Goal: Task Accomplishment & Management: Use online tool/utility

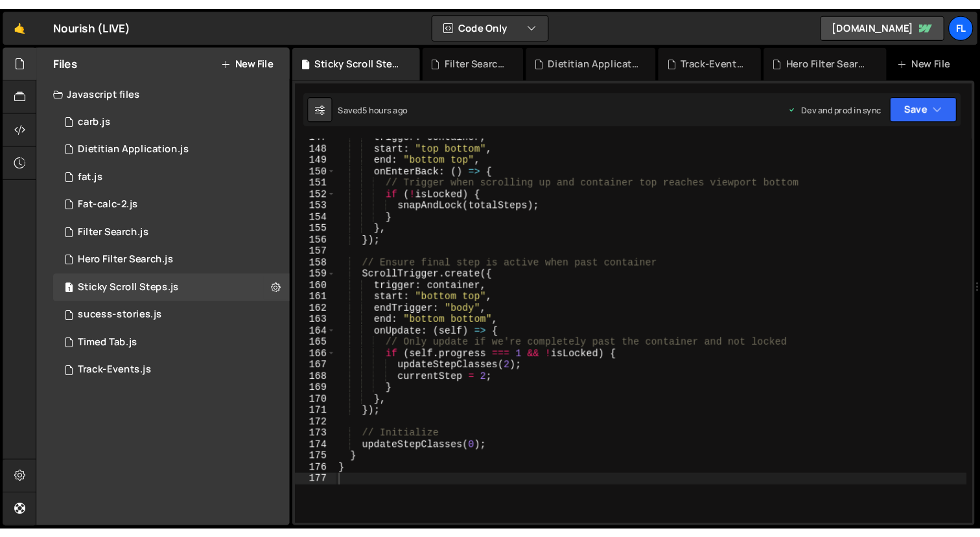
scroll to position [1568, 0]
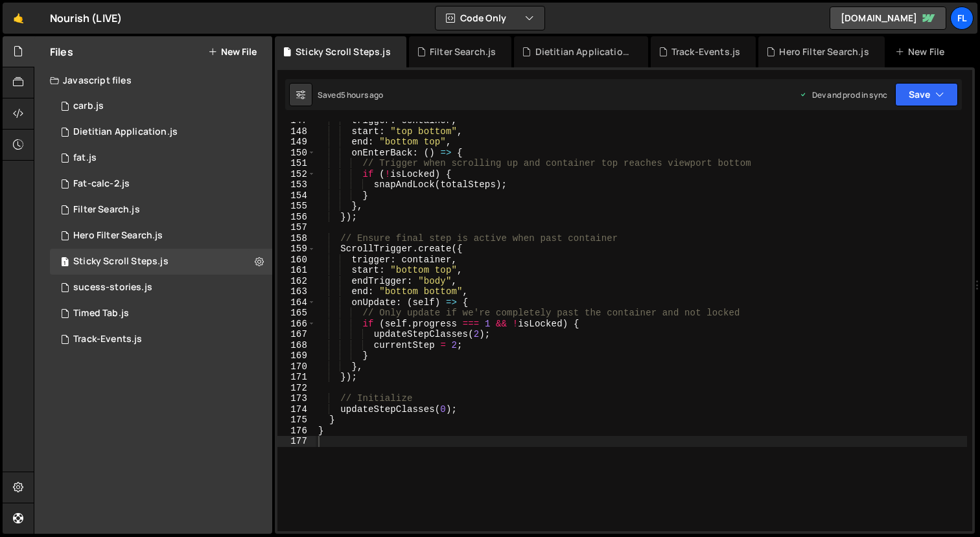
click at [519, 325] on div "trigger : container , start : "top bottom" , end : "bottom top" , onEnterBack :…" at bounding box center [641, 330] width 651 height 431
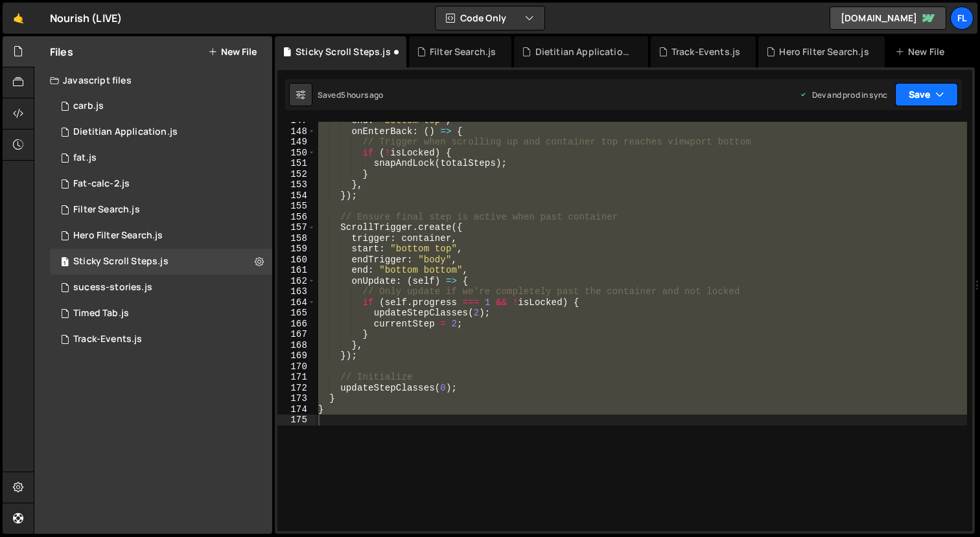
click at [916, 97] on button "Save" at bounding box center [926, 94] width 63 height 23
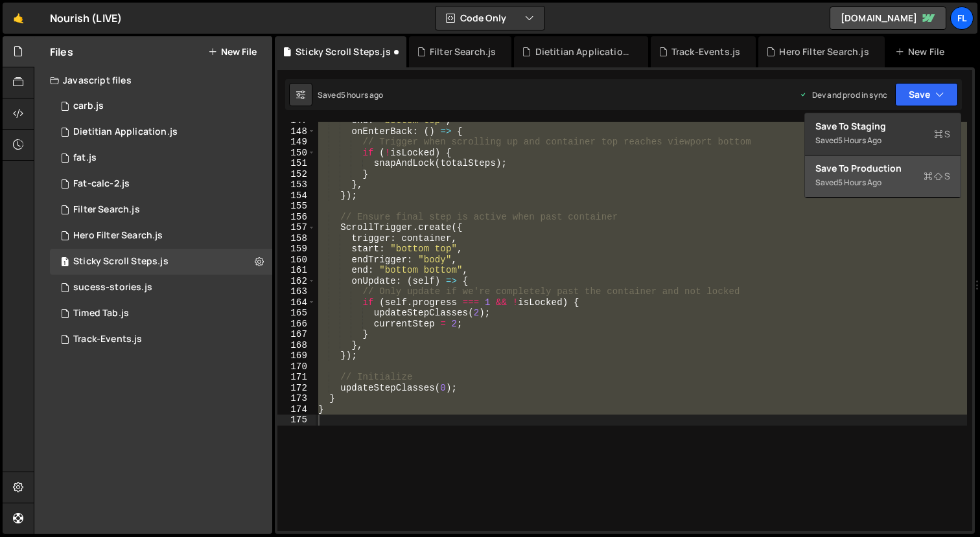
click at [903, 168] on div "Save to Production S" at bounding box center [882, 168] width 135 height 13
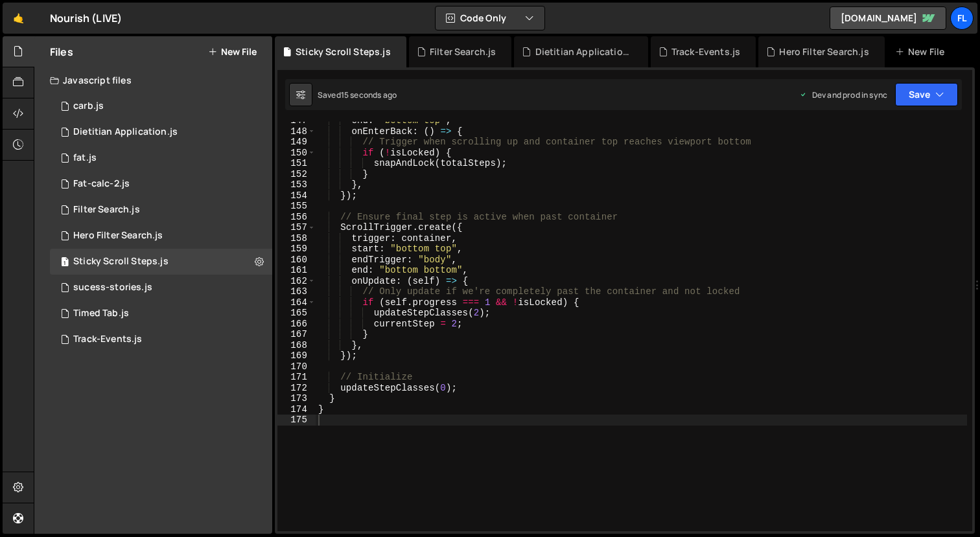
click at [656, 245] on div "end : "bottom top" , onEnterBack : ( ) => { // Trigger when scrolling up and co…" at bounding box center [641, 330] width 651 height 431
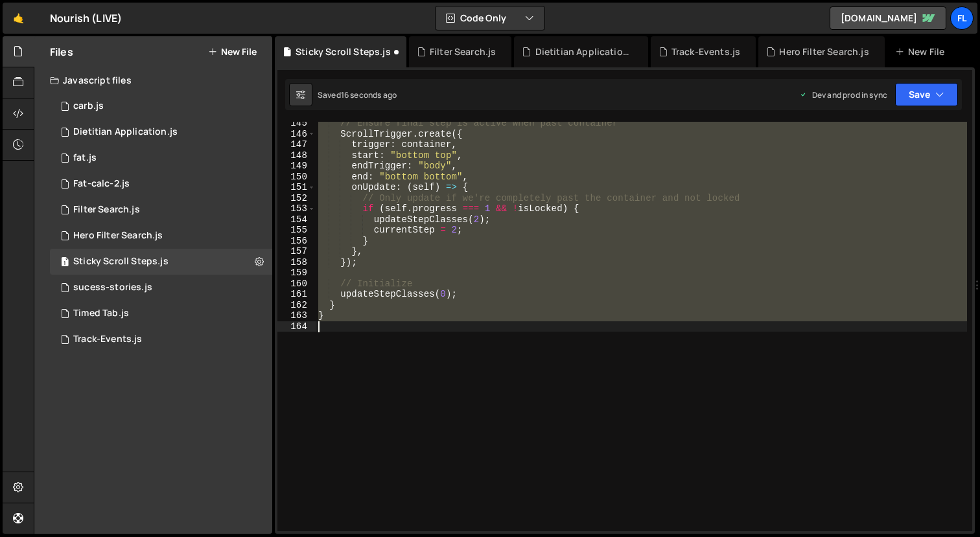
scroll to position [1544, 0]
click at [920, 91] on button "Save" at bounding box center [926, 94] width 63 height 23
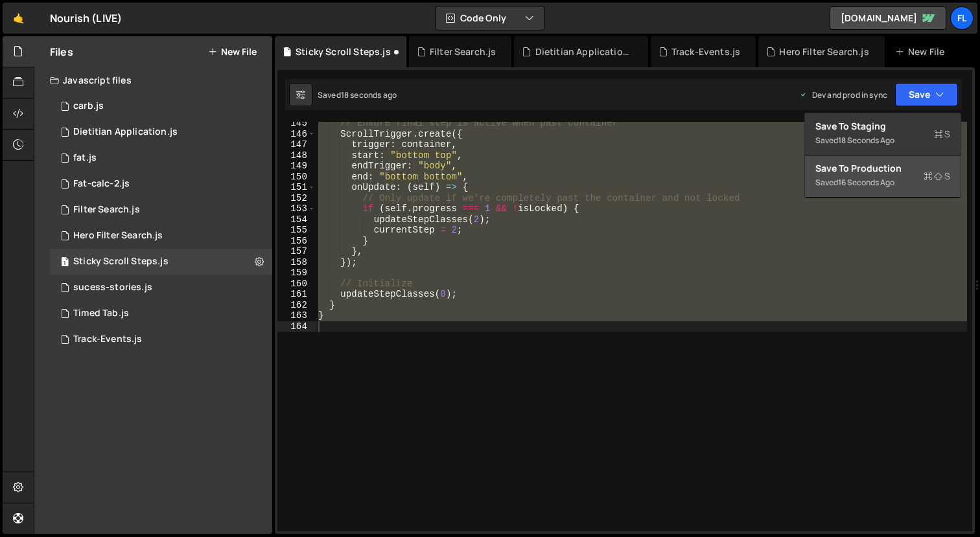
click at [856, 170] on div "Save to Production S" at bounding box center [882, 168] width 135 height 13
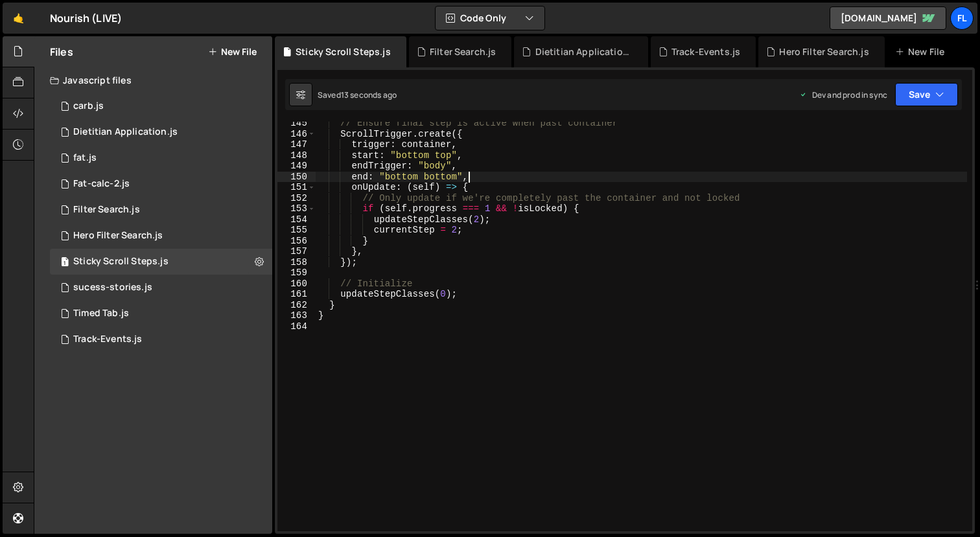
click at [508, 178] on div "// Ensure final step is active when past container ScrollTrigger . create ({ tr…" at bounding box center [641, 333] width 651 height 431
type textarea "}"
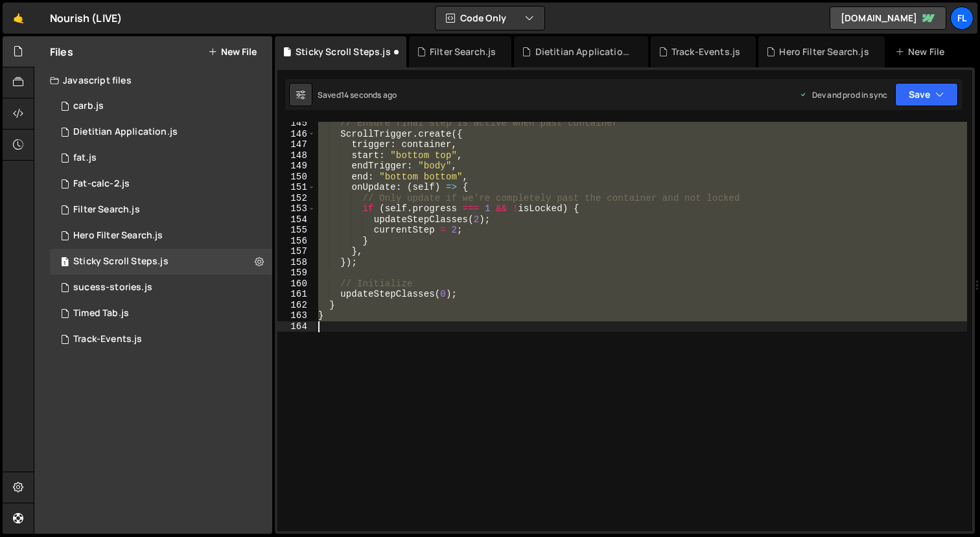
scroll to position [1844, 0]
click at [921, 103] on button "Save" at bounding box center [926, 94] width 63 height 23
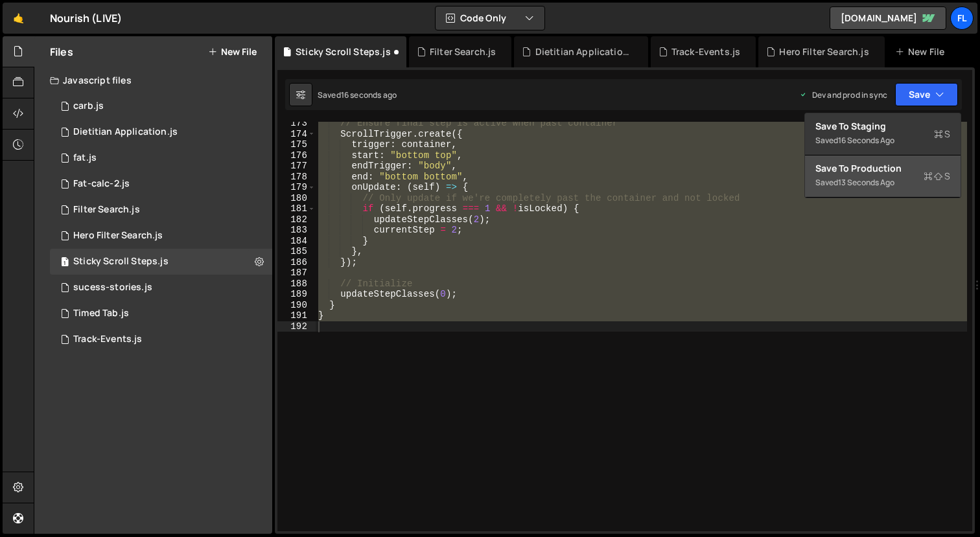
click at [870, 179] on div "13 seconds ago" at bounding box center [866, 182] width 56 height 11
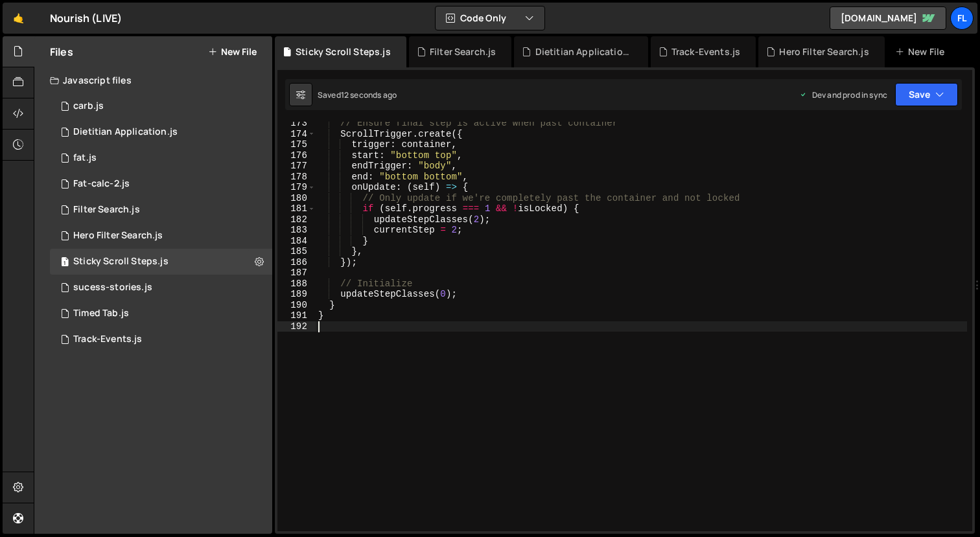
click at [757, 376] on div "// Ensure final step is active when past container ScrollTrigger . create ({ tr…" at bounding box center [641, 333] width 651 height 431
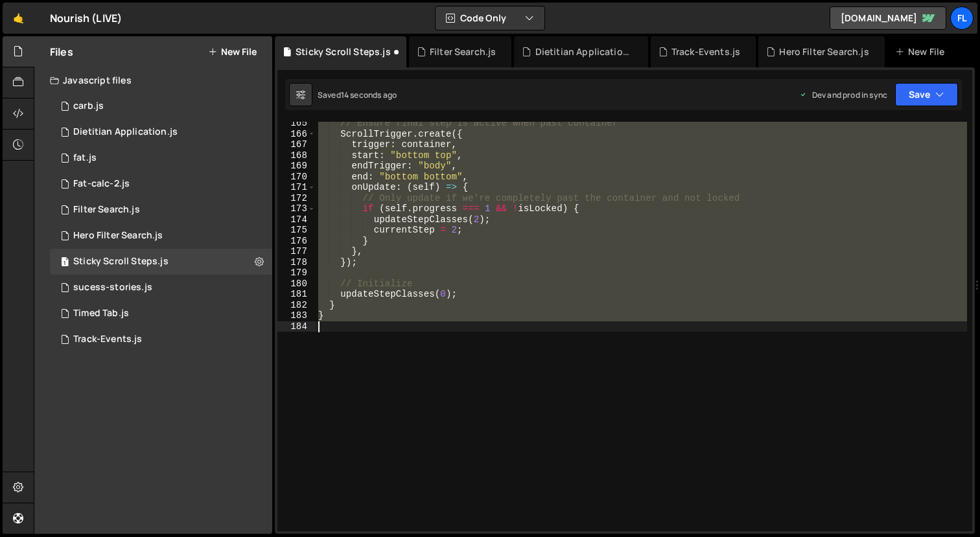
scroll to position [1758, 0]
click at [919, 89] on button "Save" at bounding box center [926, 94] width 63 height 23
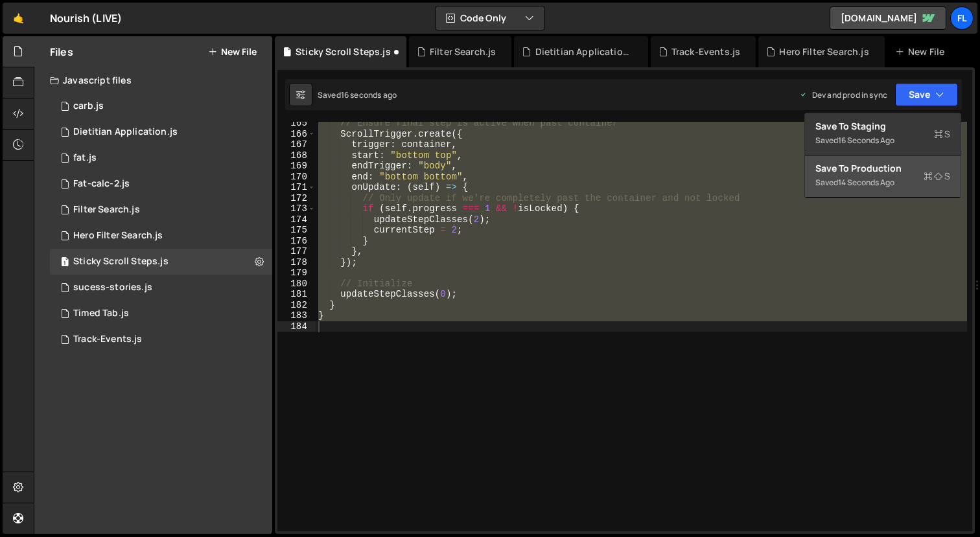
click at [874, 189] on div "Saved 14 seconds ago" at bounding box center [882, 183] width 135 height 16
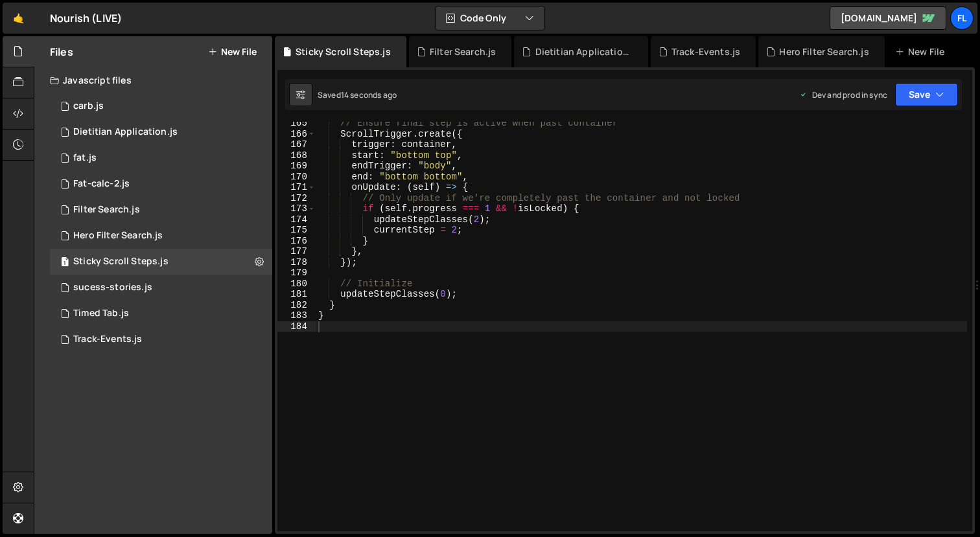
click at [594, 244] on div "// Ensure final step is active when past container ScrollTrigger . create ({ tr…" at bounding box center [641, 333] width 651 height 431
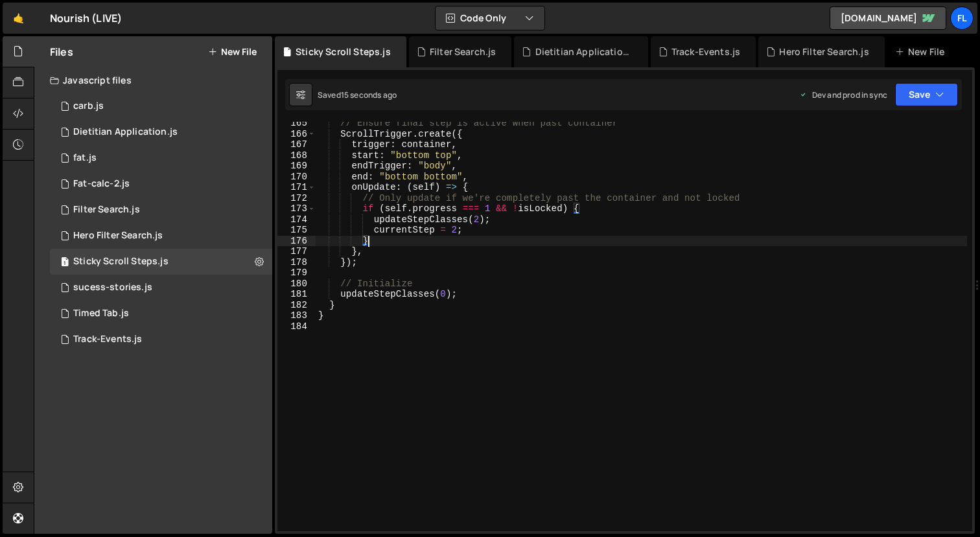
type textarea "}"
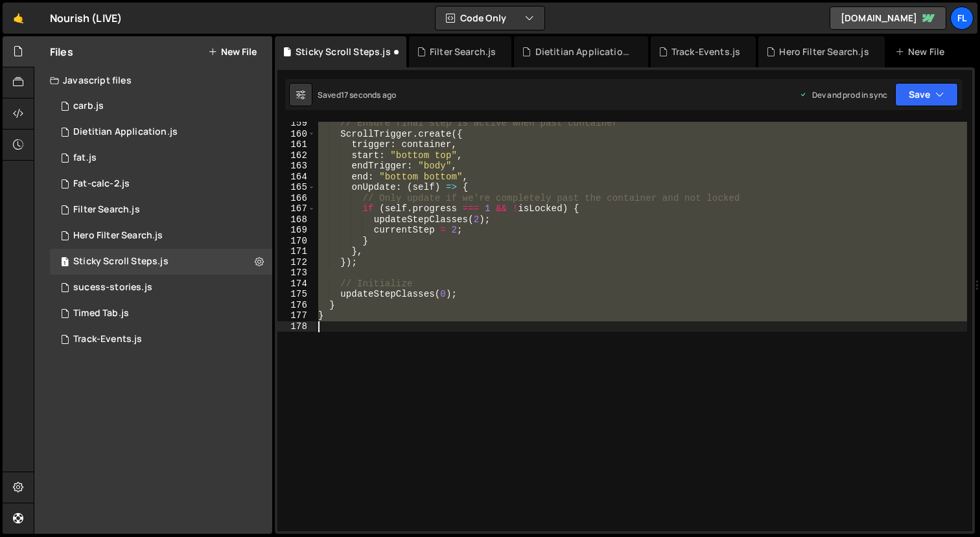
scroll to position [1694, 0]
click at [921, 91] on button "Save" at bounding box center [926, 94] width 63 height 23
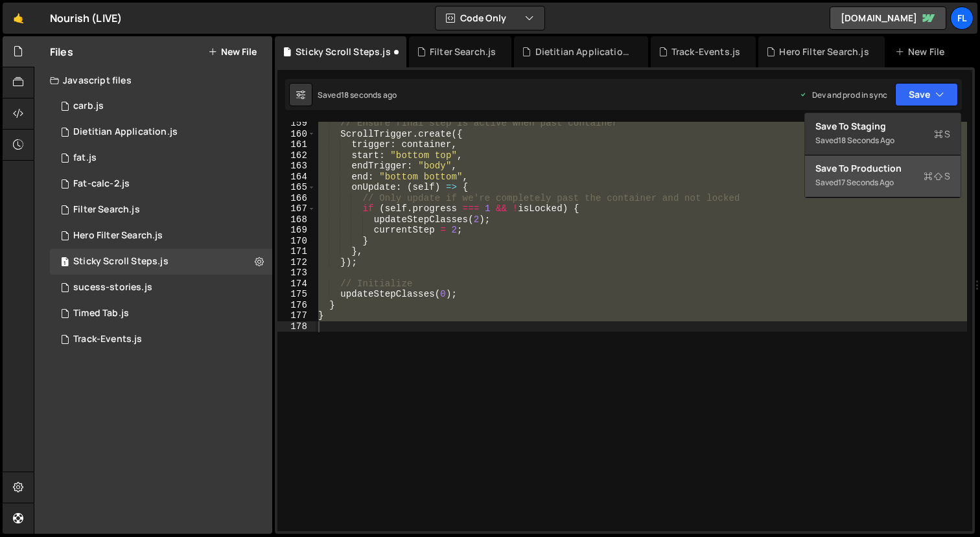
click at [891, 167] on div "Save to Production S" at bounding box center [882, 168] width 135 height 13
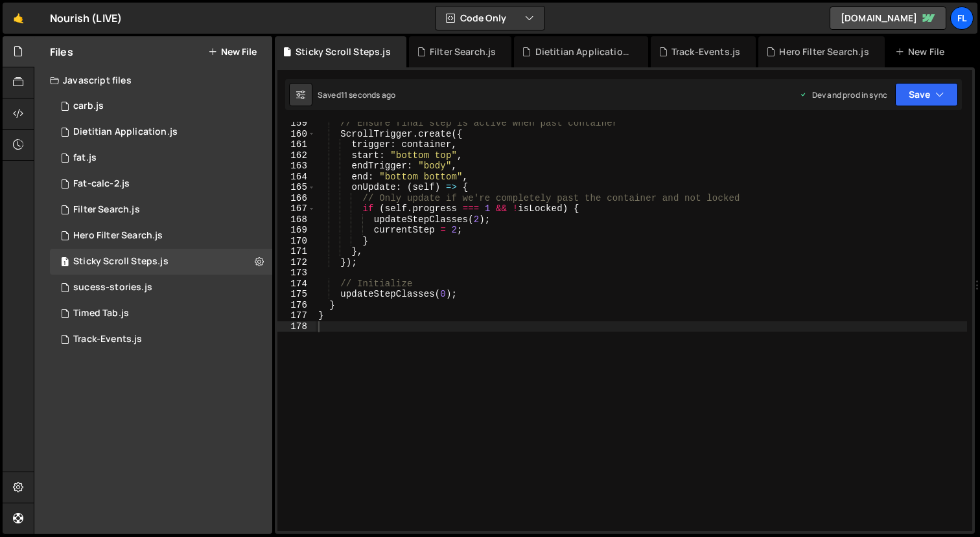
click at [583, 351] on div "// Ensure final step is active when past container ScrollTrigger . create ({ tr…" at bounding box center [641, 333] width 651 height 431
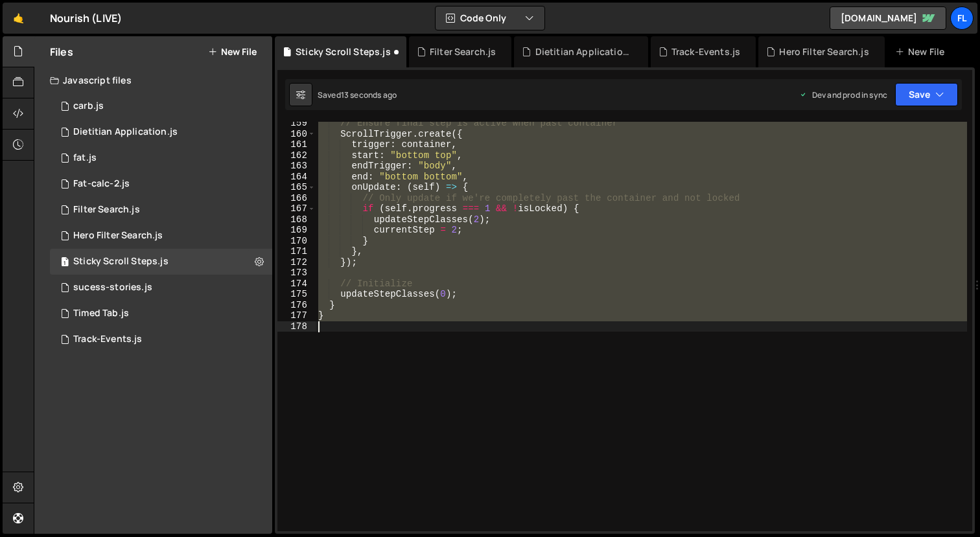
scroll to position [1697, 0]
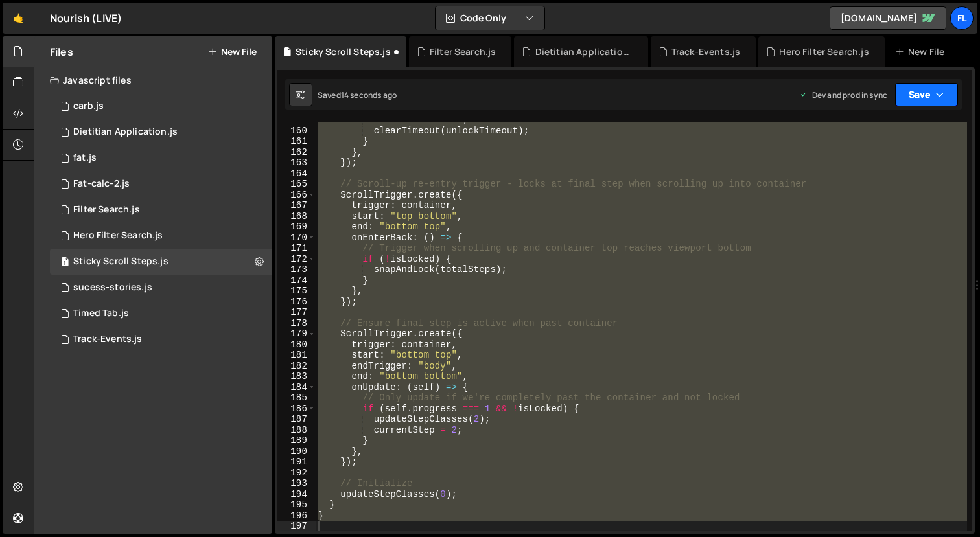
click at [911, 96] on button "Save" at bounding box center [926, 94] width 63 height 23
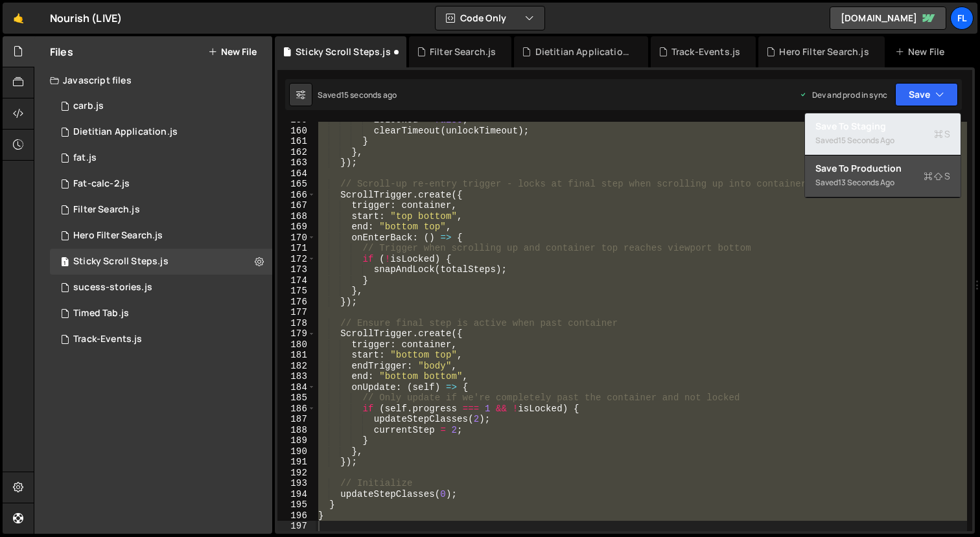
drag, startPoint x: 893, startPoint y: 152, endPoint x: 895, endPoint y: 174, distance: 21.5
click at [895, 174] on div "Save to Staging S Saved 15 seconds ago Save to Production S Saved 13 seconds ag…" at bounding box center [882, 156] width 157 height 86
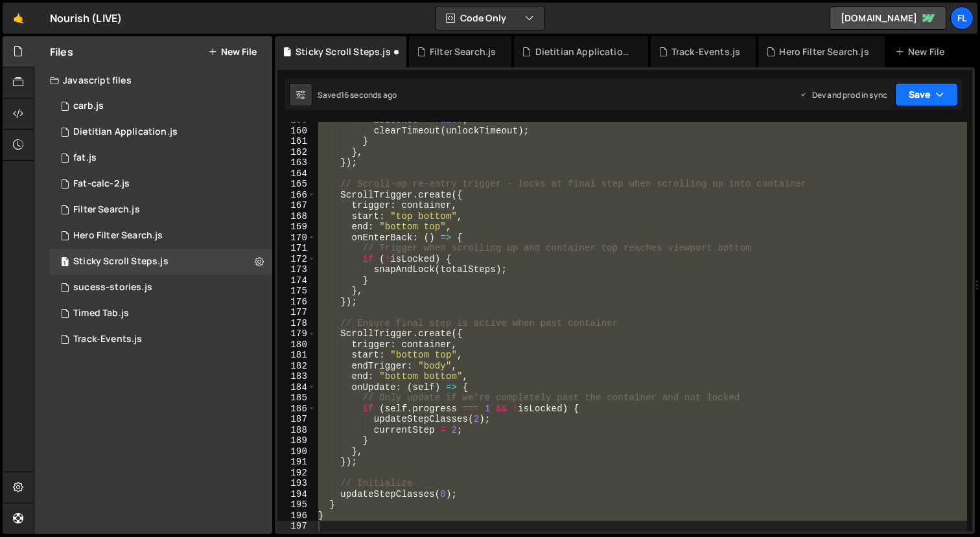
click at [913, 104] on button "Save" at bounding box center [926, 94] width 63 height 23
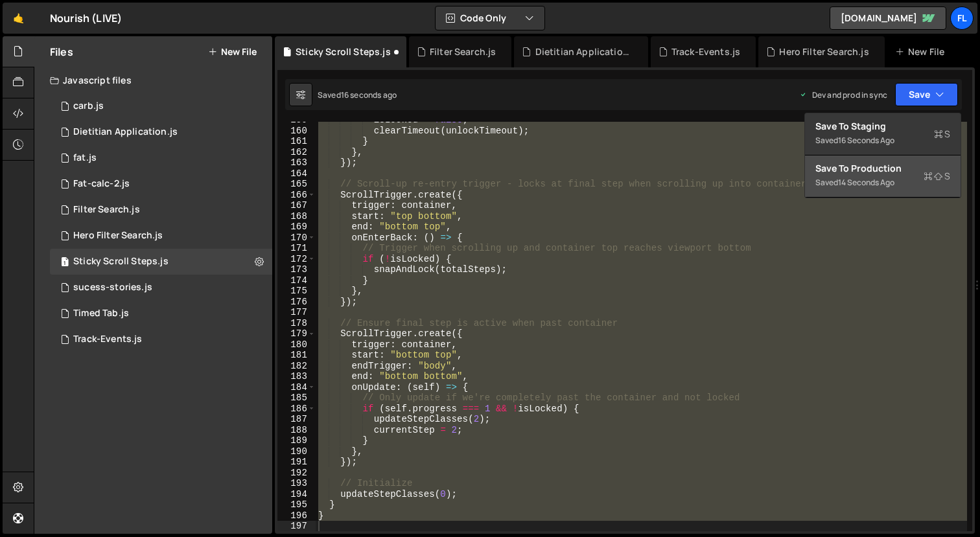
click at [899, 159] on button "Save to Production S Saved 14 seconds ago" at bounding box center [883, 177] width 156 height 42
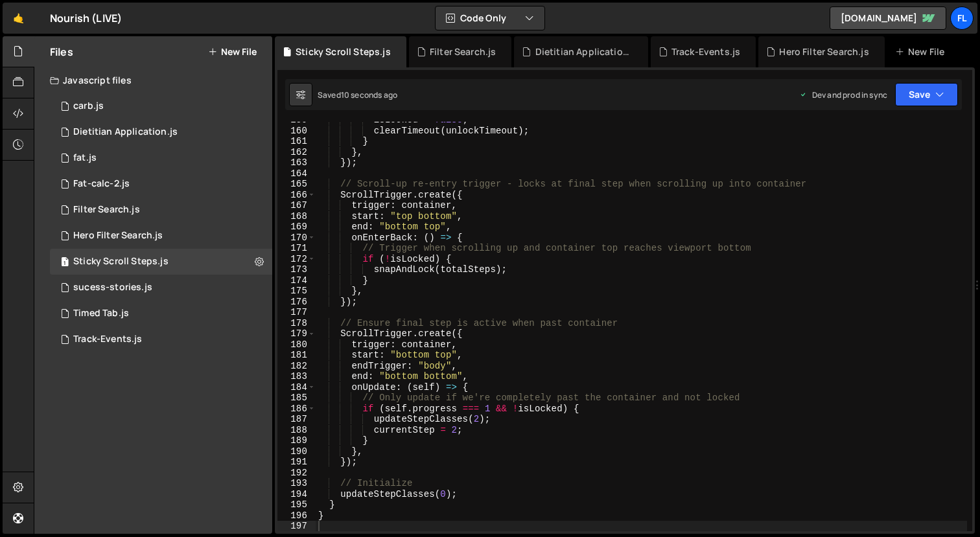
click at [802, 371] on div "isLocked = false ; clearTimeout ( unlockTimeout ) ; } } , }) ; // Scroll-up re-…" at bounding box center [641, 330] width 651 height 431
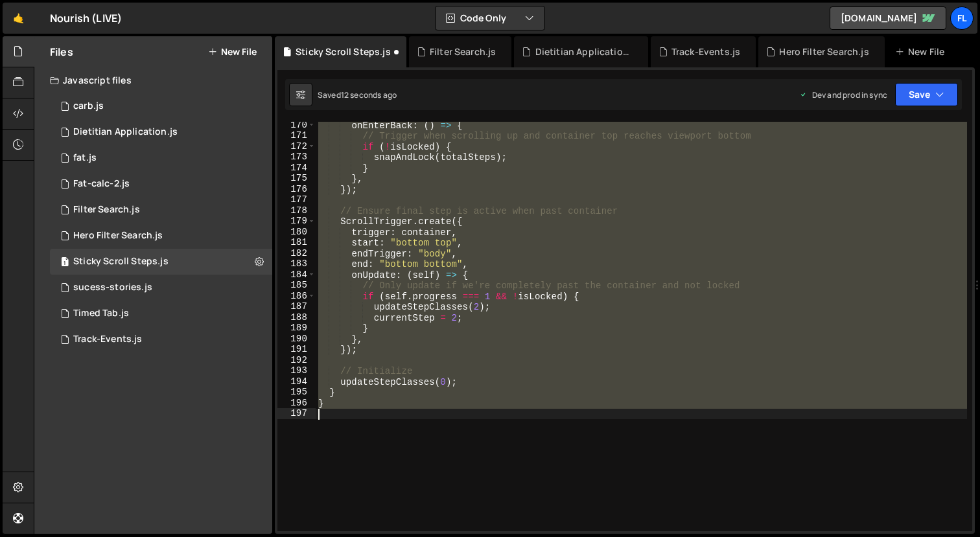
scroll to position [1758, 0]
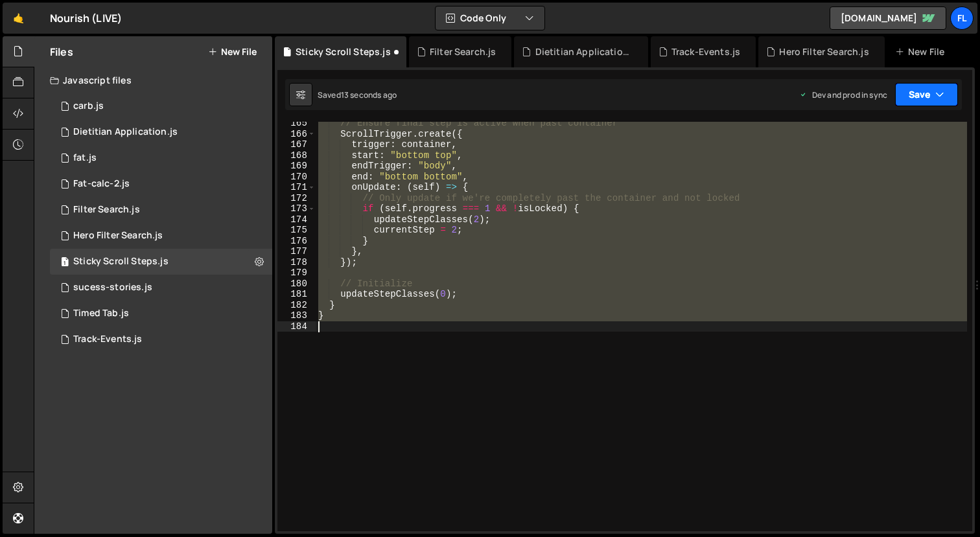
click at [911, 84] on button "Save" at bounding box center [926, 94] width 63 height 23
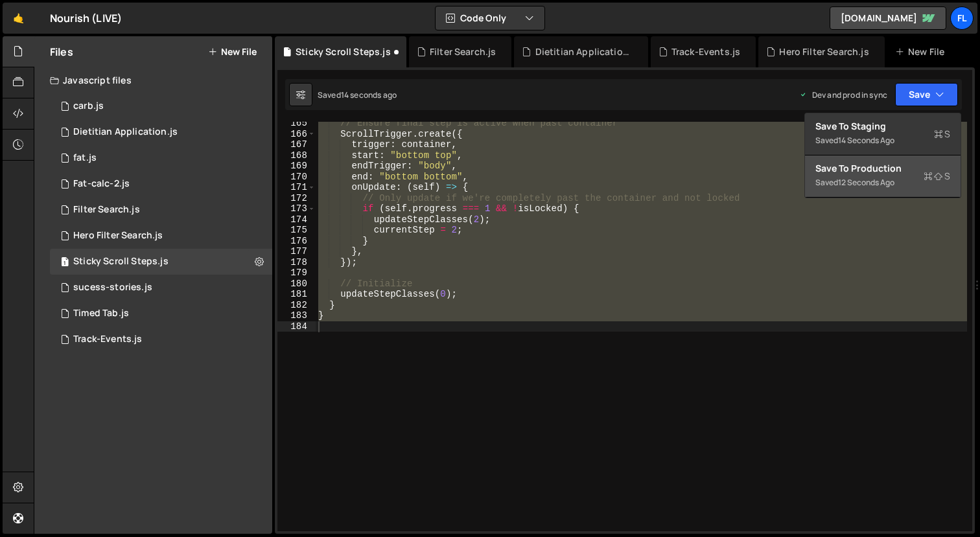
click at [894, 170] on div "Save to Production S" at bounding box center [882, 168] width 135 height 13
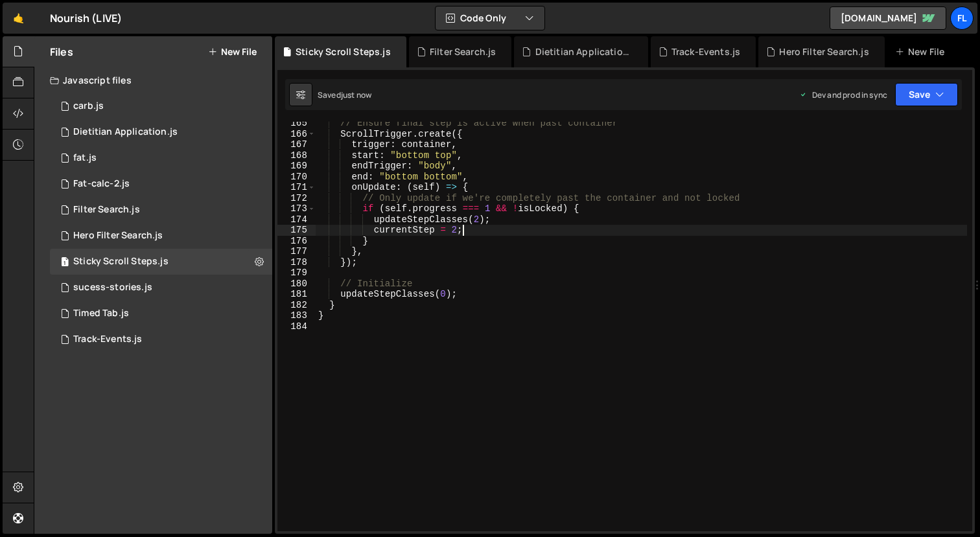
click at [578, 233] on div "// Ensure final step is active when past container ScrollTrigger . create ({ tr…" at bounding box center [641, 333] width 651 height 431
type textarea "}"
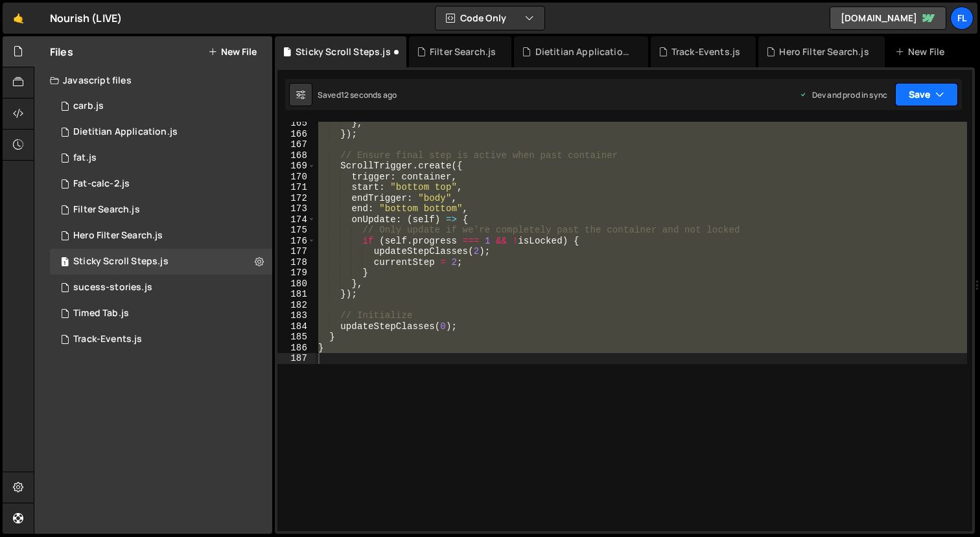
click at [917, 100] on button "Save" at bounding box center [926, 94] width 63 height 23
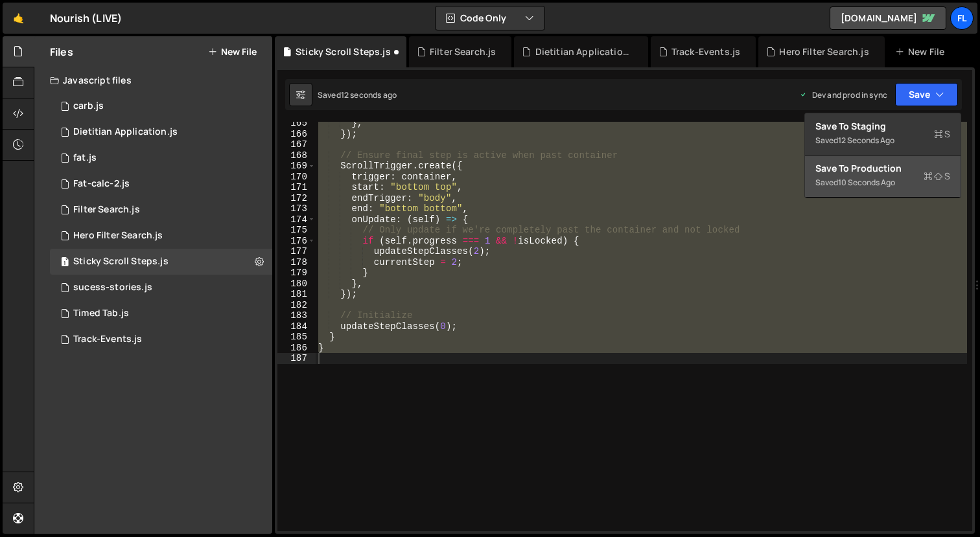
click at [896, 159] on button "Save to Production S Saved 10 seconds ago" at bounding box center [883, 177] width 156 height 42
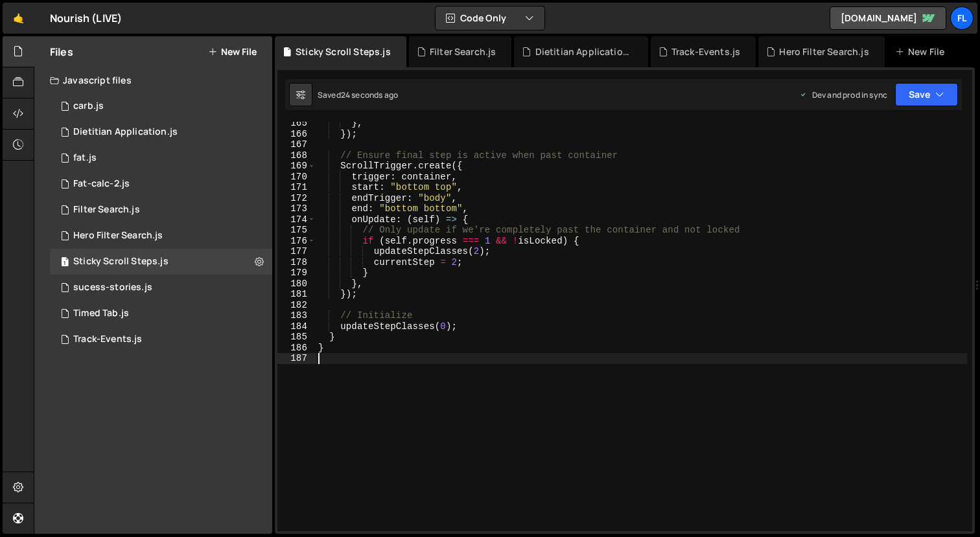
click at [592, 399] on div "} , }) ; // Ensure final step is active when past container ScrollTrigger . cre…" at bounding box center [641, 333] width 651 height 431
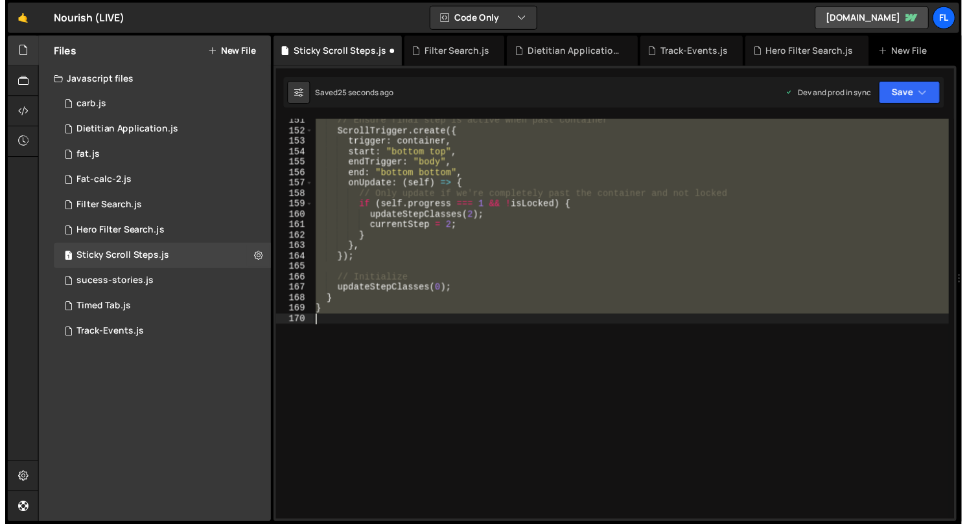
scroll to position [1608, 0]
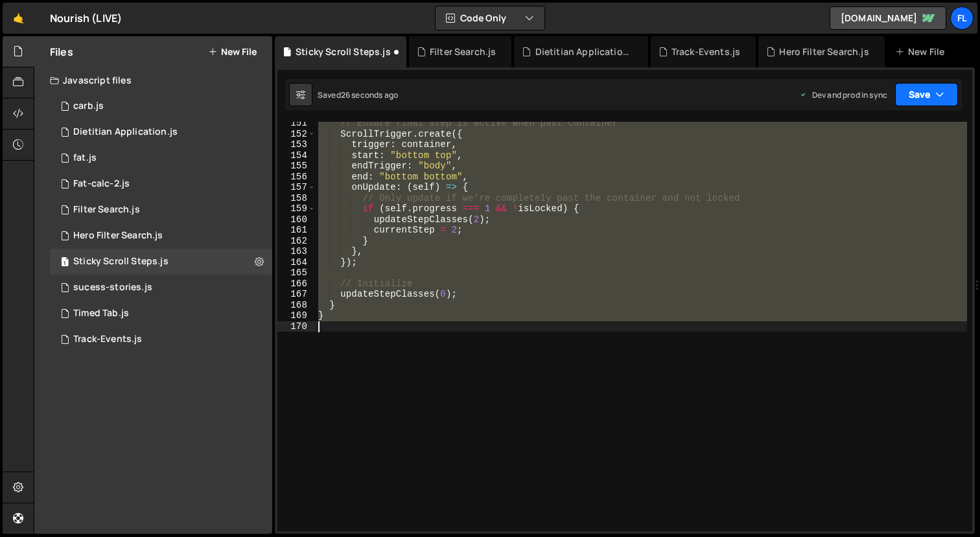
click at [918, 100] on button "Save" at bounding box center [926, 94] width 63 height 23
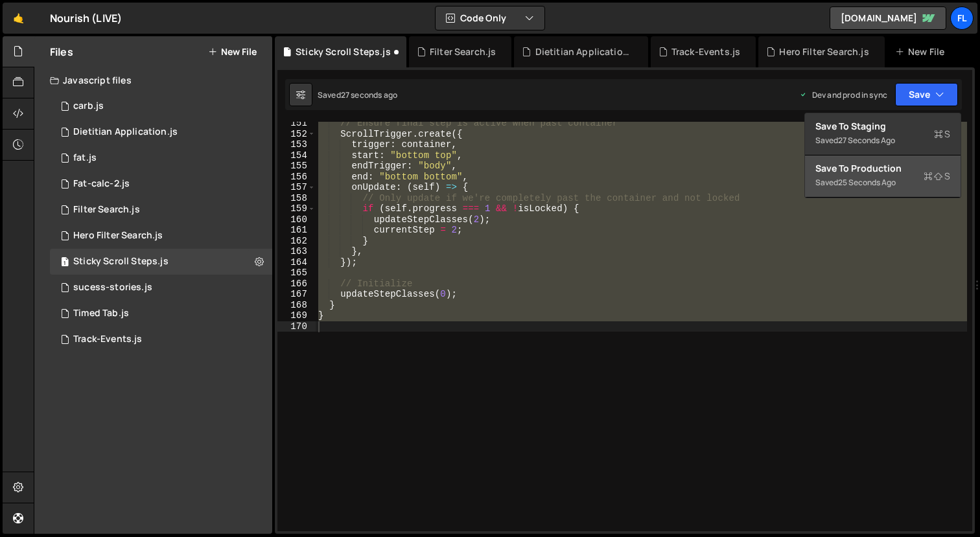
click at [885, 185] on div "25 seconds ago" at bounding box center [867, 182] width 58 height 11
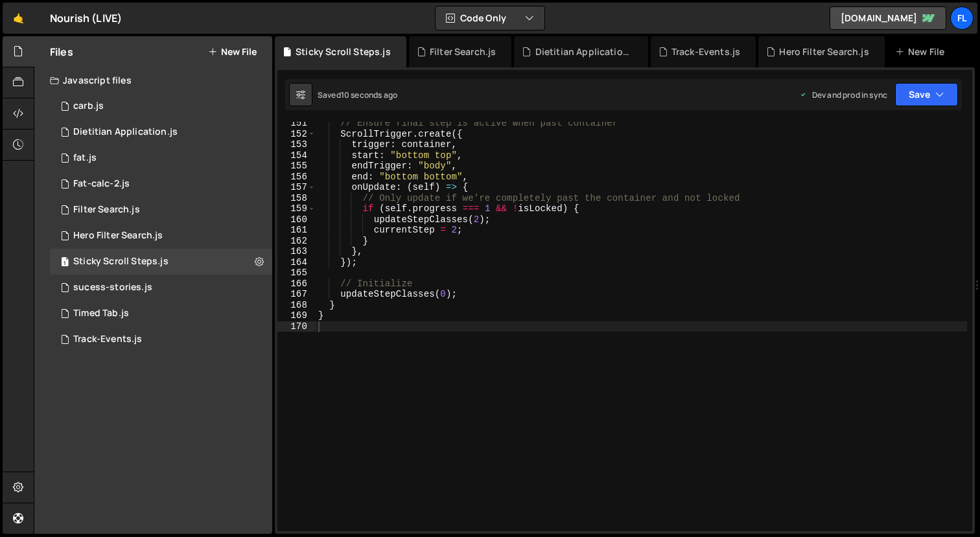
click at [493, 171] on div "// Ensure final step is active when past container ScrollTrigger . create ({ tr…" at bounding box center [641, 333] width 651 height 431
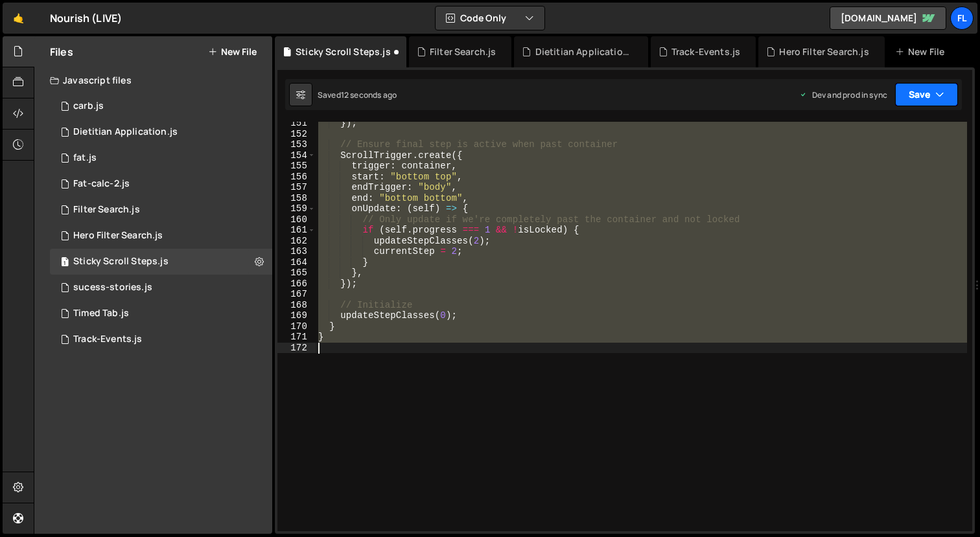
click at [917, 93] on button "Save" at bounding box center [926, 94] width 63 height 23
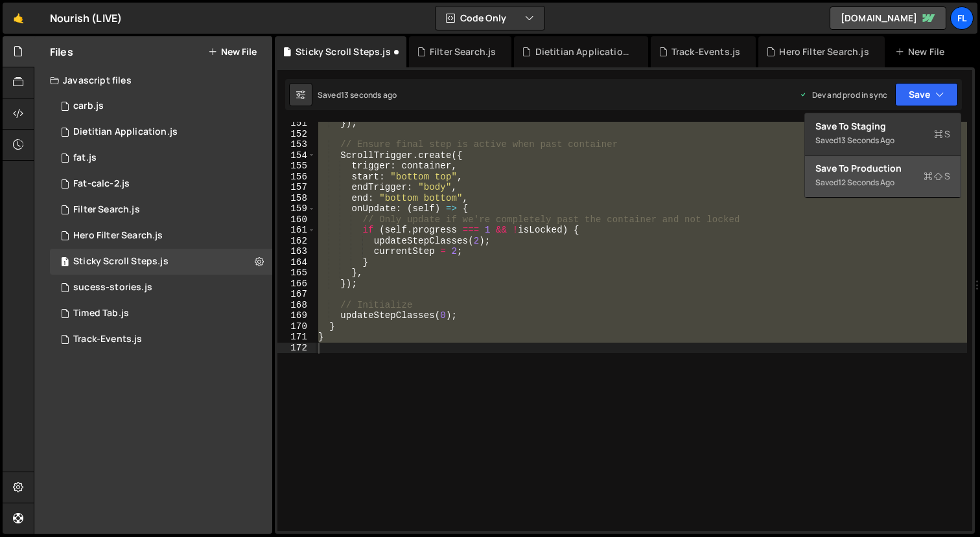
click at [899, 178] on div "Saved 12 seconds ago" at bounding box center [882, 183] width 135 height 16
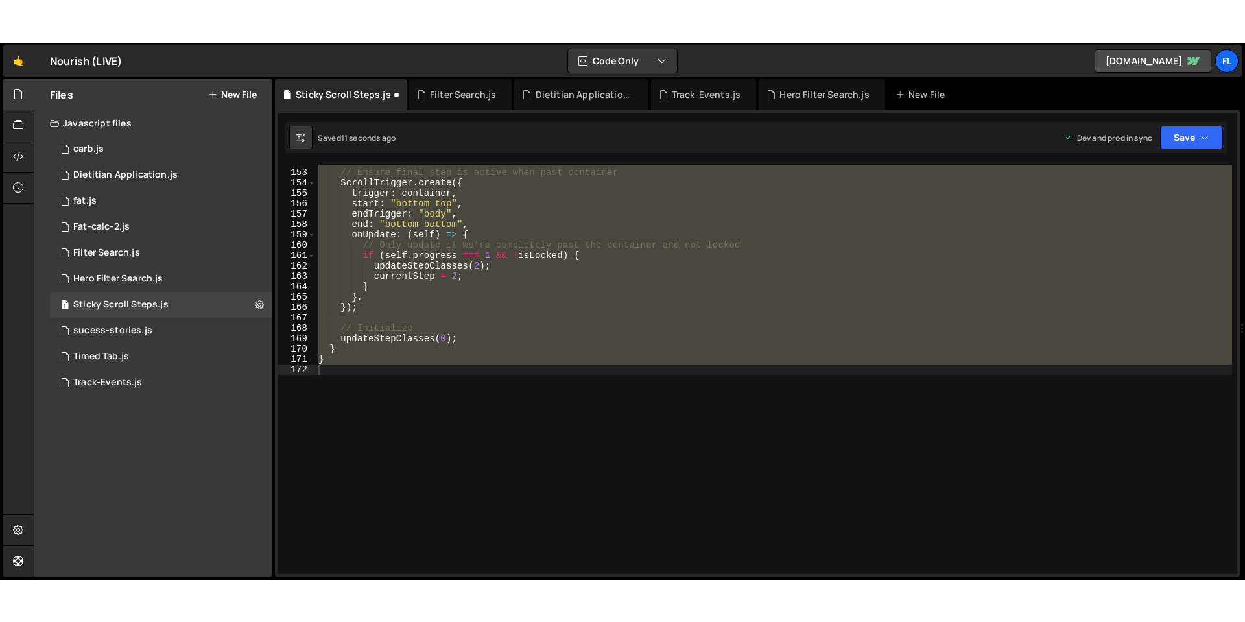
scroll to position [1593, 0]
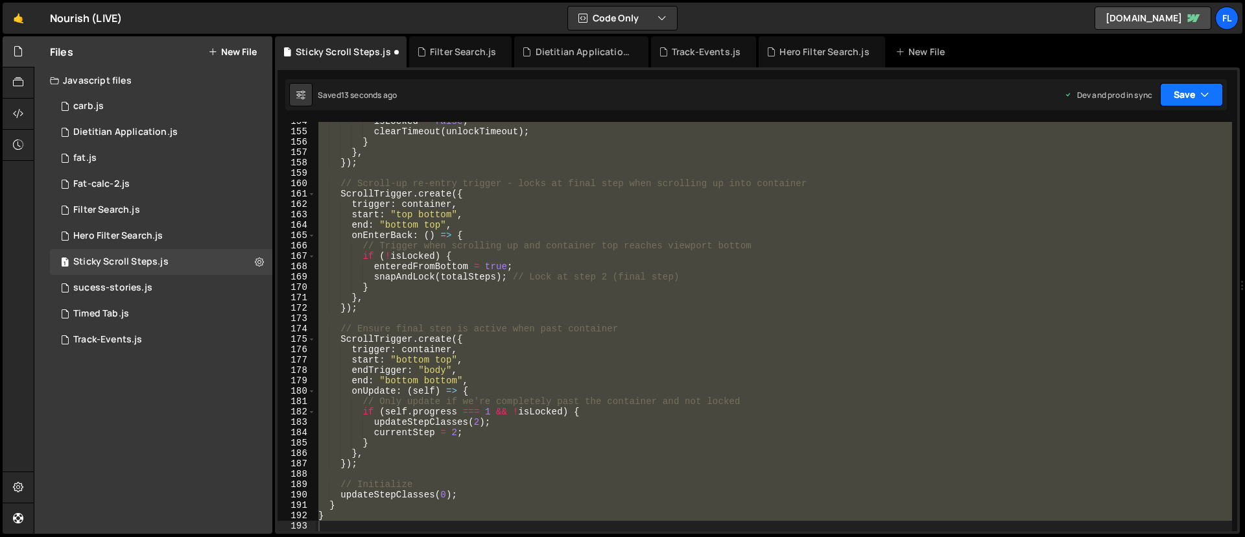
click at [921, 97] on button "Save" at bounding box center [1191, 94] width 63 height 23
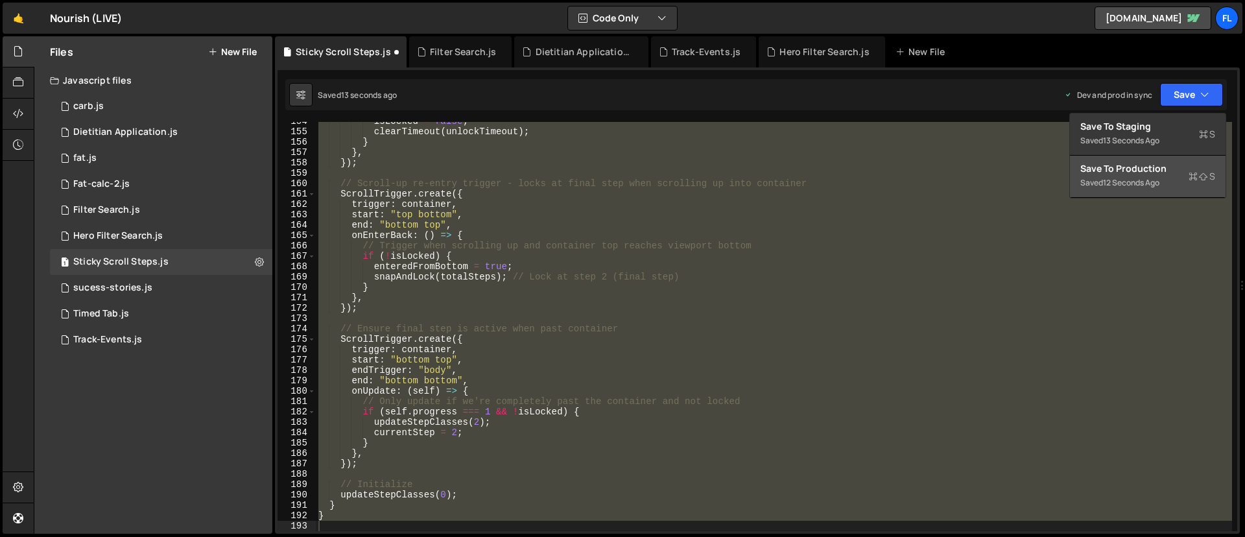
click at [921, 170] on div "Save to Production S" at bounding box center [1147, 168] width 135 height 13
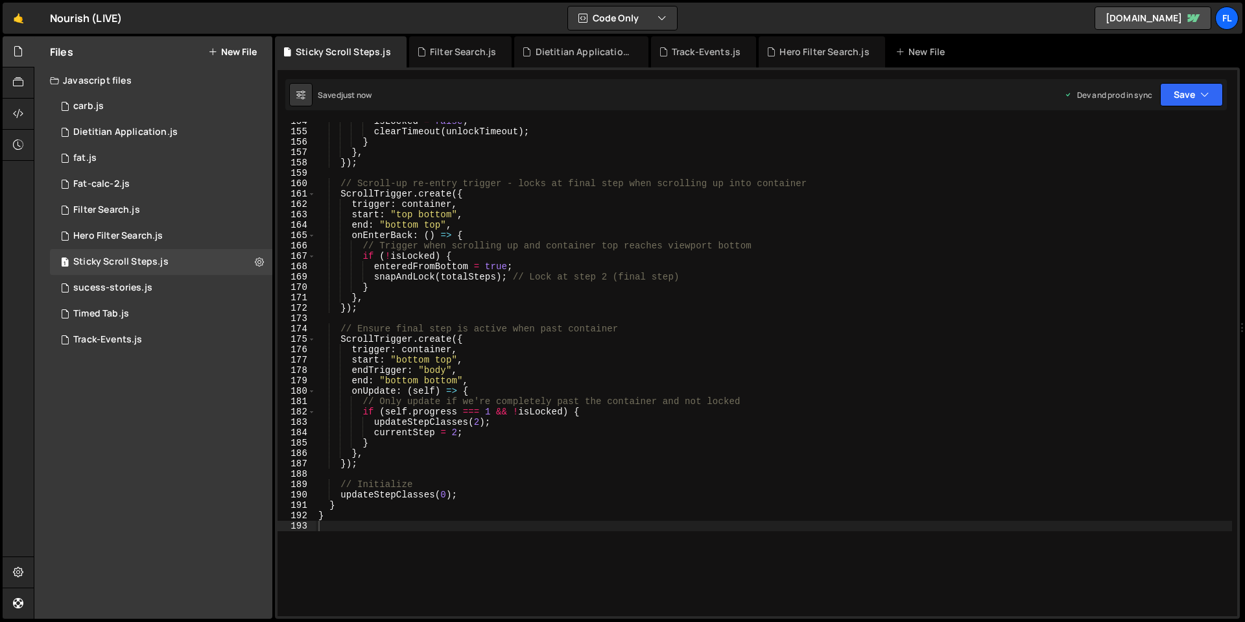
click at [890, 382] on div "isLocked = false ; clearTimeout ( unlockTimeout ) ; } } , }) ; // Scroll-up re-…" at bounding box center [774, 373] width 916 height 515
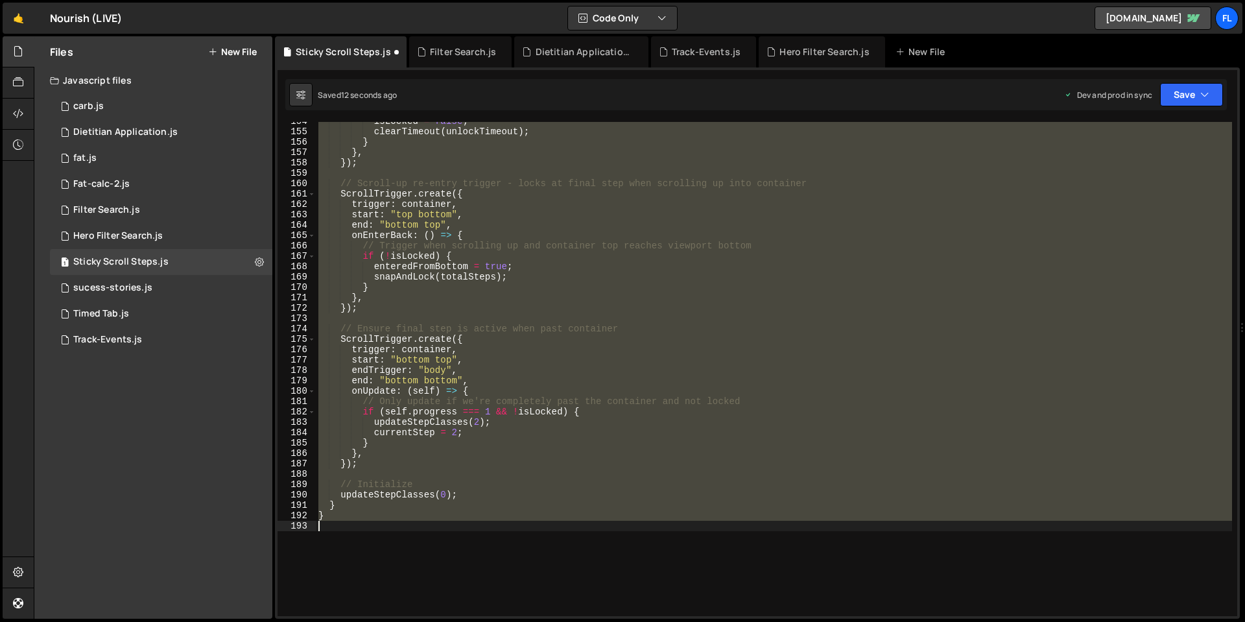
click at [921, 368] on div "isLocked = false ; clearTimeout ( unlockTimeout ) ; } } , }) ; // Scroll-up re-…" at bounding box center [774, 369] width 916 height 494
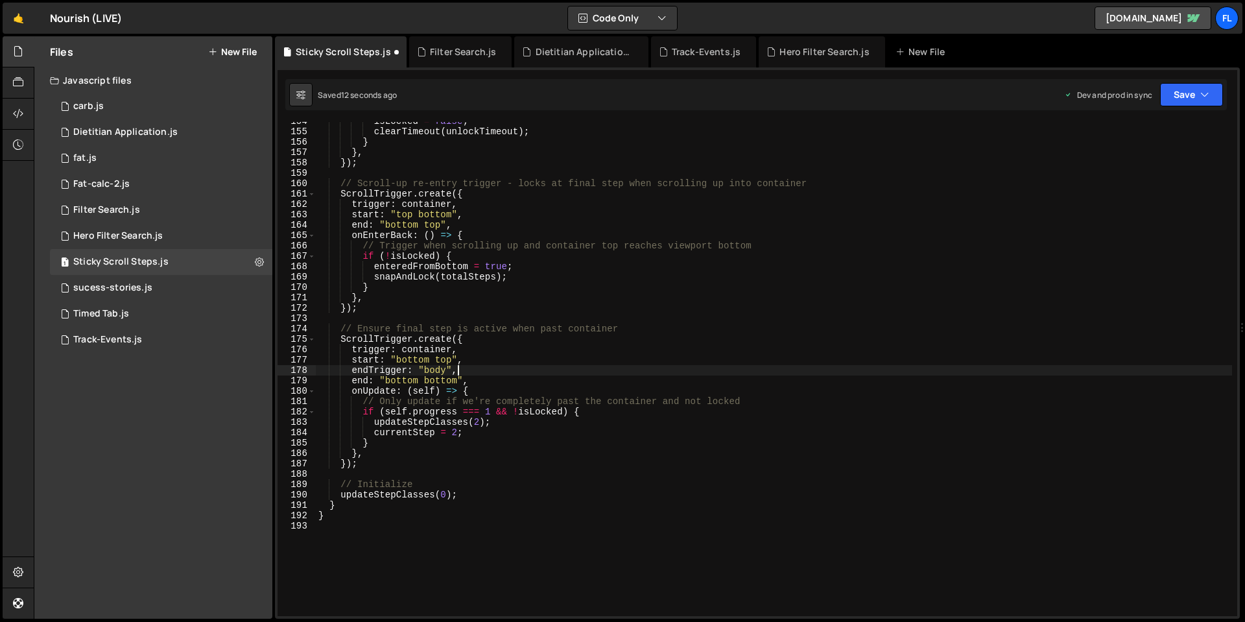
type textarea "}"
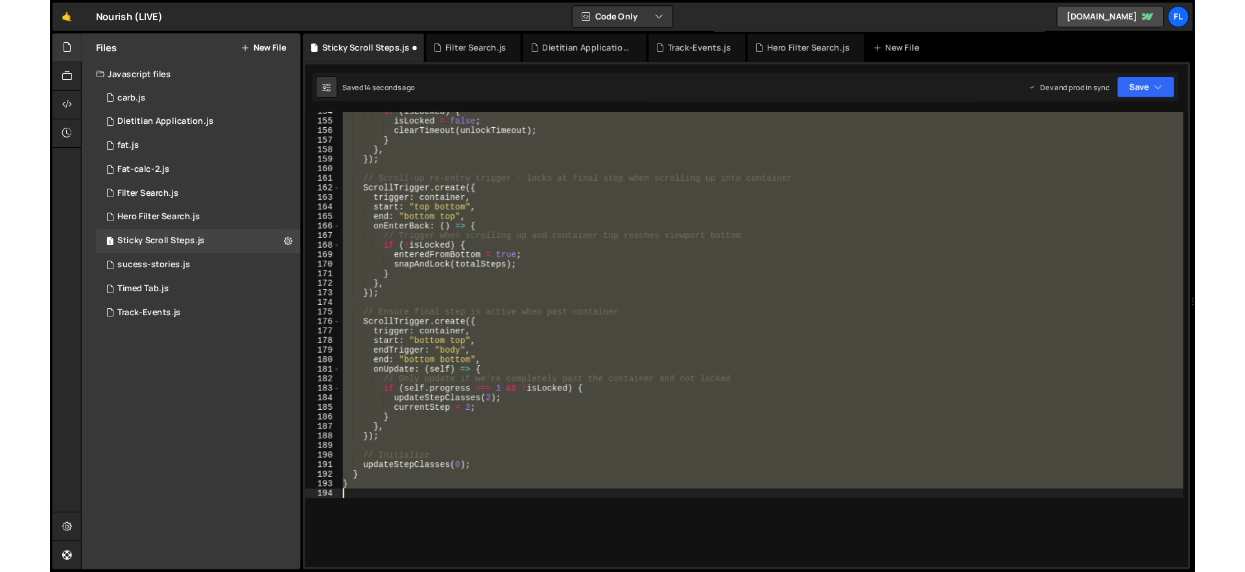
scroll to position [1511, 0]
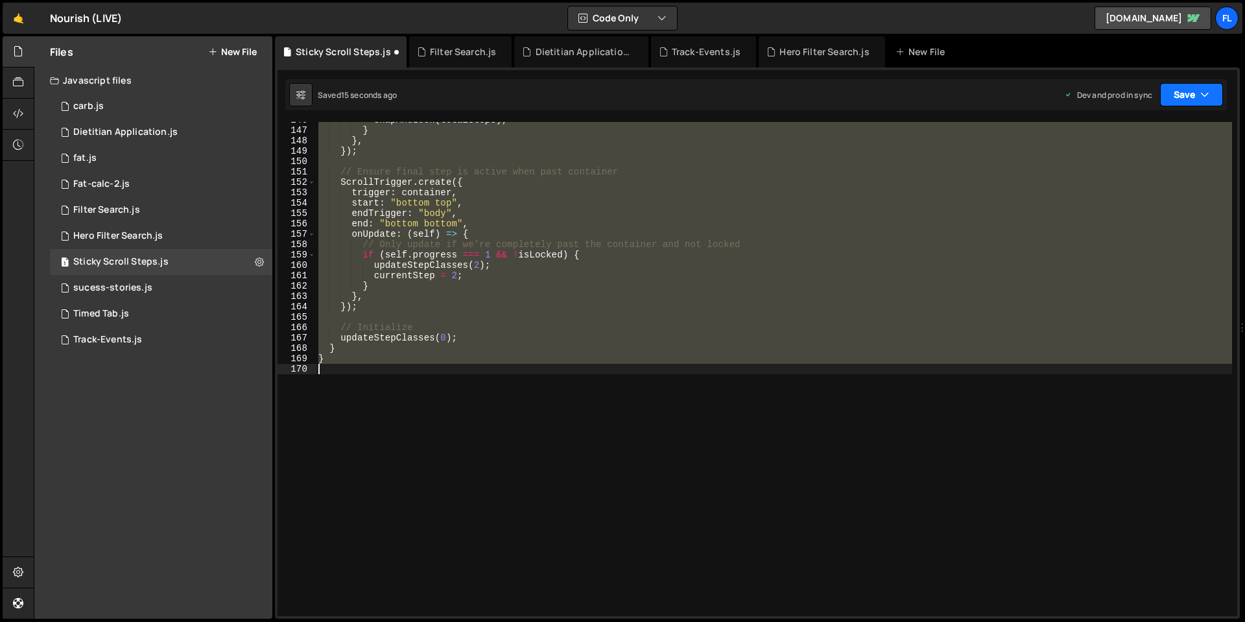
click at [921, 95] on button "Save" at bounding box center [1191, 94] width 63 height 23
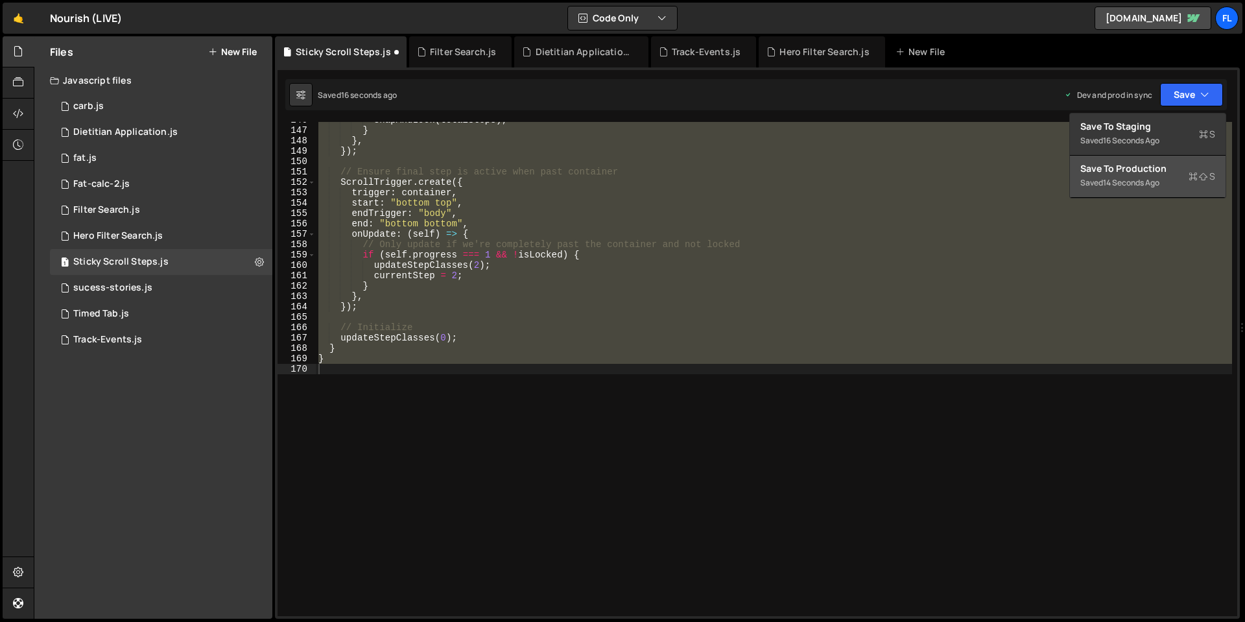
click at [921, 183] on div "14 seconds ago" at bounding box center [1131, 182] width 56 height 11
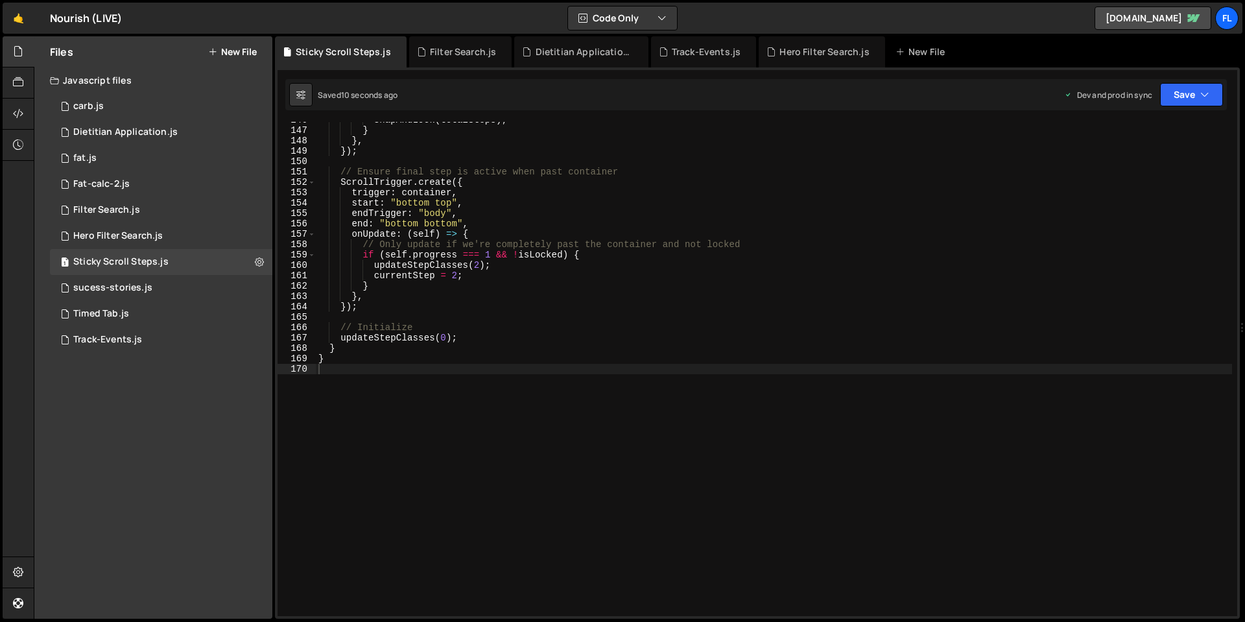
click at [859, 364] on div "snapAndLock ( totalSteps ) ; } } , }) ; // Ensure final step is active when pas…" at bounding box center [774, 372] width 916 height 515
type textarea "}"
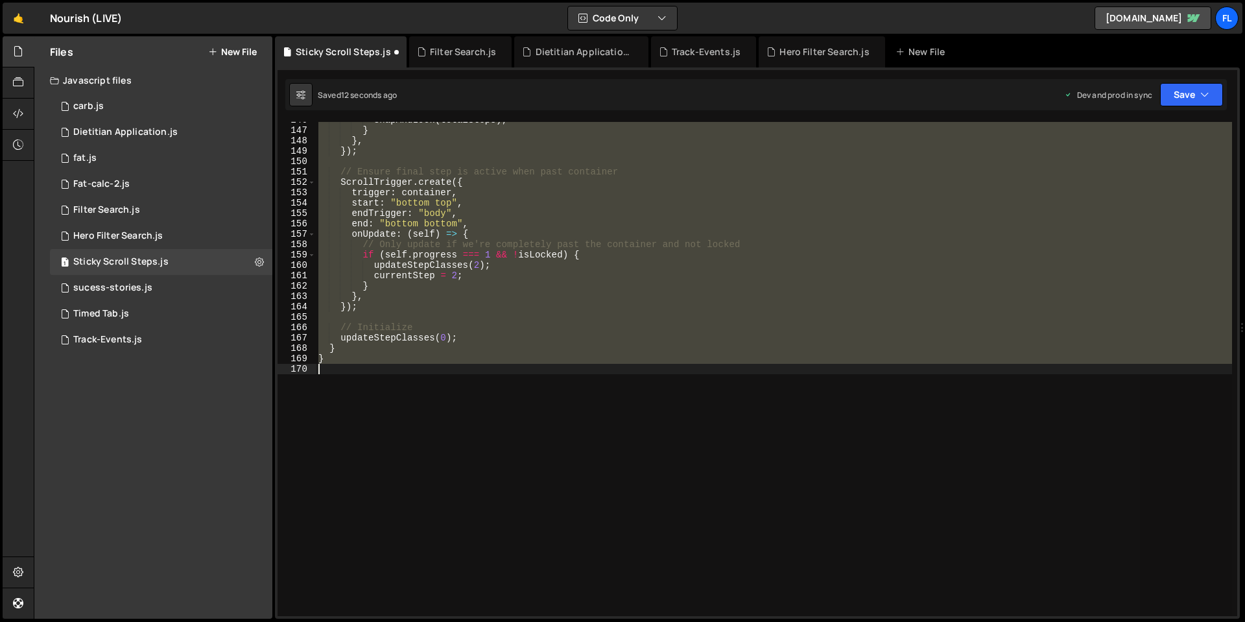
click at [921, 317] on div "snapAndLock ( totalSteps ) ; } } , }) ; // Ensure final step is active when pas…" at bounding box center [774, 369] width 916 height 494
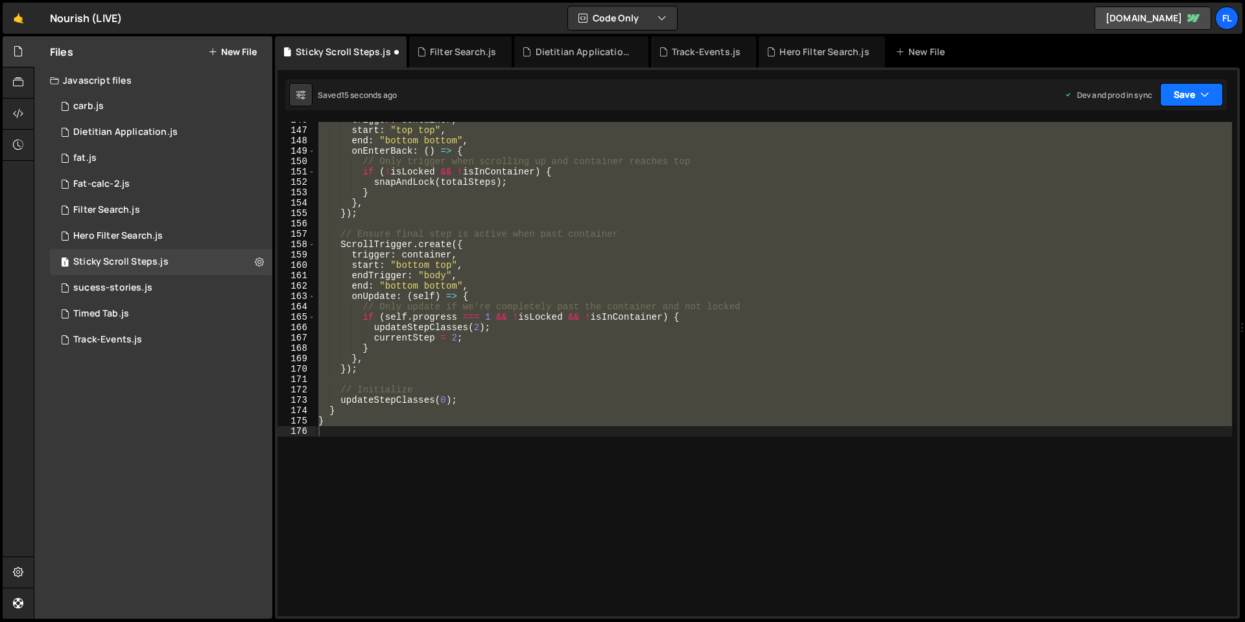
click at [921, 85] on button "Save" at bounding box center [1191, 94] width 63 height 23
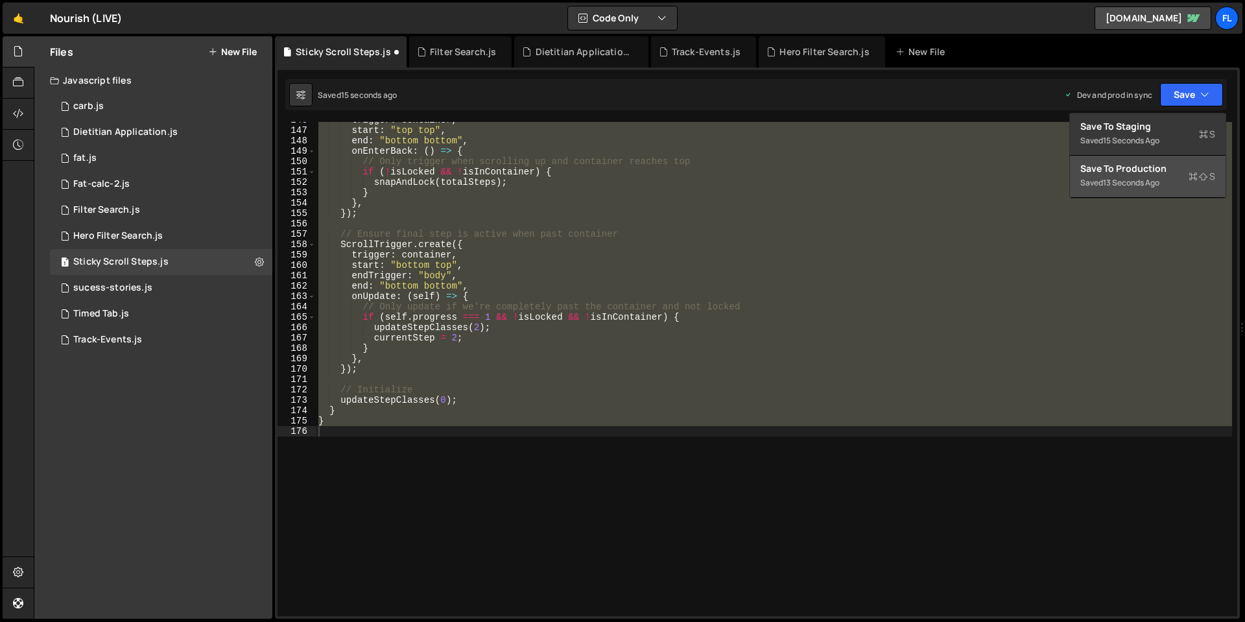
click at [921, 165] on div "Save to Production S" at bounding box center [1147, 168] width 135 height 13
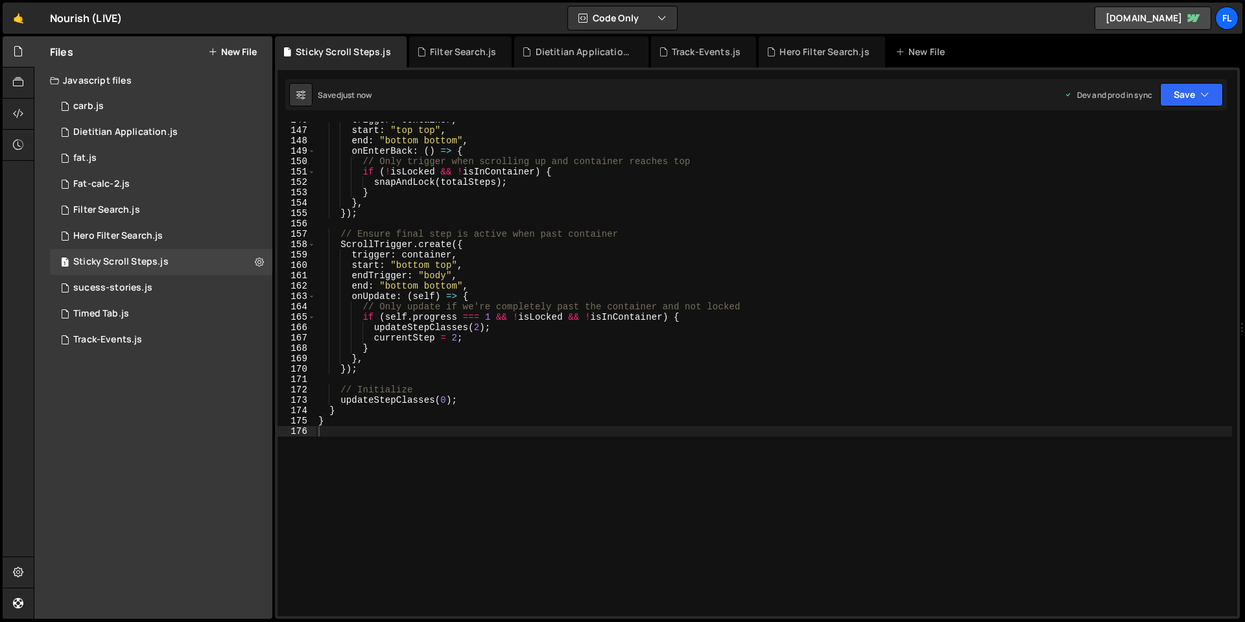
click at [559, 370] on div "trigger : container , start : "top top" , end : "bottom bottom" , onEnterBack :…" at bounding box center [774, 372] width 916 height 515
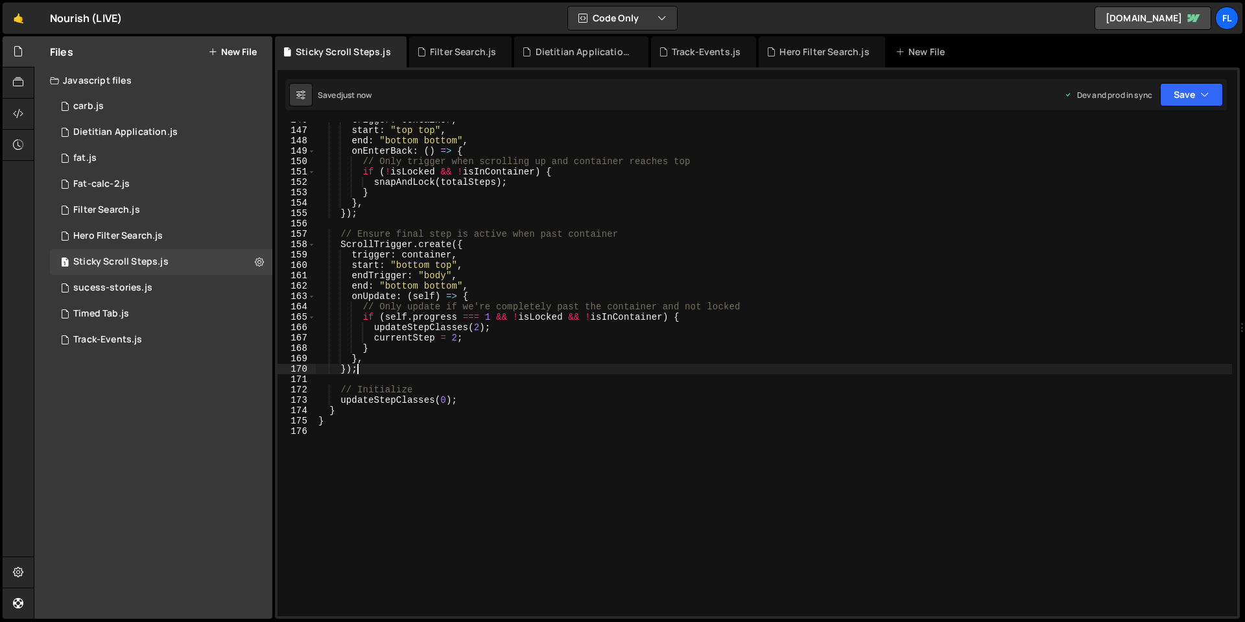
type textarea "}"
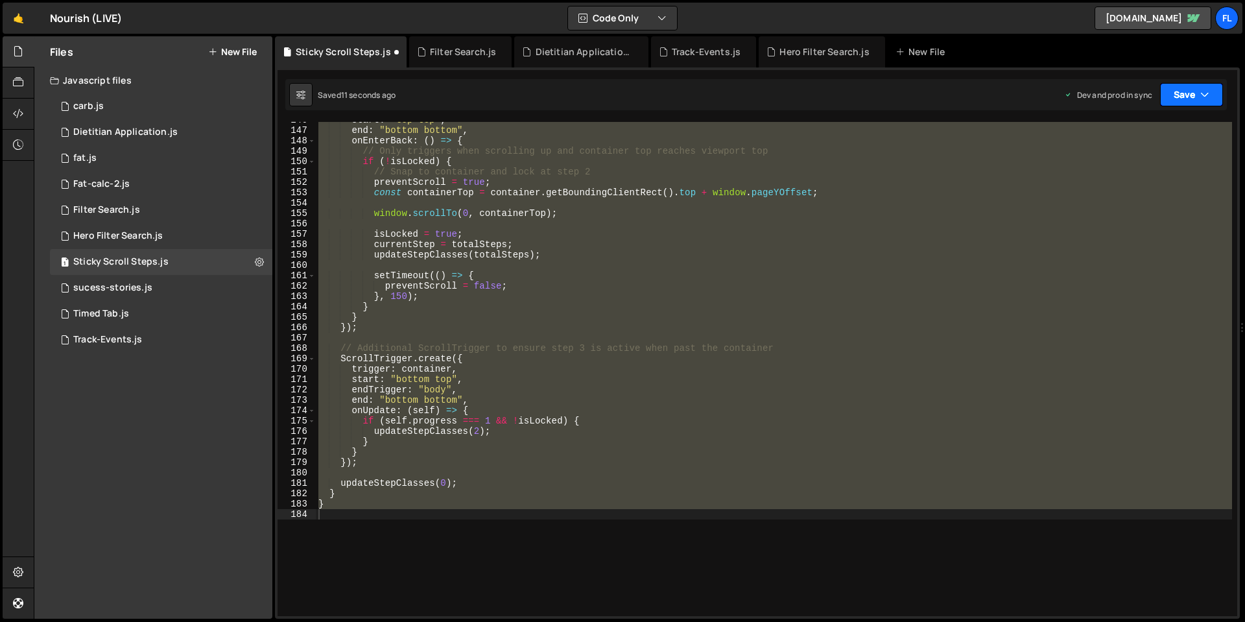
click at [921, 101] on button "Save" at bounding box center [1191, 94] width 63 height 23
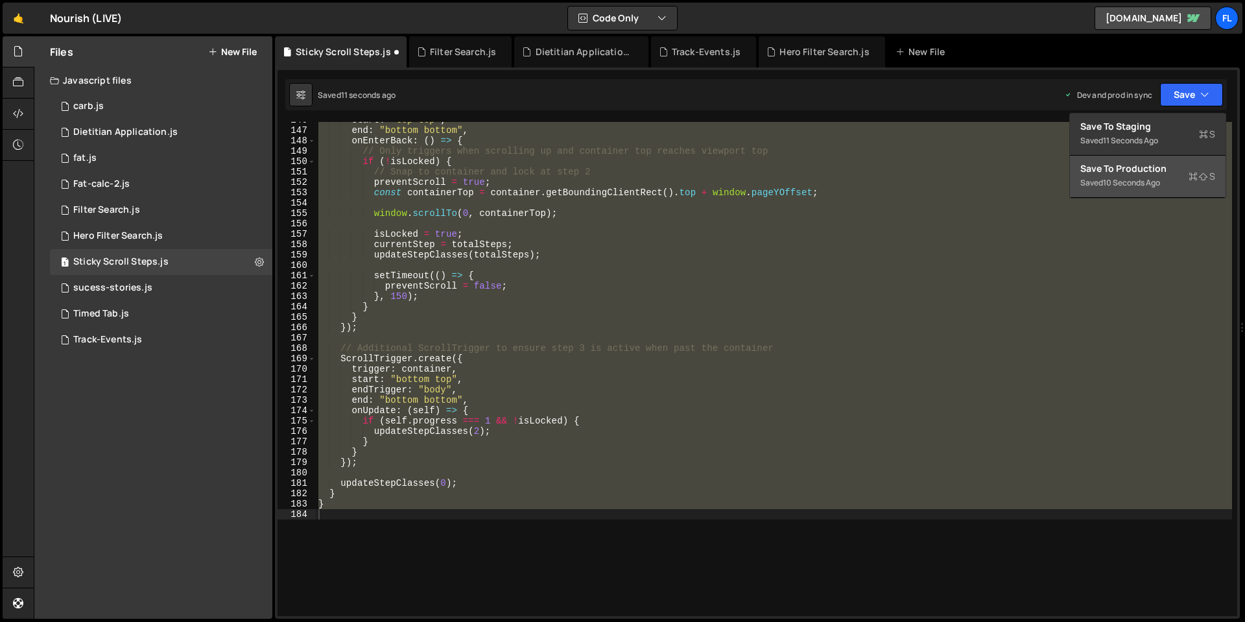
click at [921, 174] on div "Save to Production S" at bounding box center [1147, 168] width 135 height 13
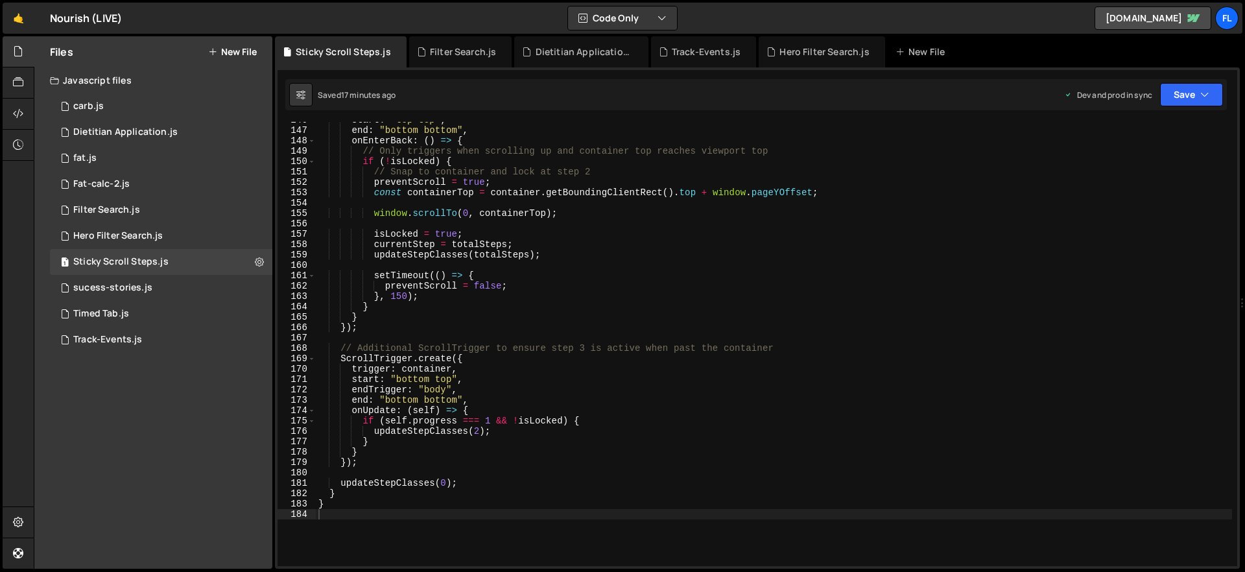
scroll to position [1549, 0]
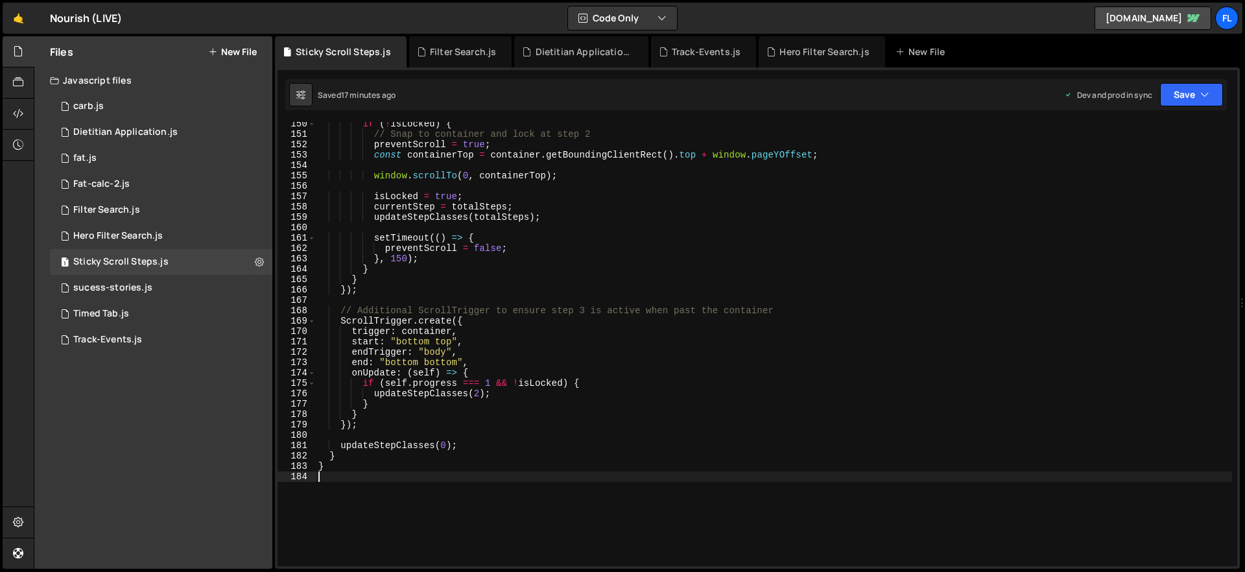
click at [441, 488] on div "if ( ! isLocked ) { // Snap to container and lock at step 2 preventScroll = tru…" at bounding box center [774, 351] width 916 height 465
paste textarea "});"
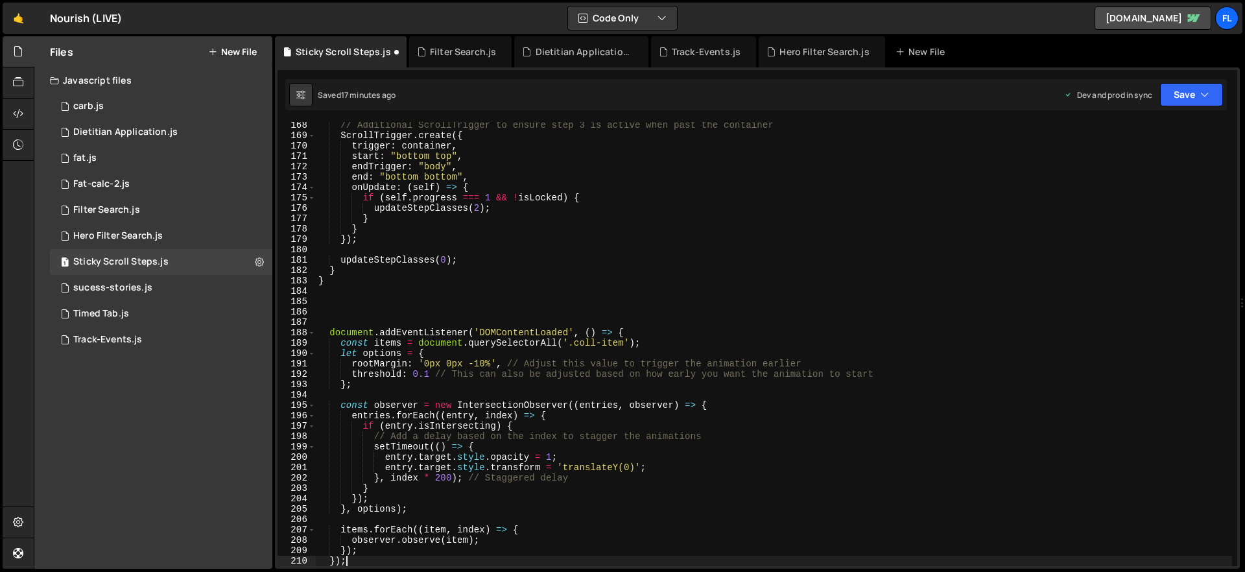
scroll to position [1790, 0]
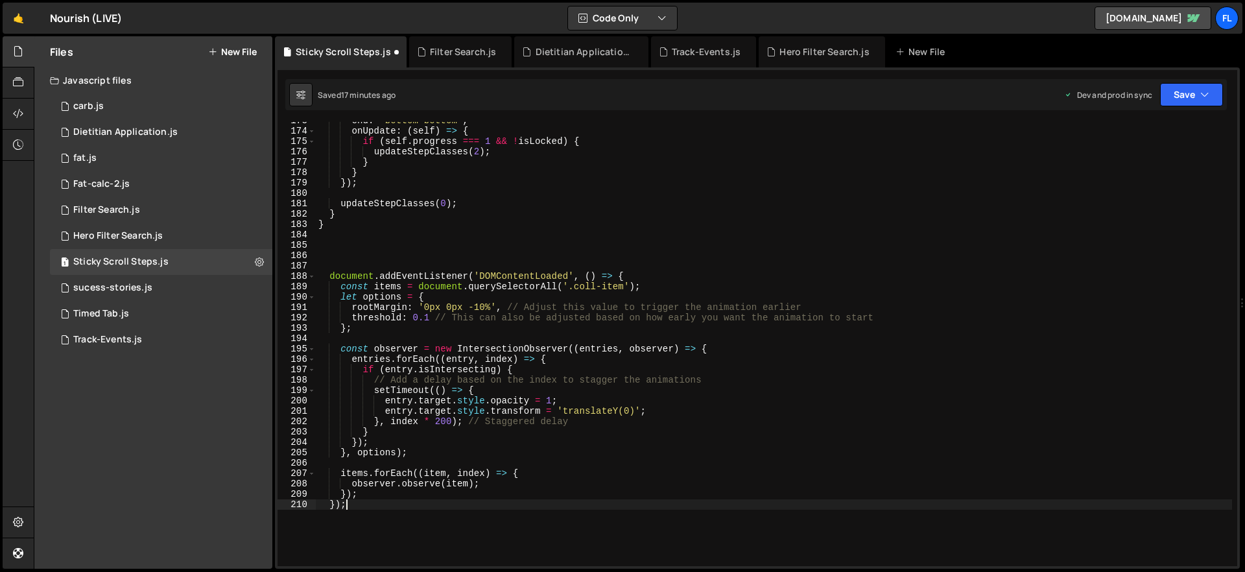
click at [621, 286] on div "end : "bottom bottom" , onUpdate : ( self ) => { if ( self . progress === 1 && …" at bounding box center [774, 347] width 916 height 465
drag, startPoint x: 625, startPoint y: 287, endPoint x: 576, endPoint y: 288, distance: 49.3
click at [576, 288] on div "end : "bottom bottom" , onUpdate : ( self ) => { if ( self . progress === 1 && …" at bounding box center [774, 347] width 916 height 465
paste textarea "who-we-are_grid"
type textarea "const items = document.querySelectorAll('.who-we-are_grid-item');"
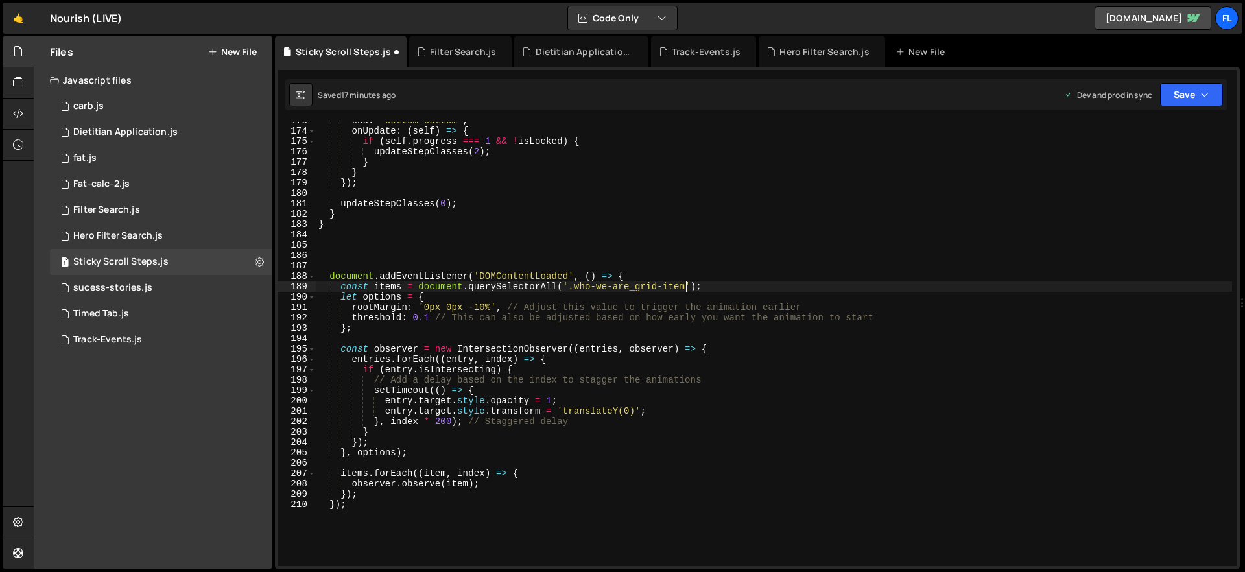
click at [598, 264] on div "end : "bottom bottom" , onUpdate : ( self ) => { if ( self . progress === 1 && …" at bounding box center [774, 347] width 916 height 465
click at [713, 384] on div "end : "bottom bottom" , onUpdate : ( self ) => { if ( self . progress === 1 && …" at bounding box center [774, 347] width 916 height 465
click at [642, 293] on div "end : "bottom bottom" , onUpdate : ( self ) => { if ( self . progress === 1 && …" at bounding box center [774, 347] width 916 height 465
click at [921, 93] on button "Save" at bounding box center [1191, 94] width 63 height 23
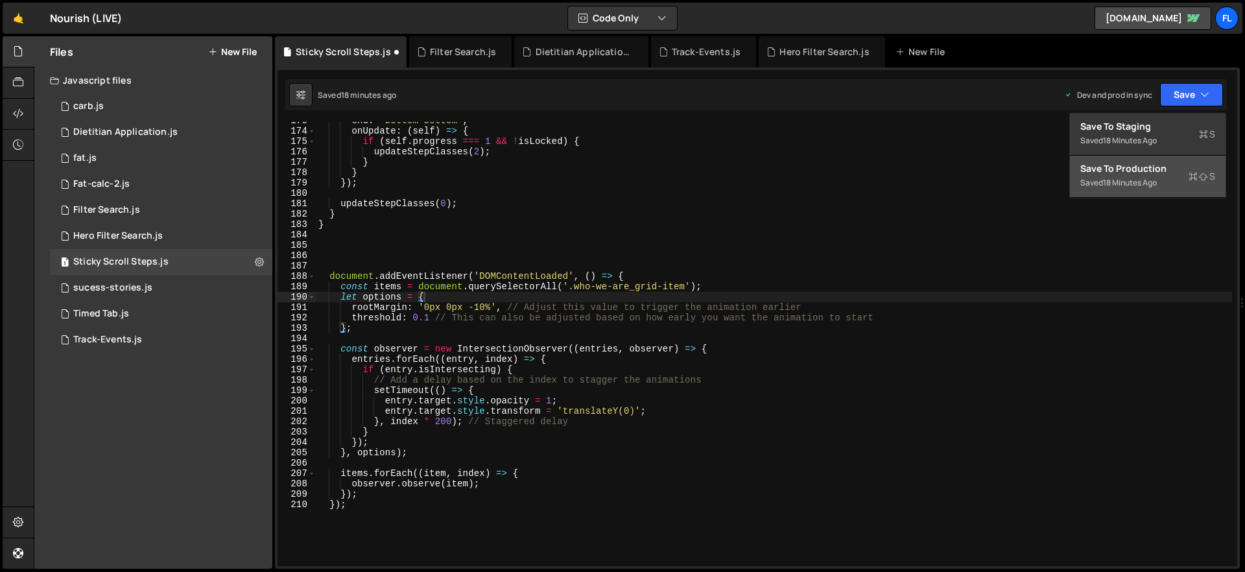
click at [921, 165] on div "Save to Production S" at bounding box center [1147, 168] width 135 height 13
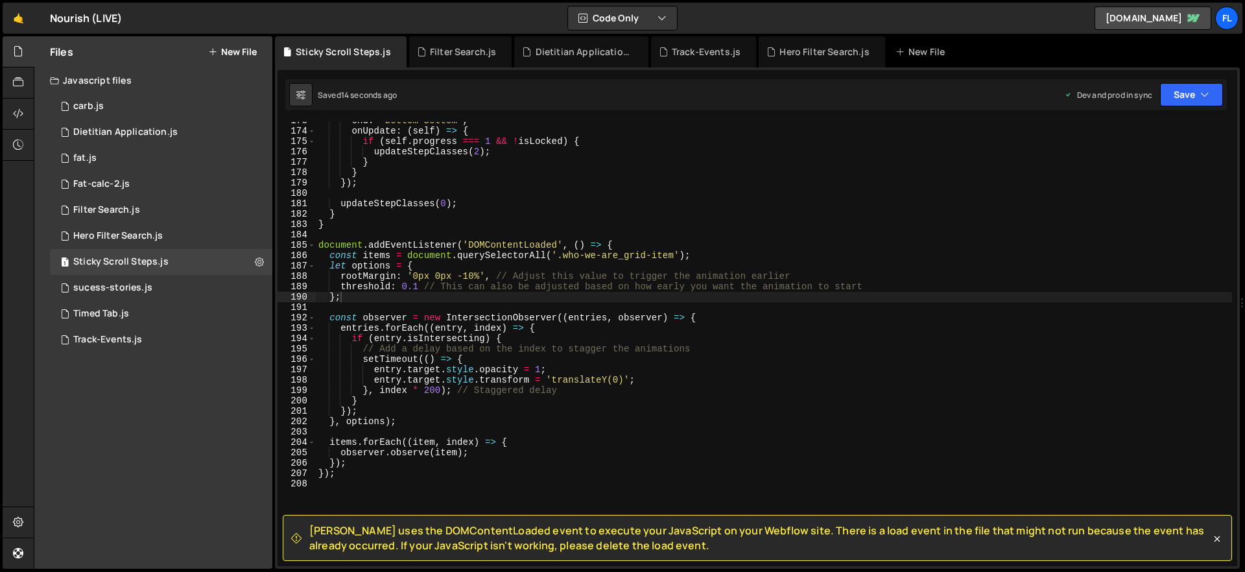
click at [747, 288] on div "end : "bottom bottom" , onUpdate : ( self ) => { if ( self . progress === 1 && …" at bounding box center [774, 347] width 916 height 465
click at [333, 476] on div "end : "bottom bottom" , onUpdate : ( self ) => { if ( self . progress === 1 && …" at bounding box center [774, 347] width 916 height 465
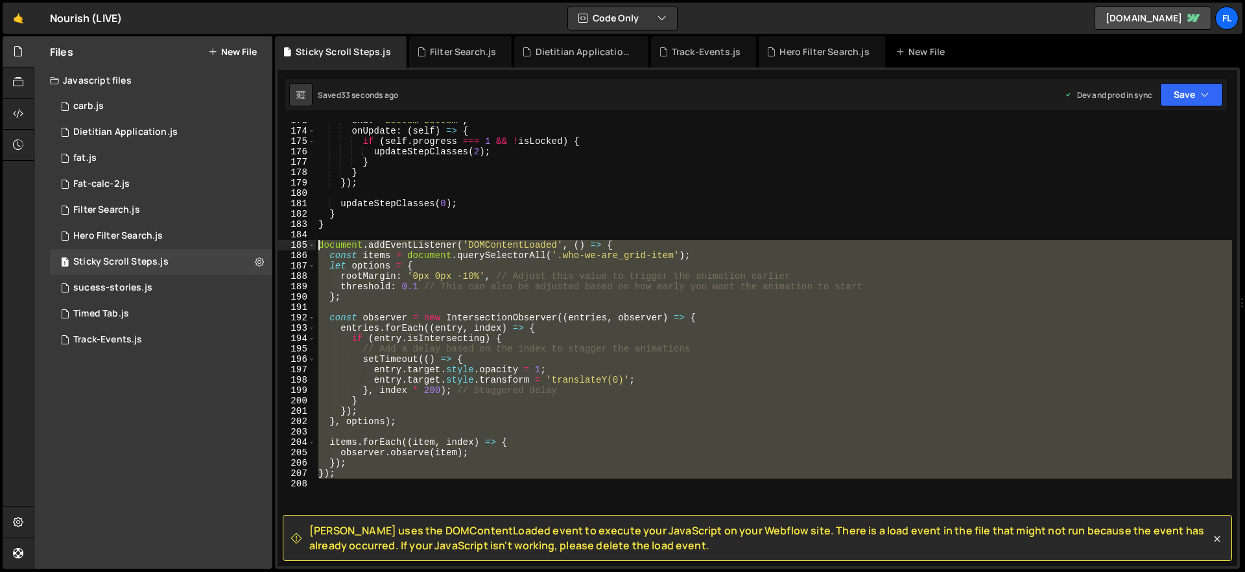
drag, startPoint x: 354, startPoint y: 479, endPoint x: 293, endPoint y: 243, distance: 243.7
click at [293, 243] on div "}); 173 174 175 176 177 178 179 180 181 182 183 184 185 186 187 188 189 190 191…" at bounding box center [756, 344] width 959 height 444
click at [480, 362] on div "end : "bottom bottom" , onUpdate : ( self ) => { if ( self . progress === 1 && …" at bounding box center [774, 344] width 916 height 444
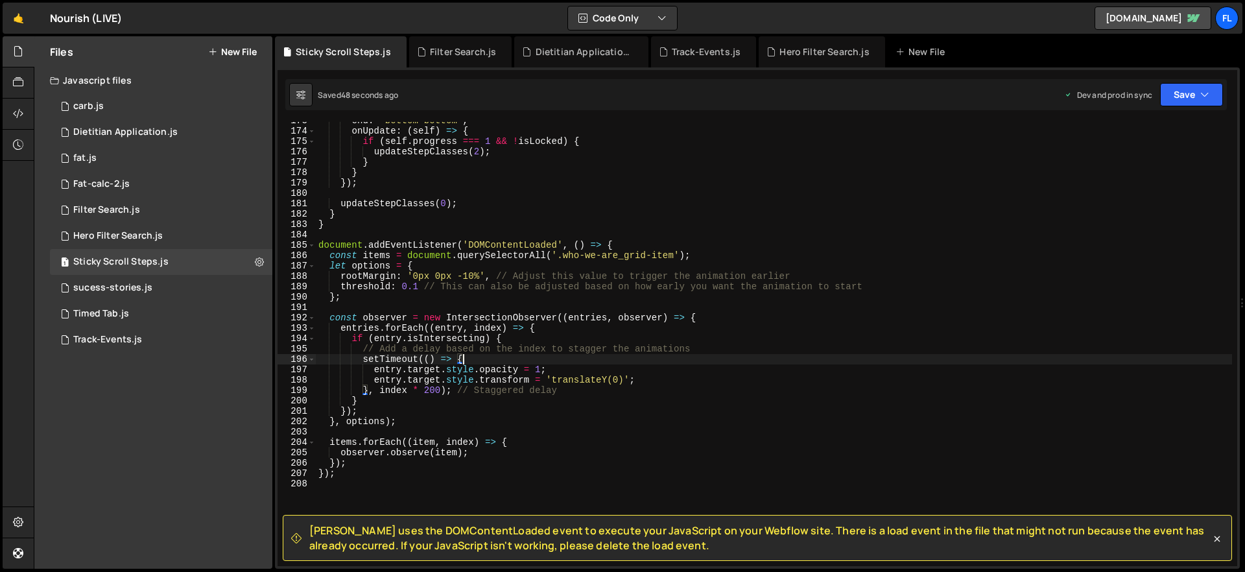
click at [404, 460] on div "end : "bottom bottom" , onUpdate : ( self ) => { if ( self . progress === 1 && …" at bounding box center [774, 347] width 916 height 465
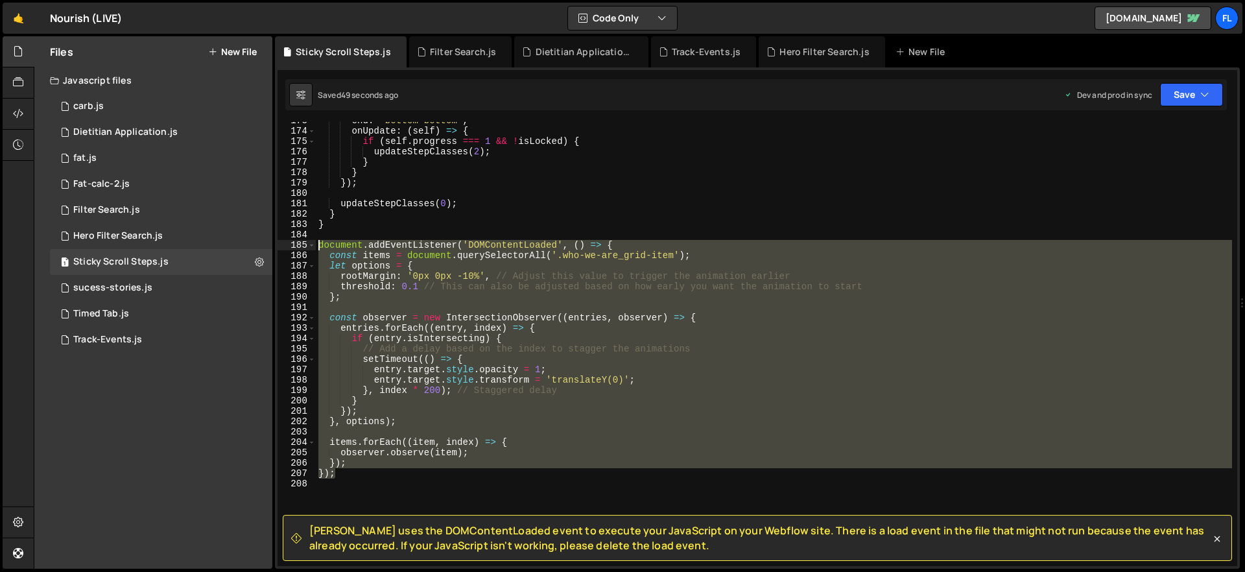
drag, startPoint x: 401, startPoint y: 474, endPoint x: 306, endPoint y: 246, distance: 246.4
click at [306, 246] on div "}); 173 174 175 176 177 178 179 180 181 182 183 184 185 186 187 188 189 190 191…" at bounding box center [756, 344] width 959 height 444
type textarea "threshold: 0.1 // This can also be adjusted based on how early you want the ani…"
click at [524, 288] on div "end : "bottom bottom" , onUpdate : ( self ) => { if ( self . progress === 1 && …" at bounding box center [774, 347] width 916 height 465
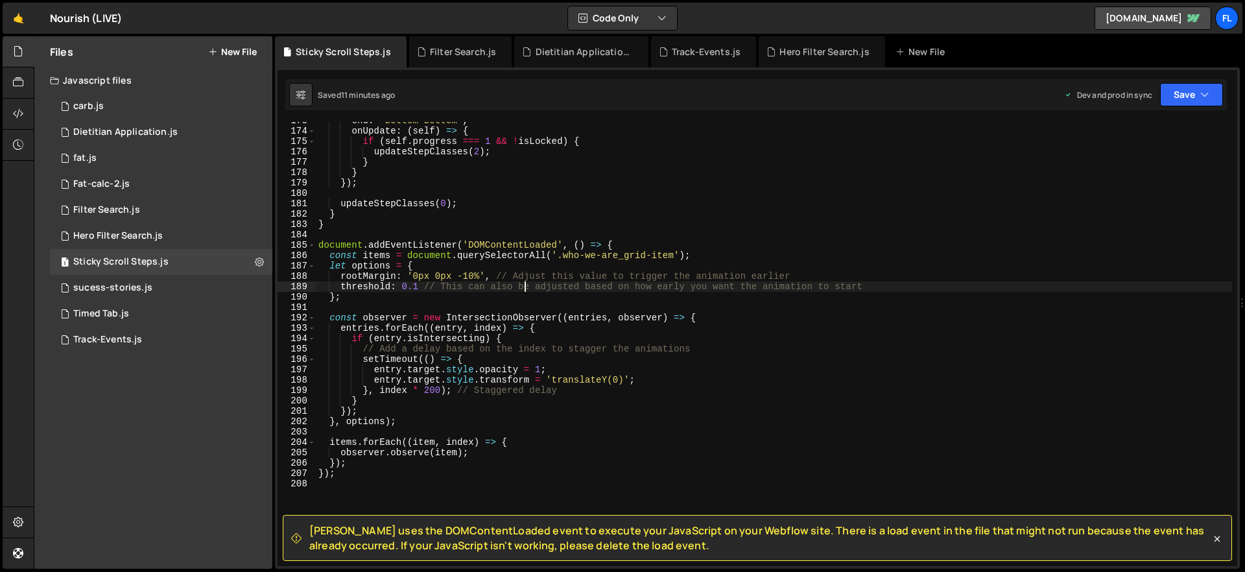
click at [417, 488] on span "[PERSON_NAME] uses the DOMContentLoaded event to execute your JavaScript on you…" at bounding box center [759, 537] width 901 height 29
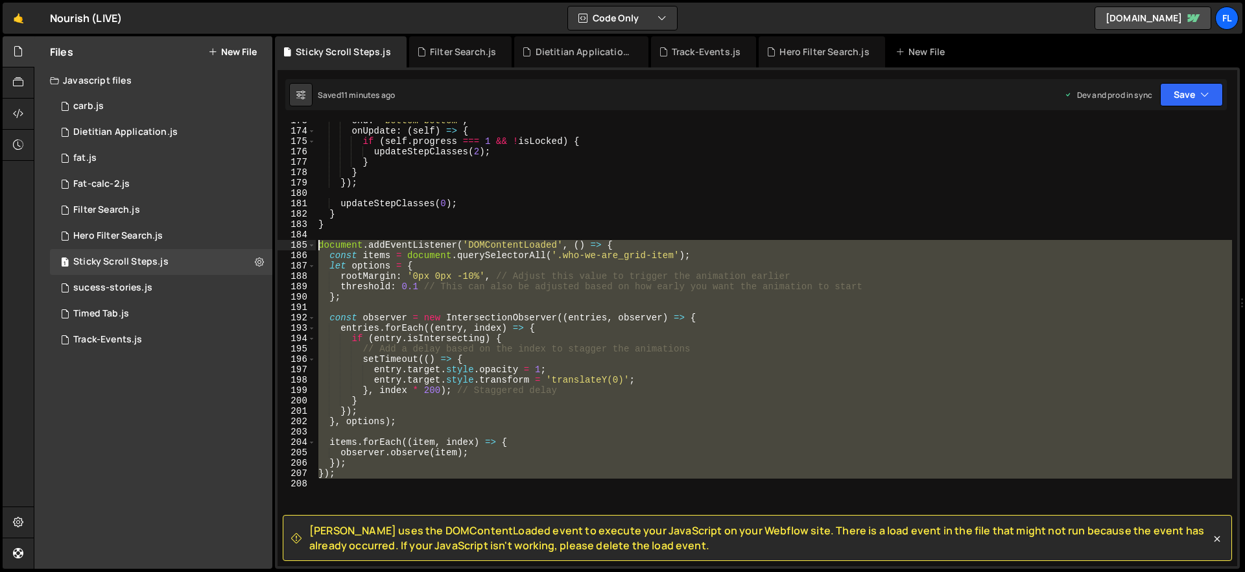
drag, startPoint x: 345, startPoint y: 480, endPoint x: 307, endPoint y: 249, distance: 233.9
click at [307, 249] on div "173 174 175 176 177 178 179 180 181 182 183 184 185 186 187 188 189 190 191 192…" at bounding box center [756, 344] width 959 height 444
paste textarea "}"
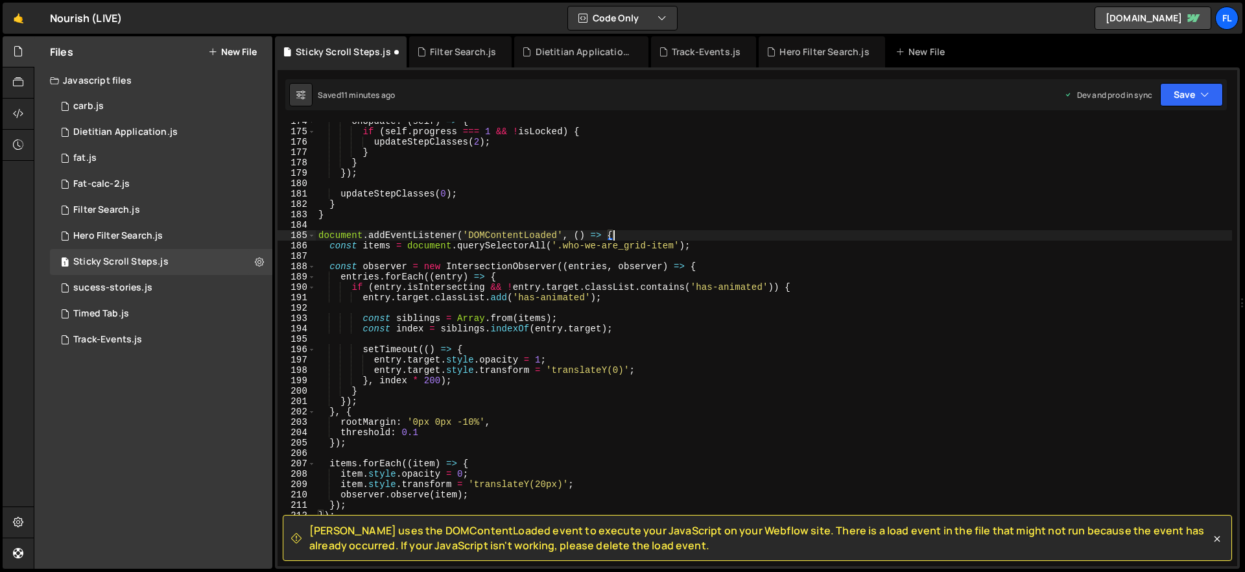
click at [620, 231] on div "onUpdate : ( self ) => { if ( self . progress === 1 && ! isLocked ) { updateSte…" at bounding box center [774, 348] width 916 height 465
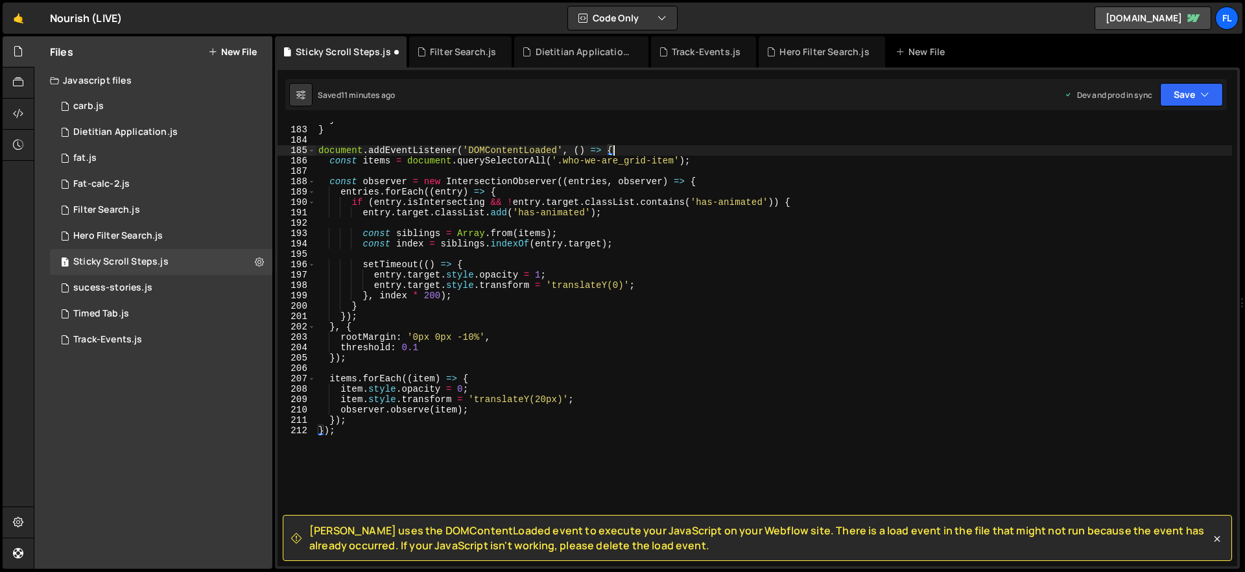
scroll to position [1885, 0]
drag, startPoint x: 350, startPoint y: 430, endPoint x: 313, endPoint y: 434, distance: 37.2
click at [313, 434] on div "document.addEventListener('DOMContentLoaded', () => { 182 183 184 185 186 187 1…" at bounding box center [756, 344] width 959 height 444
type textarea "});"
click at [447, 152] on div "} } document . addEventListener ( 'DOMContentLoaded' , ( ) => { const items = d…" at bounding box center [774, 346] width 916 height 465
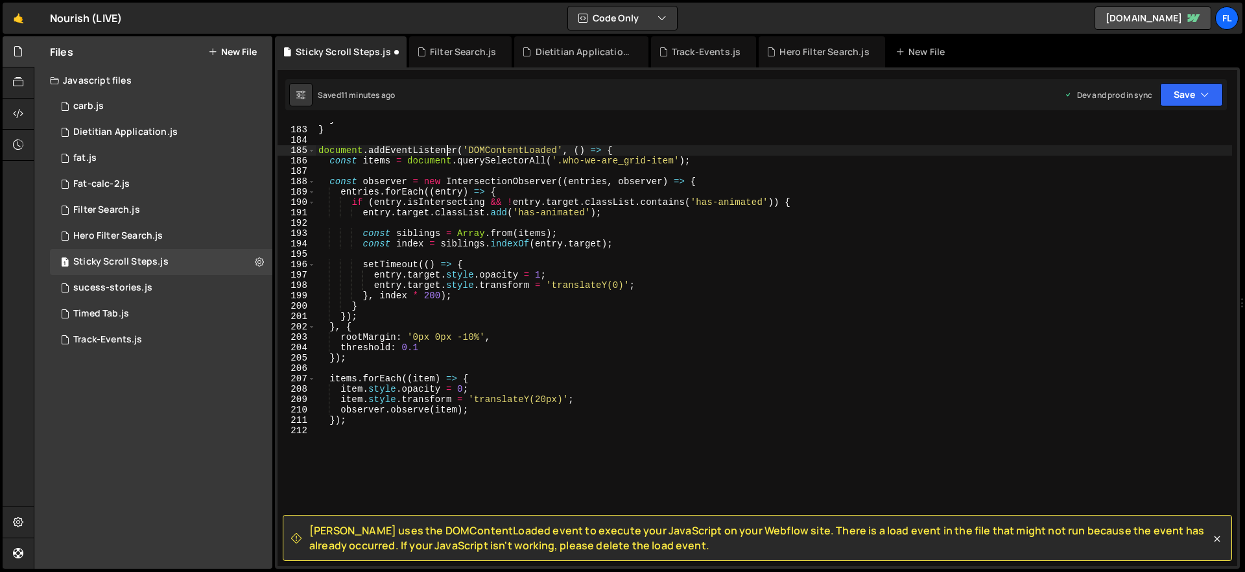
click at [447, 152] on div "} } document . addEventListener ( 'DOMContentLoaded' , ( ) => { const items = d…" at bounding box center [774, 346] width 916 height 465
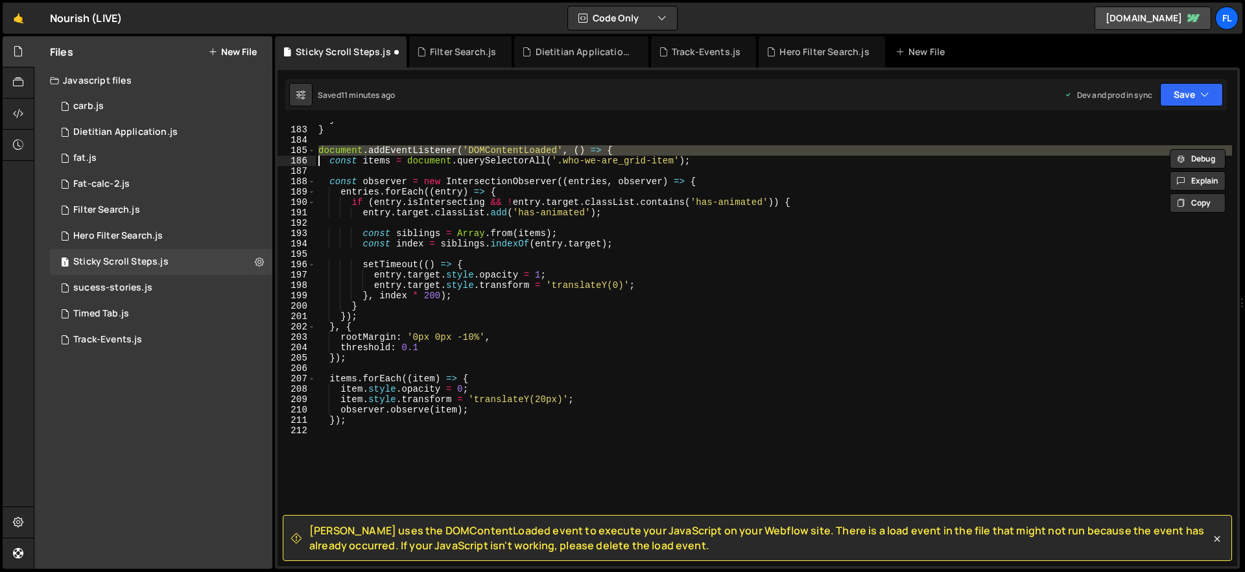
click at [447, 152] on div "} } document . addEventListener ( 'DOMContentLoaded' , ( ) => { const items = d…" at bounding box center [774, 346] width 916 height 465
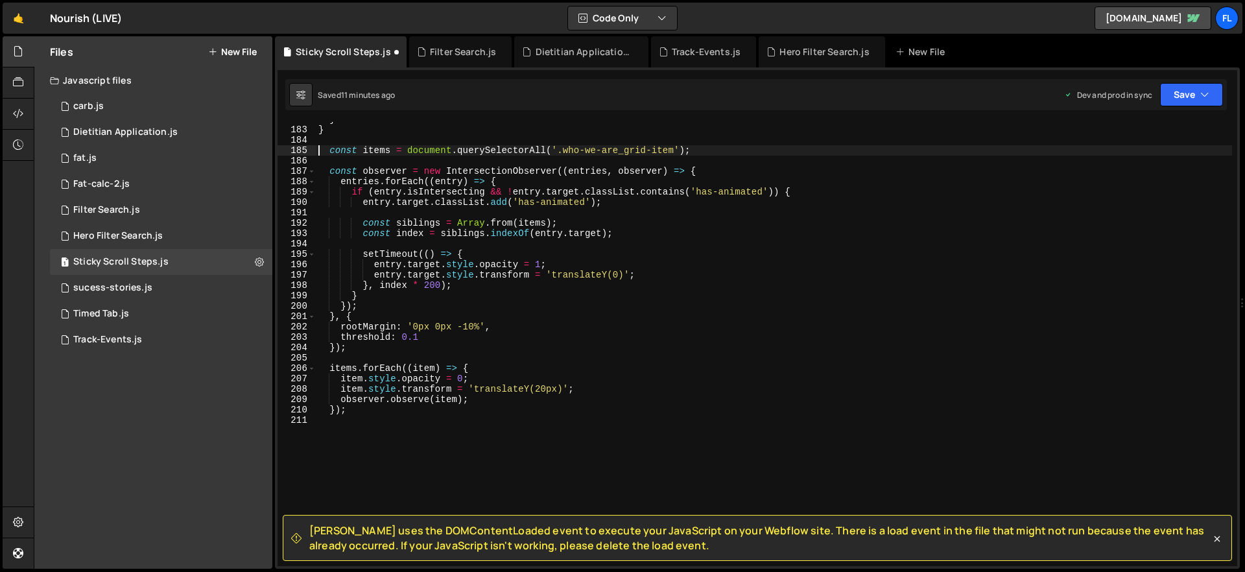
type textarea "const items = document.querySelectorAll('.who-we-are_grid-item');"
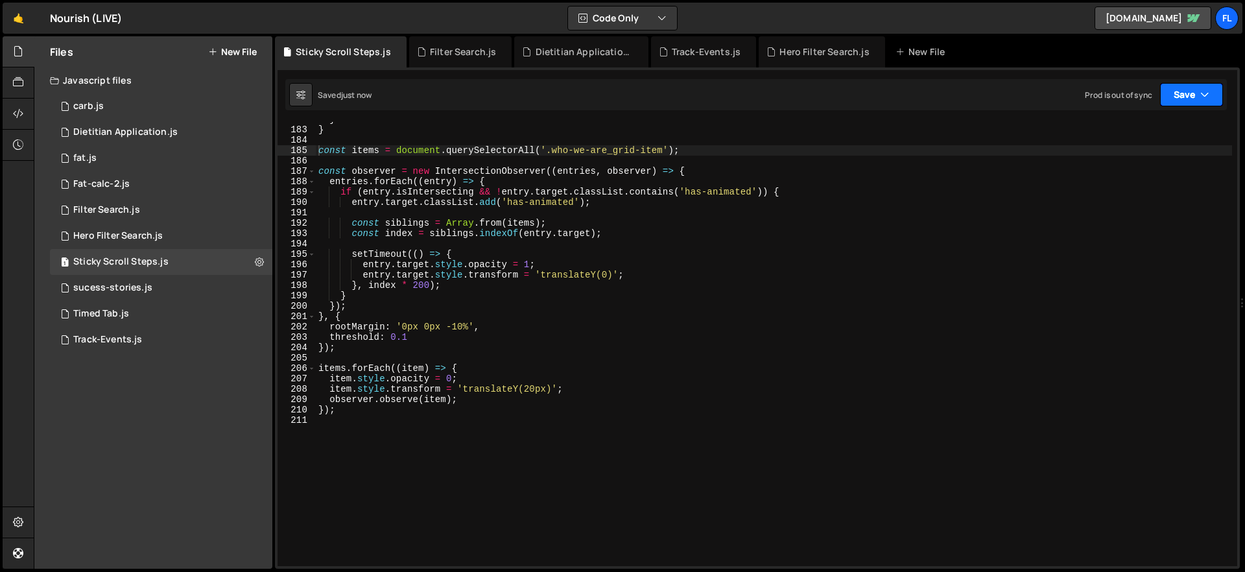
click at [921, 102] on button "Save" at bounding box center [1191, 94] width 63 height 23
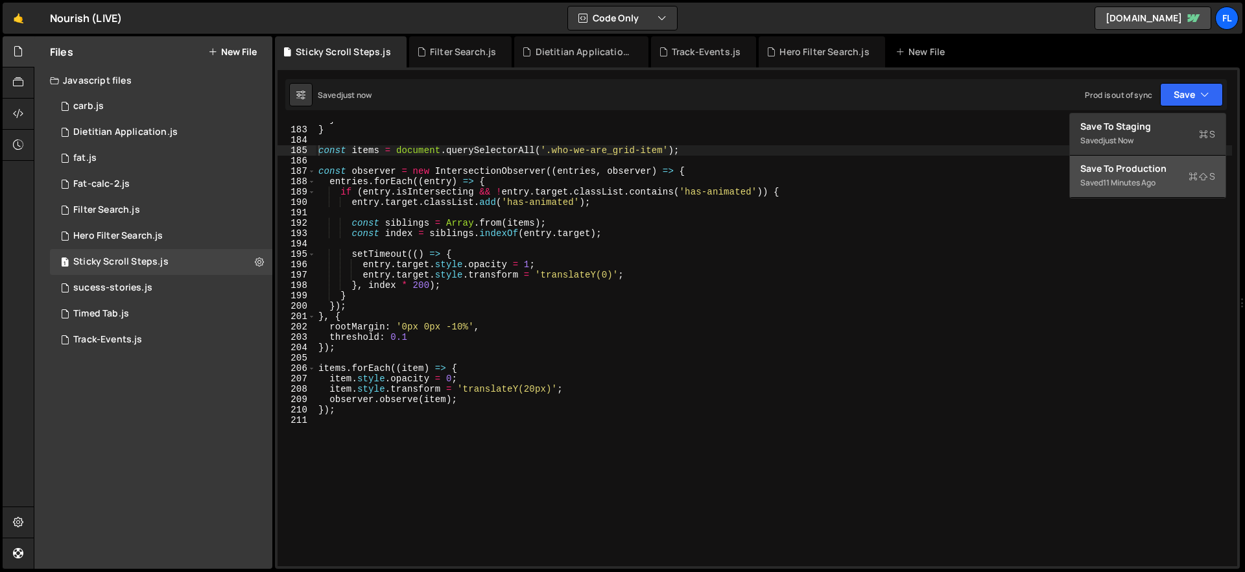
click at [921, 169] on div "Save to Production S" at bounding box center [1147, 168] width 135 height 13
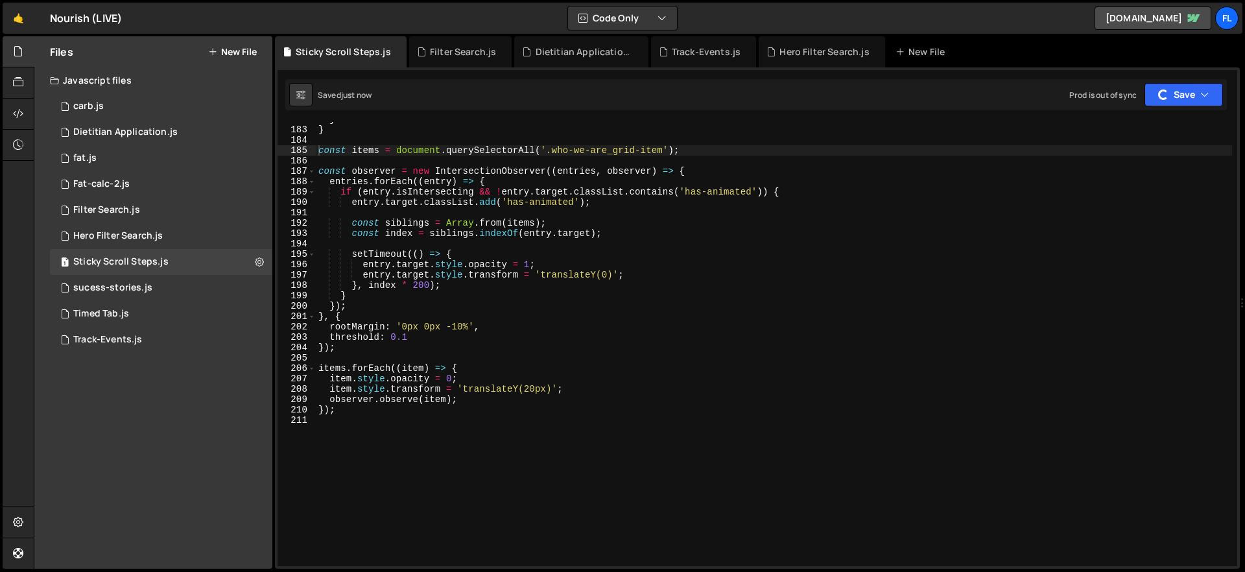
scroll to position [1895, 0]
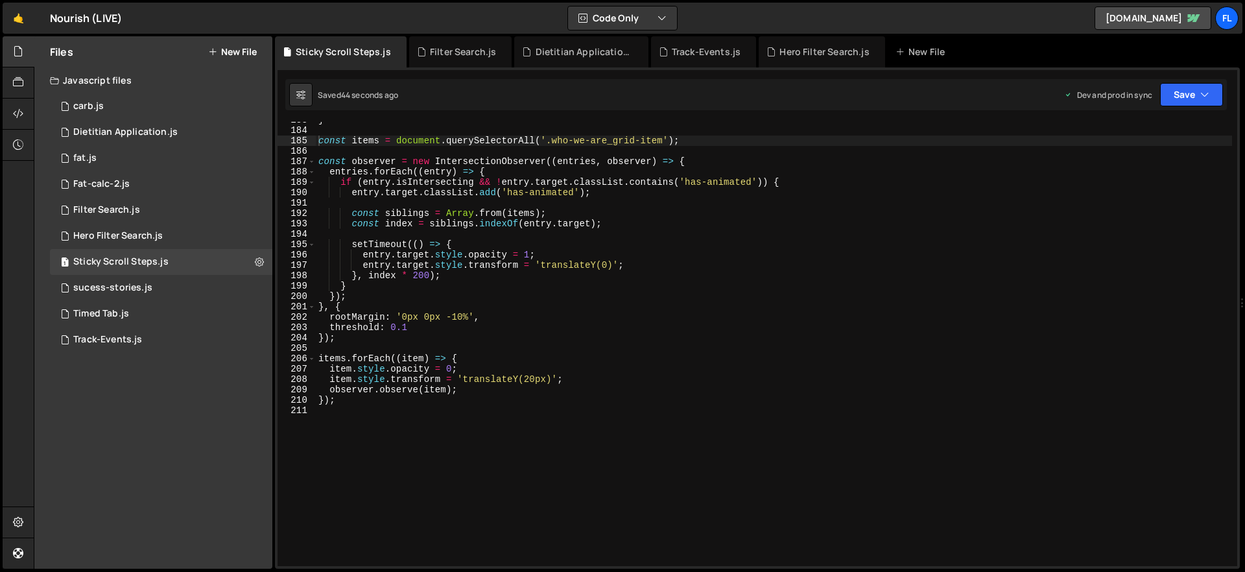
click at [550, 145] on div "} const items = document . querySelectorAll ( '.who-we-are_grid-item' ) ; const…" at bounding box center [774, 347] width 916 height 465
click at [547, 146] on div "} const items = document . querySelectorAll ( '.who-we-are_grid-item' ) ; const…" at bounding box center [774, 347] width 916 height 465
click at [548, 145] on div "} const items = document . querySelectorAll ( '.who-we-are_grid-item' ) ; const…" at bounding box center [774, 347] width 916 height 465
type textarea "const items = document.querySelectorAll('.approach_grid .who-we-are_grid-item');"
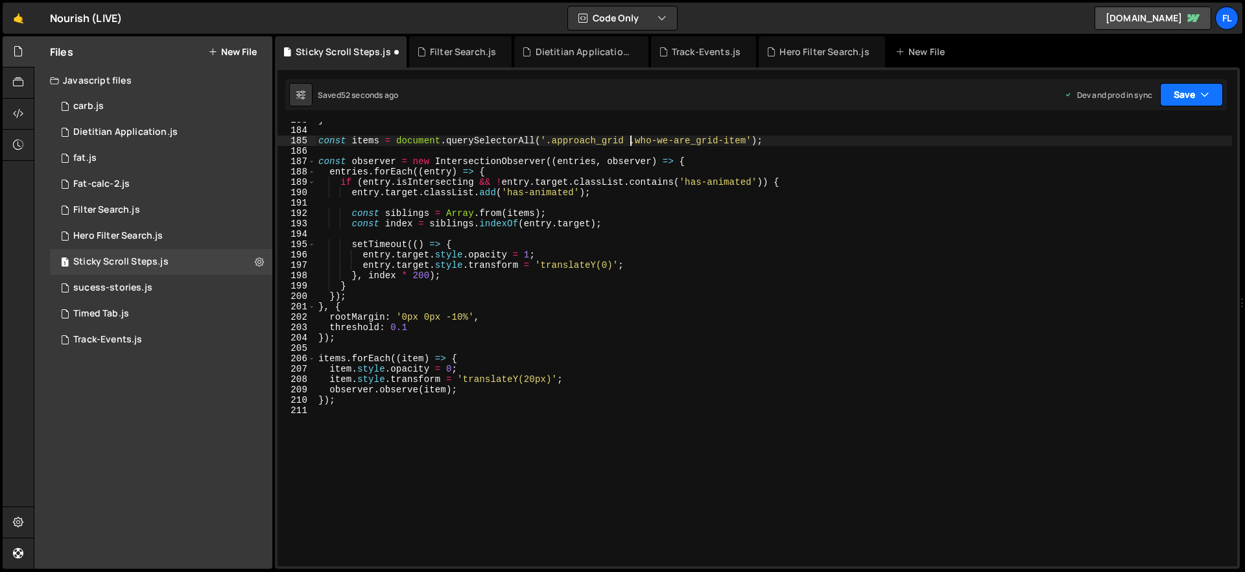
click at [921, 96] on button "Save" at bounding box center [1191, 94] width 63 height 23
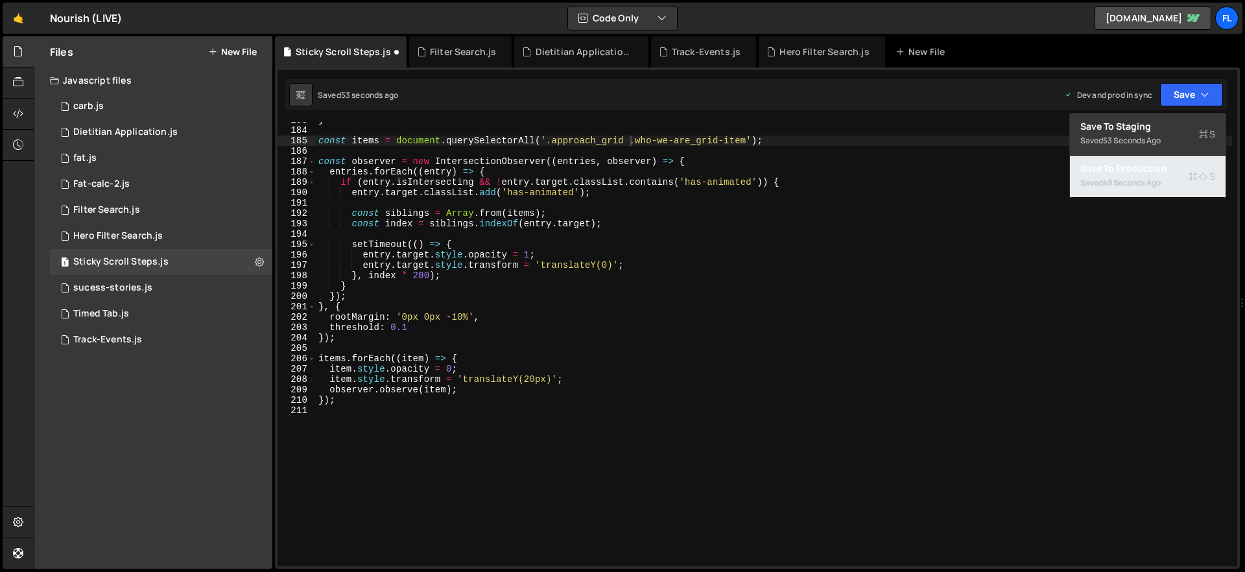
click at [921, 177] on div "49 seconds ago" at bounding box center [1132, 182] width 58 height 11
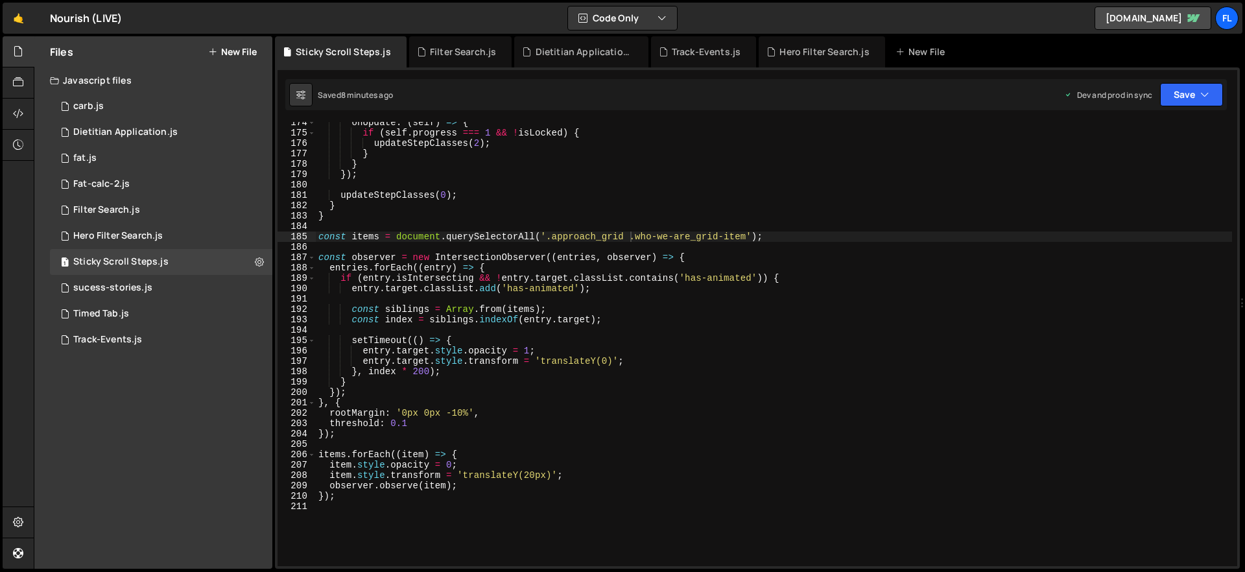
scroll to position [0, 0]
click at [548, 488] on div "onUpdate : ( self ) => { if ( self . progress === 1 && ! isLocked ) { updateSte…" at bounding box center [774, 349] width 916 height 465
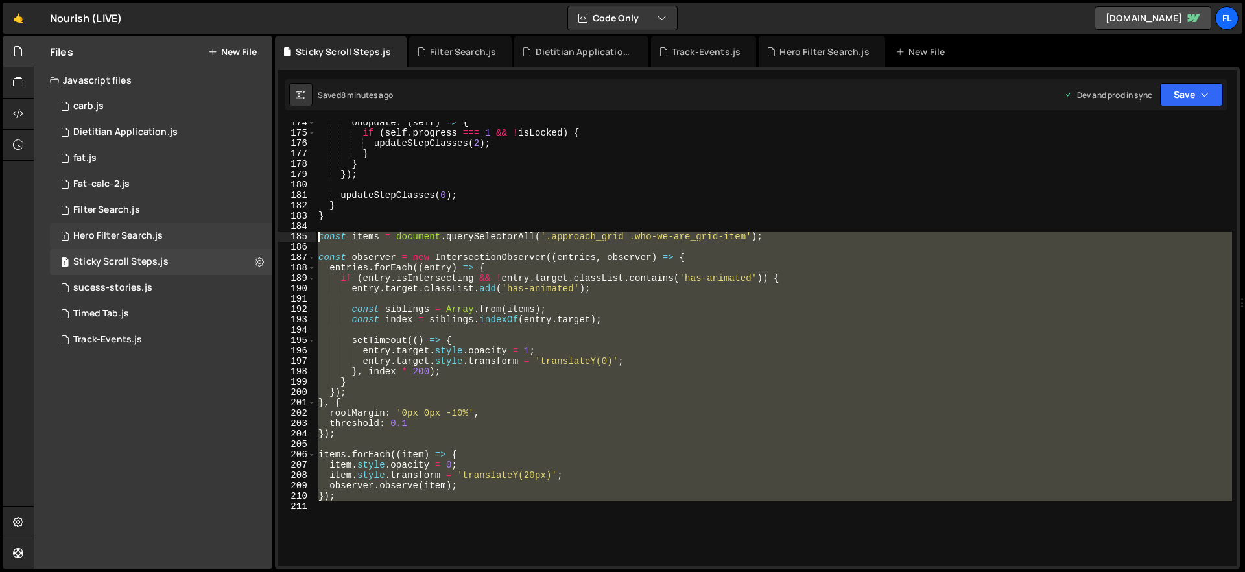
drag, startPoint x: 388, startPoint y: 508, endPoint x: 265, endPoint y: 237, distance: 296.8
click at [265, 237] on div "Files New File Javascript files 1 carb.js 0 1 Dietitian Application.js 0 1 fat.…" at bounding box center [639, 302] width 1211 height 533
type textarea "const items = document.querySelectorAll('.approach_grid .who-we-are_grid-item');"
click at [513, 488] on div "onUpdate : ( self ) => { if ( self . progress === 1 && ! isLocked ) { updateSte…" at bounding box center [774, 344] width 916 height 444
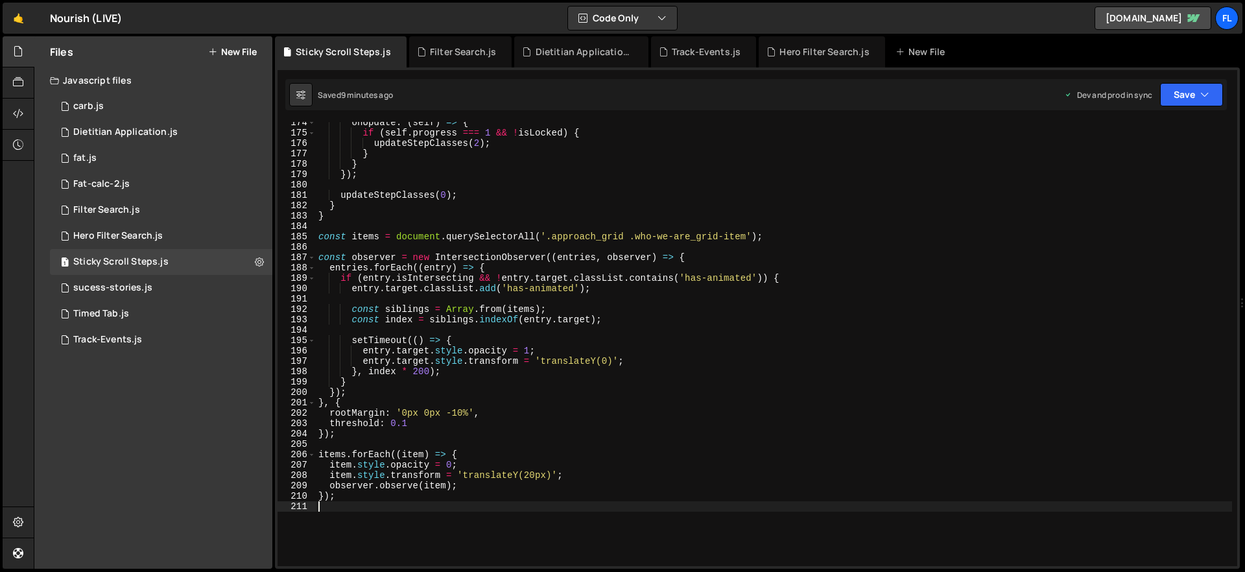
click at [375, 488] on div "onUpdate : ( self ) => { if ( self . progress === 1 && ! isLocked ) { updateSte…" at bounding box center [774, 349] width 916 height 465
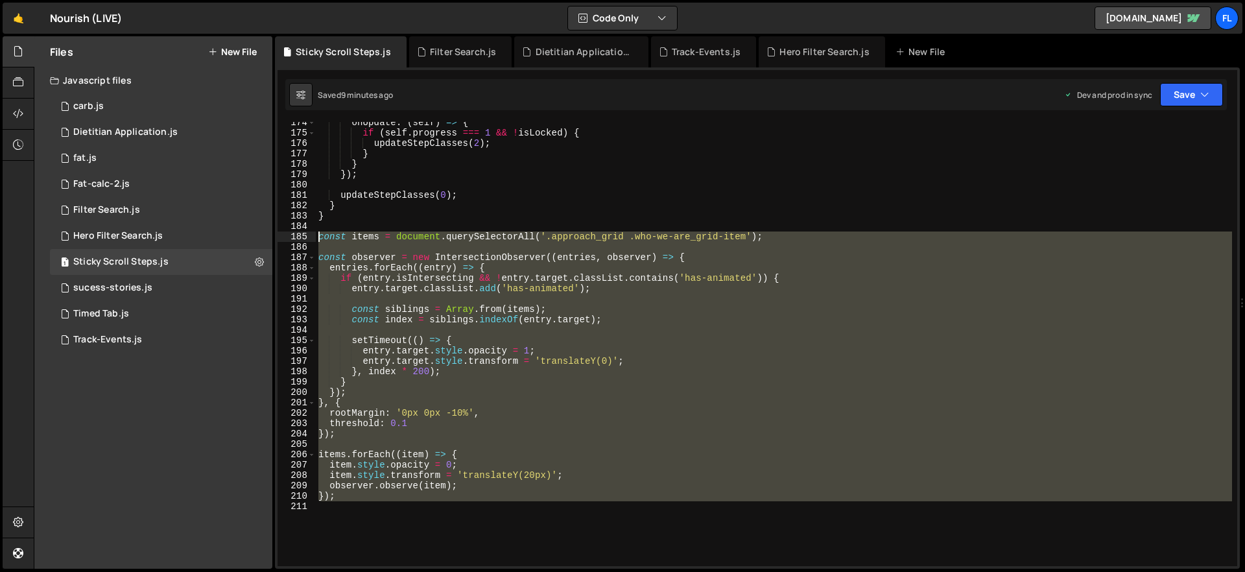
drag, startPoint x: 381, startPoint y: 523, endPoint x: 296, endPoint y: 234, distance: 301.5
click at [296, 234] on div "174 175 176 177 178 179 180 181 182 183 184 185 186 187 188 189 190 191 192 193…" at bounding box center [756, 344] width 959 height 444
paste textarea "items.forEach((item) => observer.observe(item));"
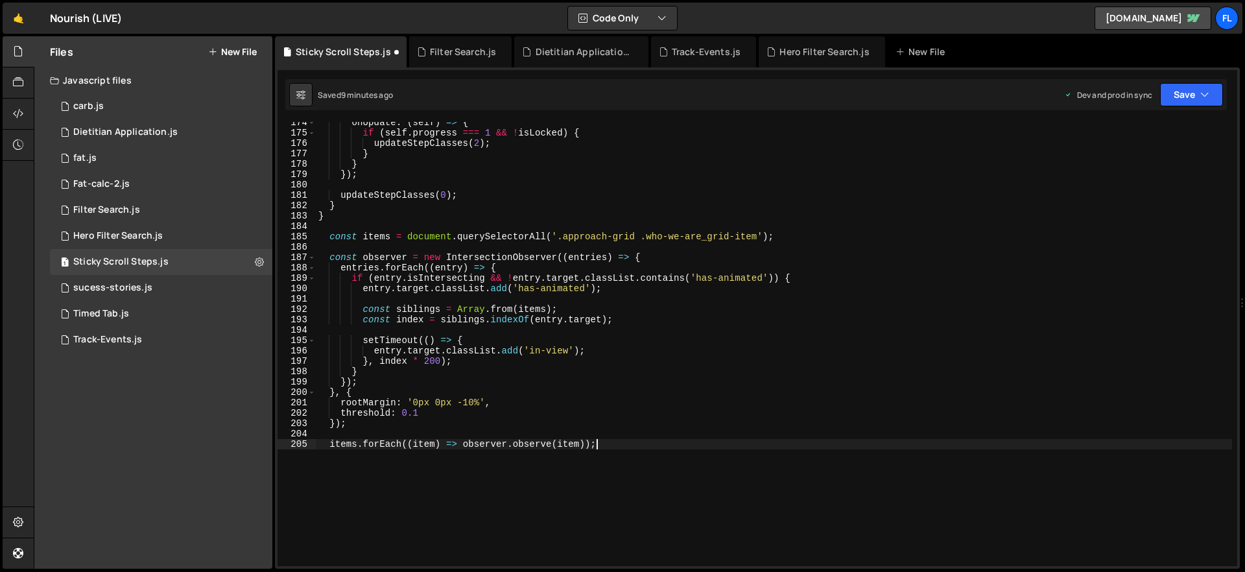
type textarea "items.forEach((item) => observer.observe(item));"
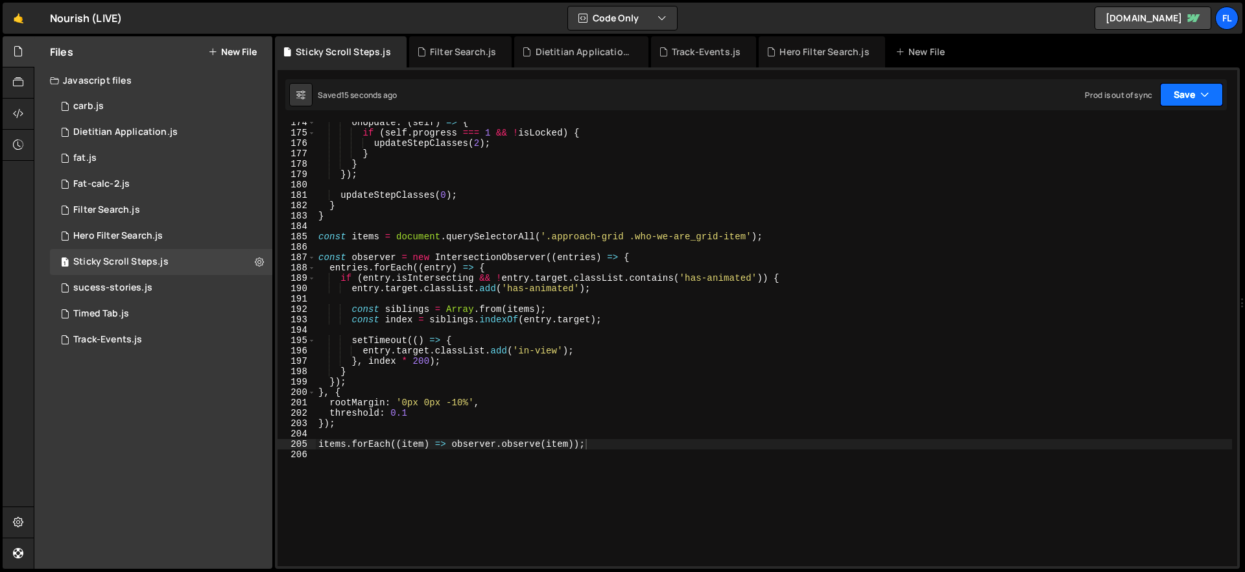
click at [921, 95] on button "Save" at bounding box center [1191, 94] width 63 height 23
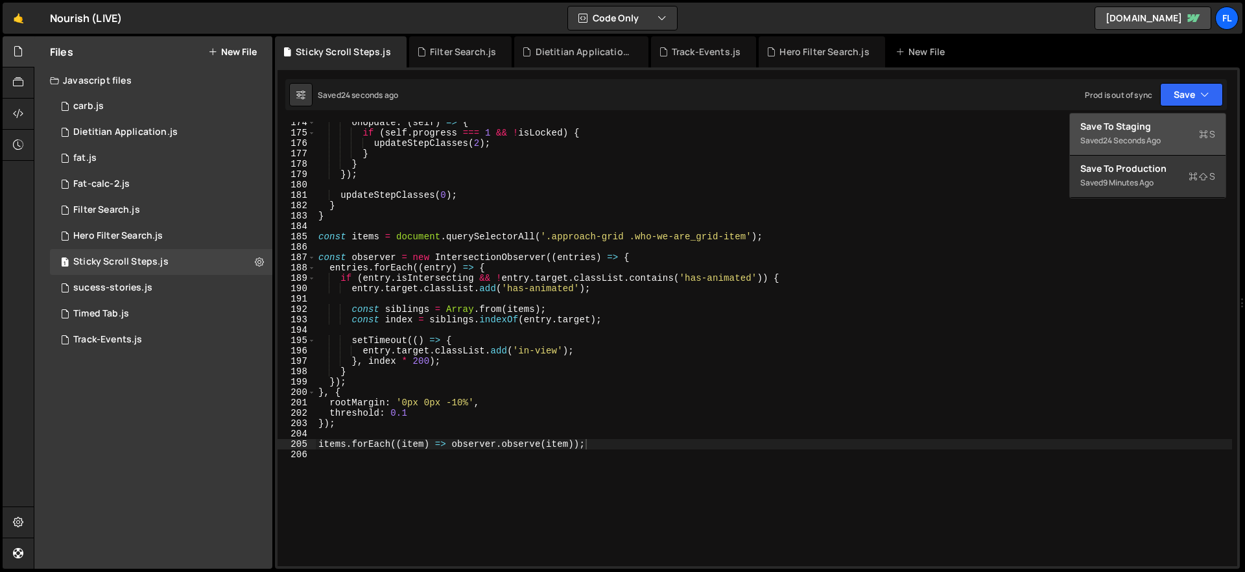
click at [921, 133] on div "Saved 24 seconds ago" at bounding box center [1147, 141] width 135 height 16
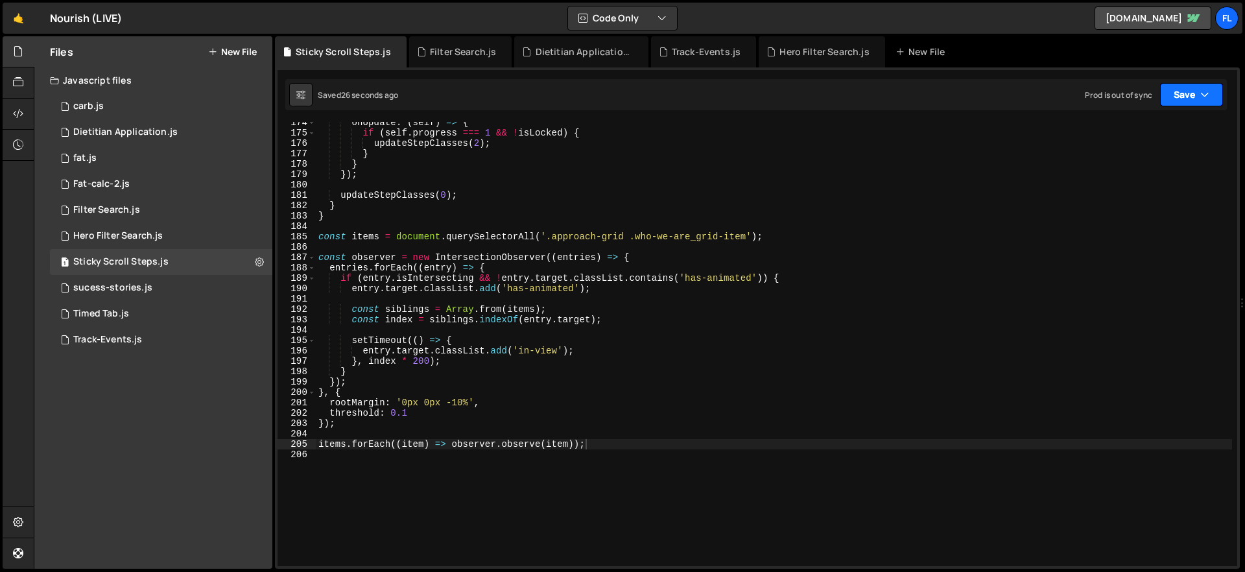
click at [921, 95] on button "Save" at bounding box center [1191, 94] width 63 height 23
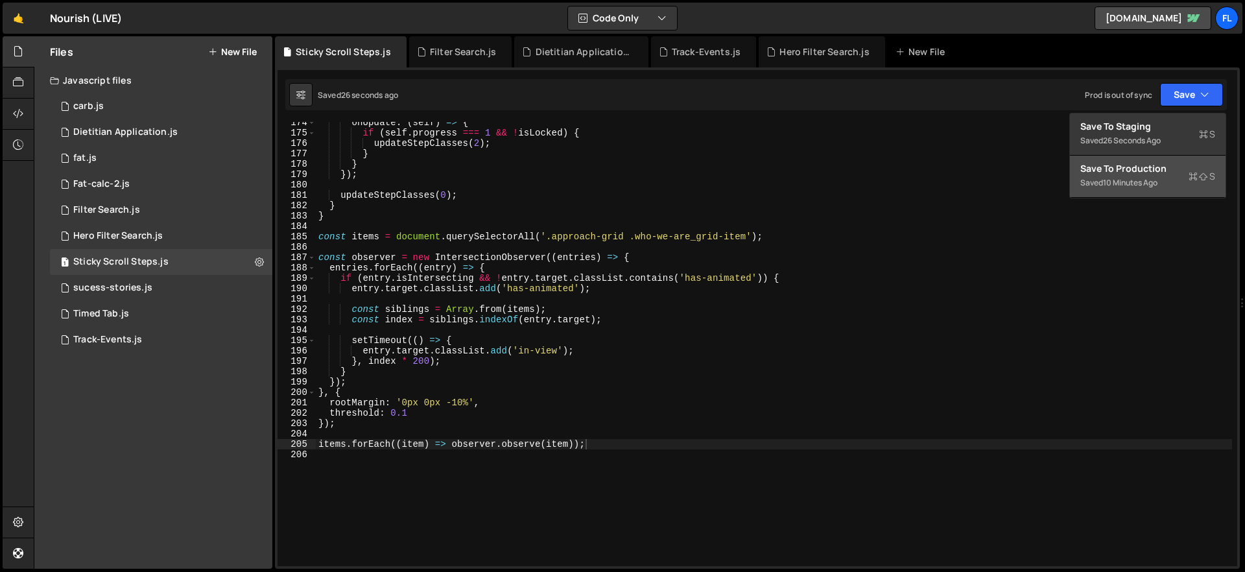
click at [921, 169] on div "Save to Production S" at bounding box center [1147, 168] width 135 height 13
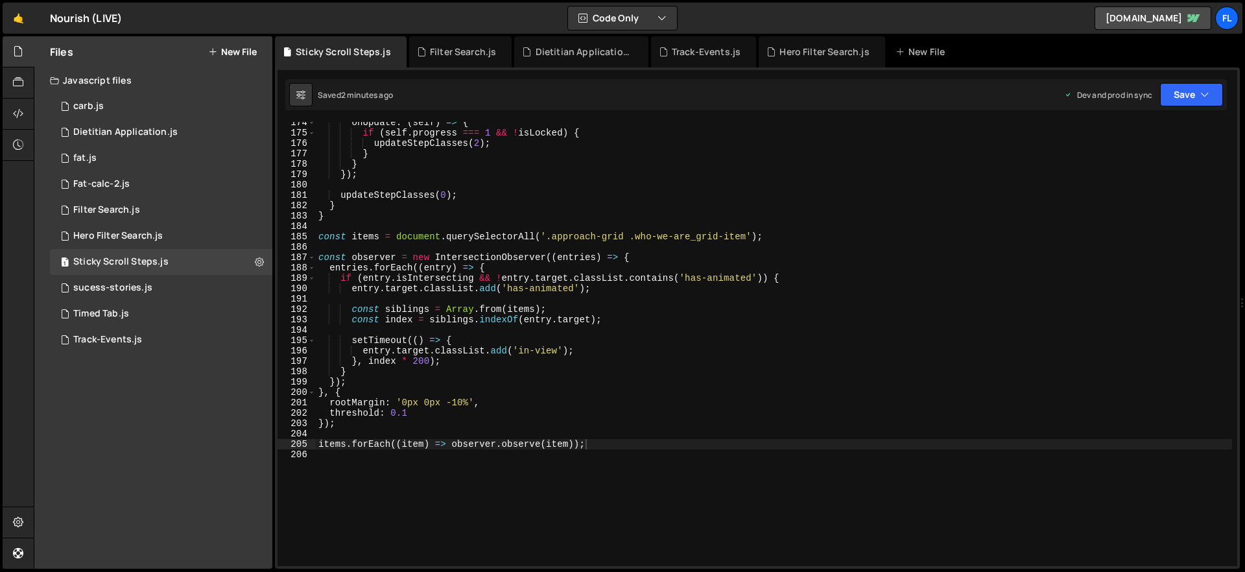
click at [489, 435] on div "onUpdate : ( self ) => { if ( self . progress === 1 && ! isLocked ) { updateSte…" at bounding box center [774, 349] width 916 height 465
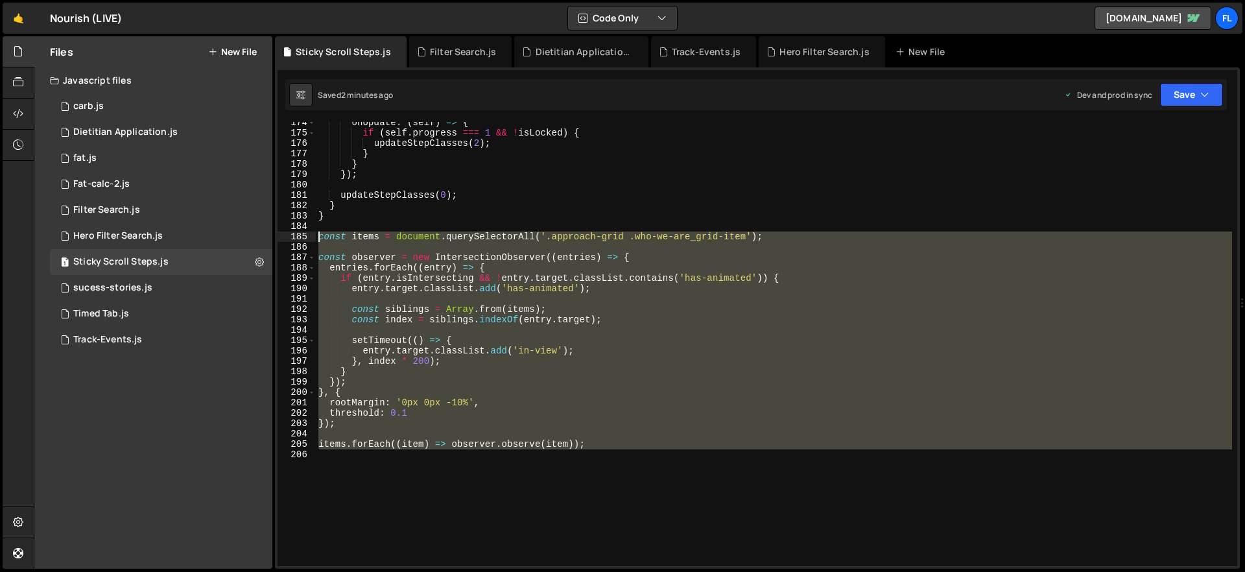
drag, startPoint x: 688, startPoint y: 465, endPoint x: 304, endPoint y: 239, distance: 446.0
click at [304, 239] on div "174 175 176 177 178 179 180 181 182 183 184 185 186 187 188 189 190 191 192 193…" at bounding box center [756, 344] width 959 height 444
paste textarea "items.forEach((item) => observer.observe(item));"
type textarea "items.forEach((item) => observer.observe(item));"
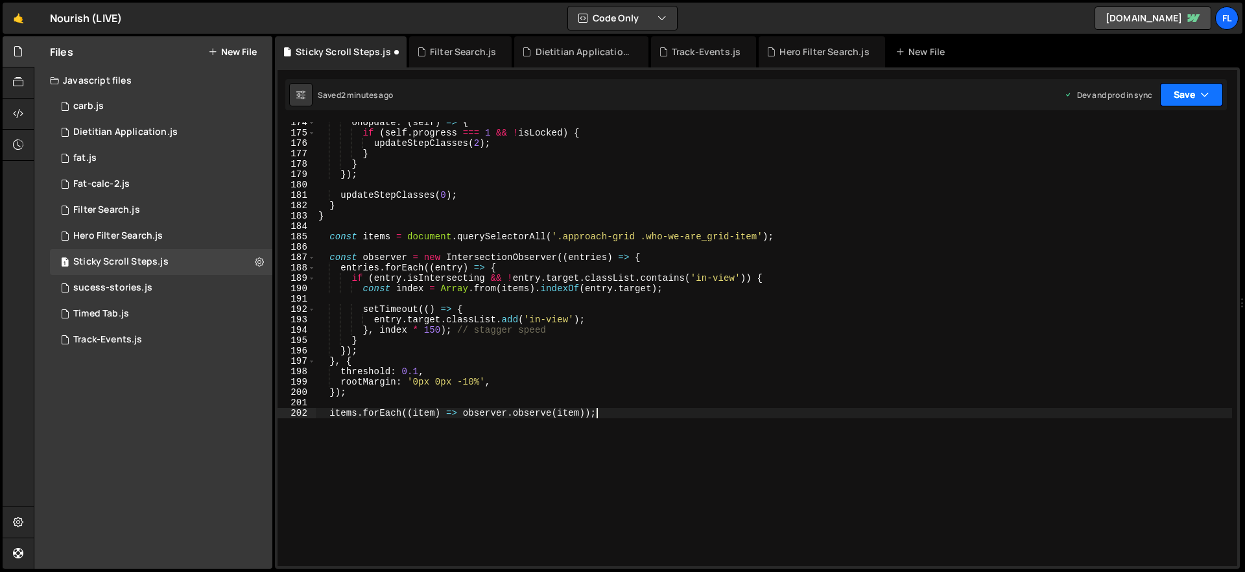
drag, startPoint x: 1188, startPoint y: 98, endPoint x: 1188, endPoint y: 108, distance: 10.4
click at [921, 98] on button "Save" at bounding box center [1191, 94] width 63 height 23
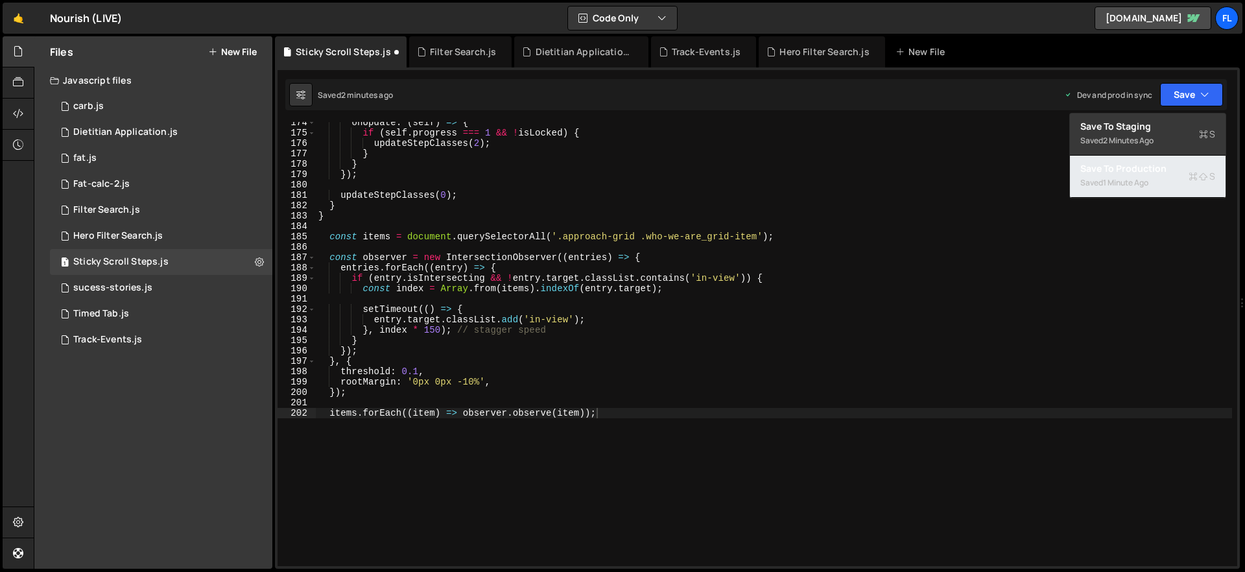
click at [921, 176] on div "Saved 1 minute ago" at bounding box center [1147, 183] width 135 height 16
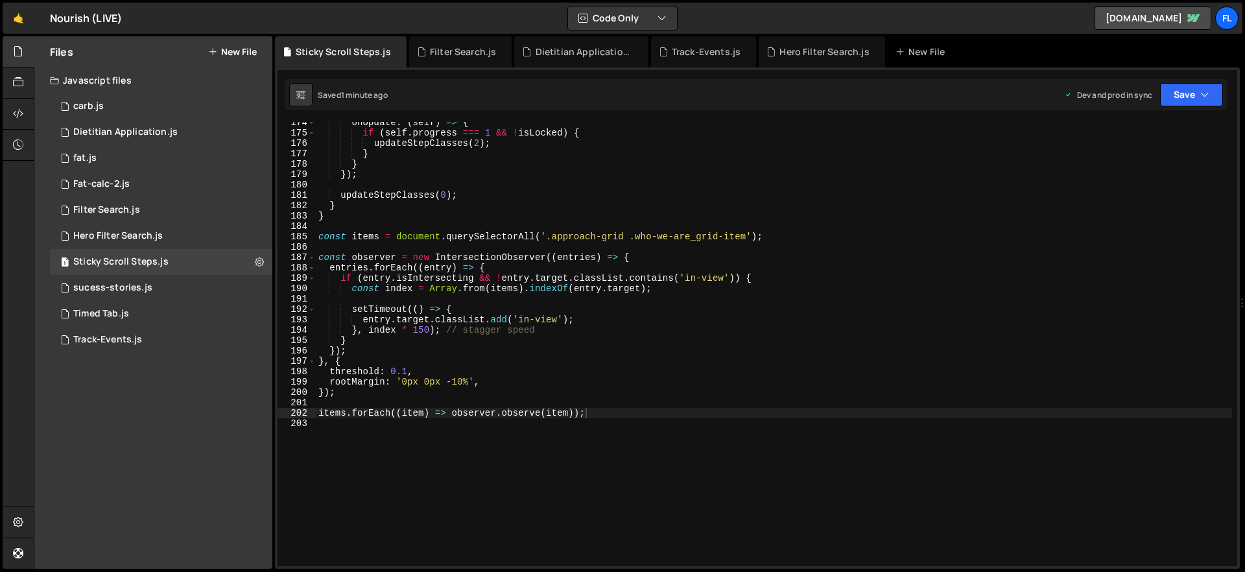
click at [462, 436] on div "onUpdate : ( self ) => { if ( self . progress === 1 && ! isLocked ) { updateSte…" at bounding box center [774, 349] width 916 height 465
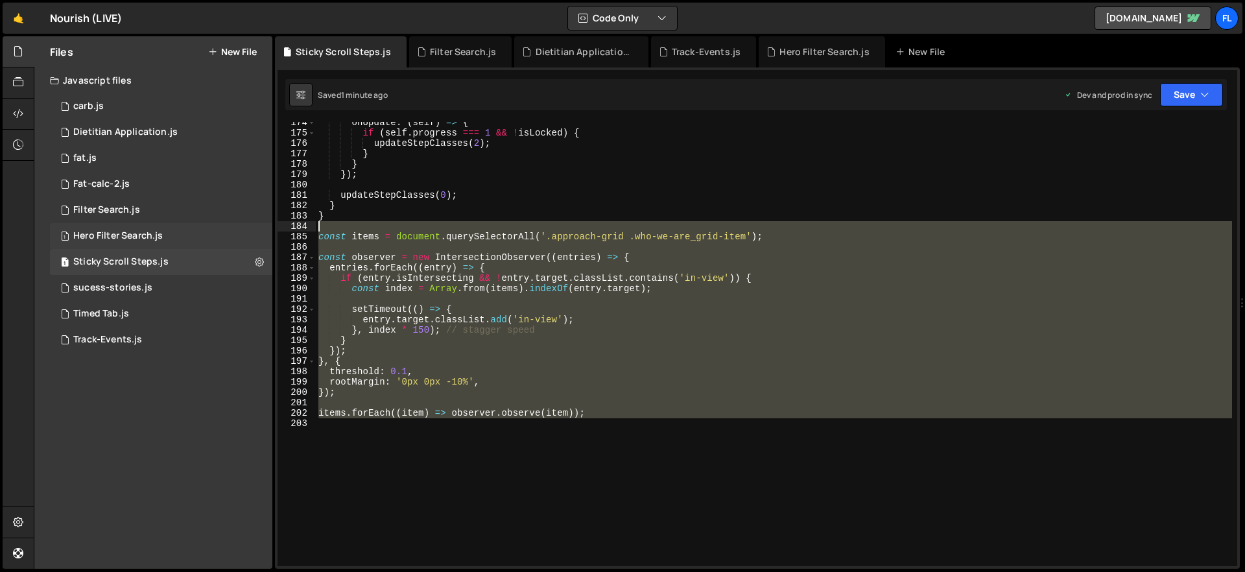
drag, startPoint x: 611, startPoint y: 423, endPoint x: 267, endPoint y: 229, distance: 394.1
click at [267, 229] on div "Files New File Javascript files 1 carb.js 0 1 Dietitian Application.js 0 1 fat.…" at bounding box center [639, 302] width 1211 height 533
paste textarea "}"
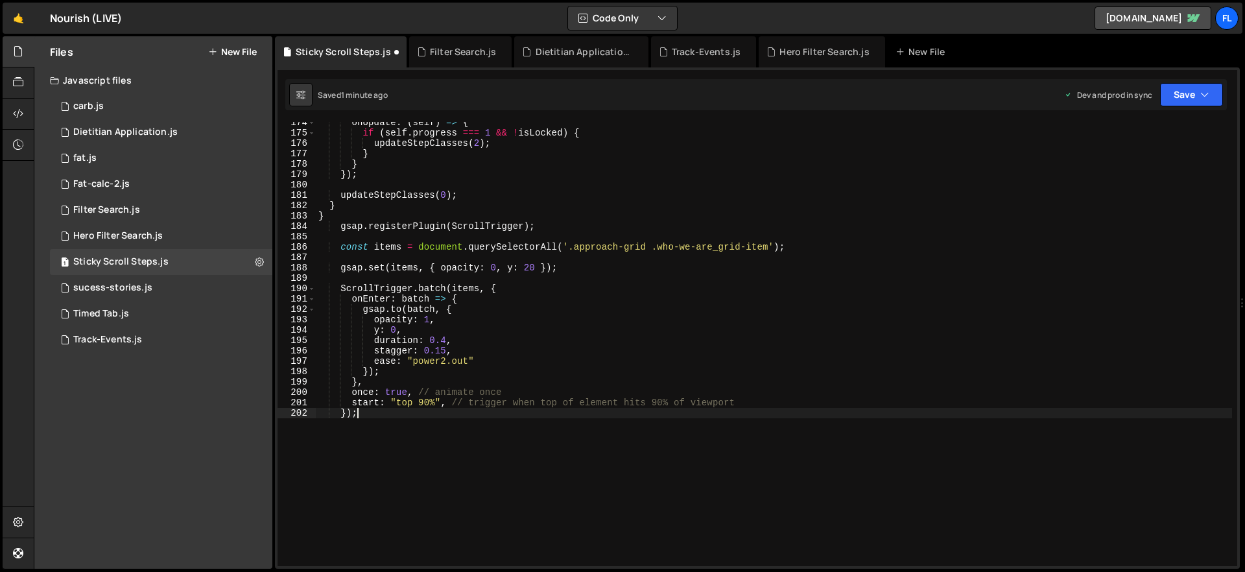
click at [377, 213] on div "onUpdate : ( self ) => { if ( self . progress === 1 && ! isLocked ) { updateSte…" at bounding box center [774, 349] width 916 height 465
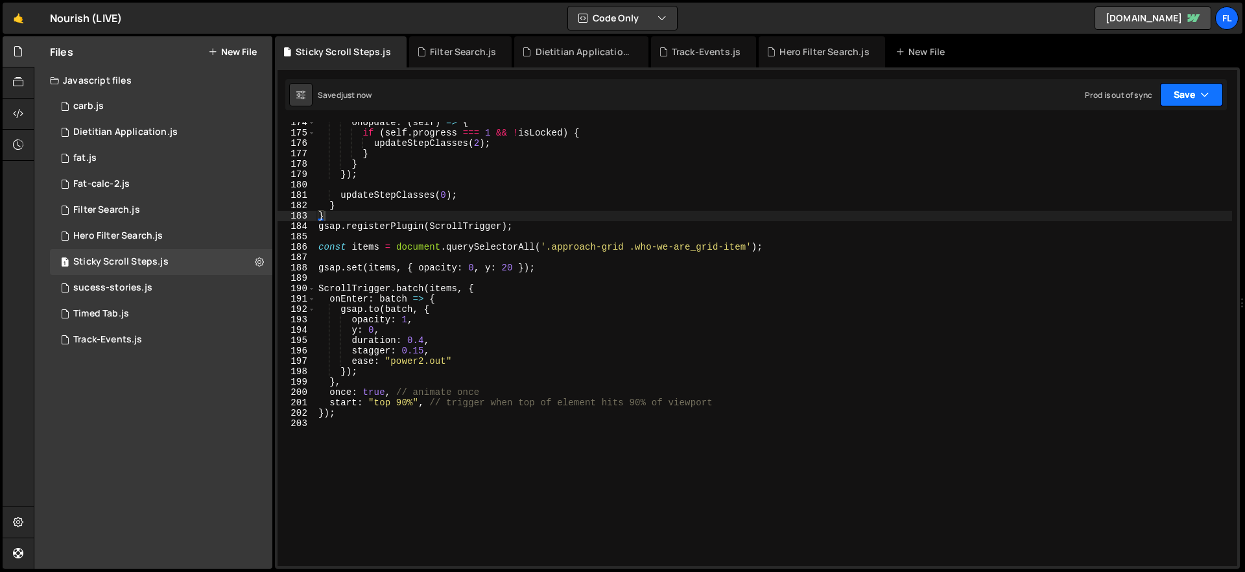
click at [921, 84] on button "Save" at bounding box center [1191, 94] width 63 height 23
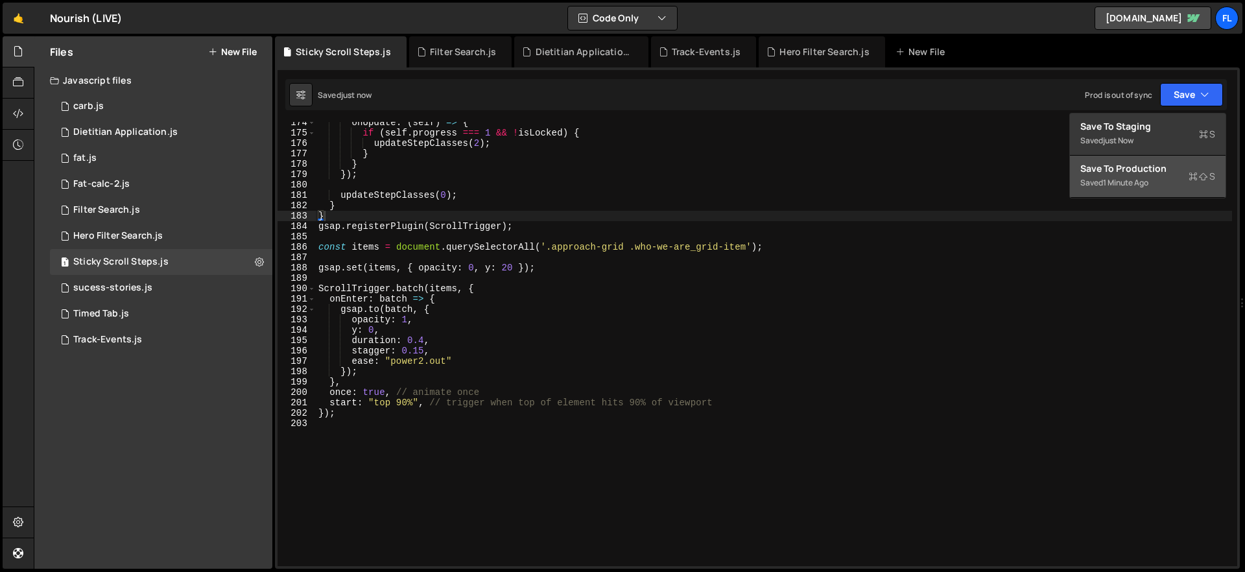
click at [921, 170] on div "Save to Production S" at bounding box center [1147, 168] width 135 height 13
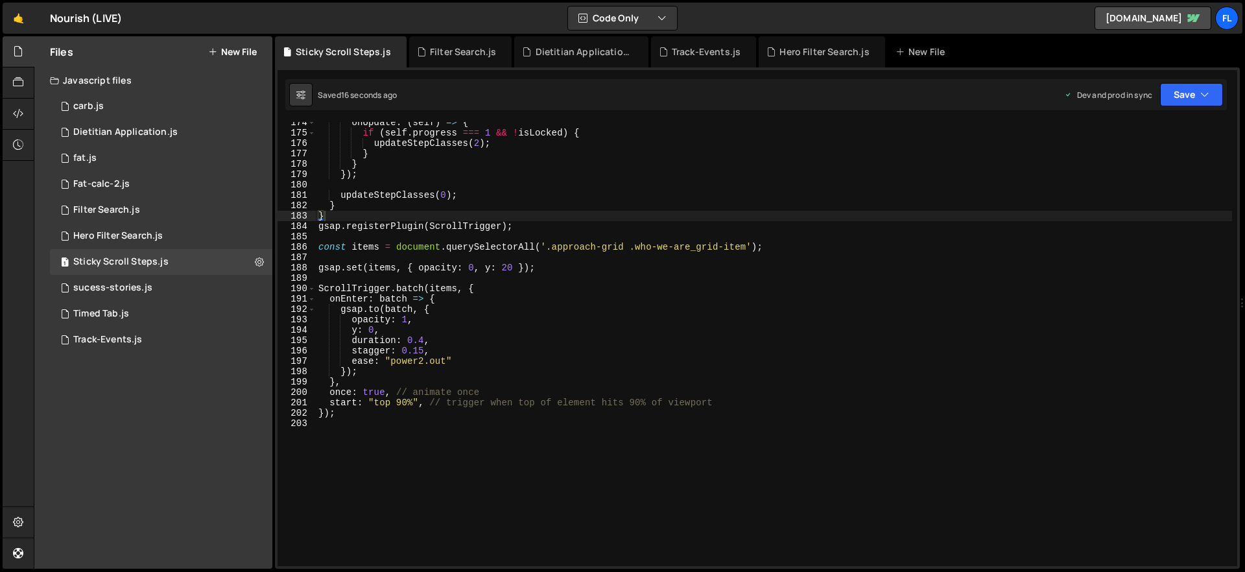
type textarea "ease: "power2.out""
click at [638, 361] on div "onUpdate : ( self ) => { if ( self . progress === 1 && ! isLocked ) { updateSte…" at bounding box center [774, 349] width 916 height 465
drag, startPoint x: 546, startPoint y: 443, endPoint x: 467, endPoint y: 447, distance: 78.6
click at [545, 443] on div "onUpdate : ( self ) => { if ( self . progress === 1 && ! isLocked ) { updateSte…" at bounding box center [774, 349] width 916 height 465
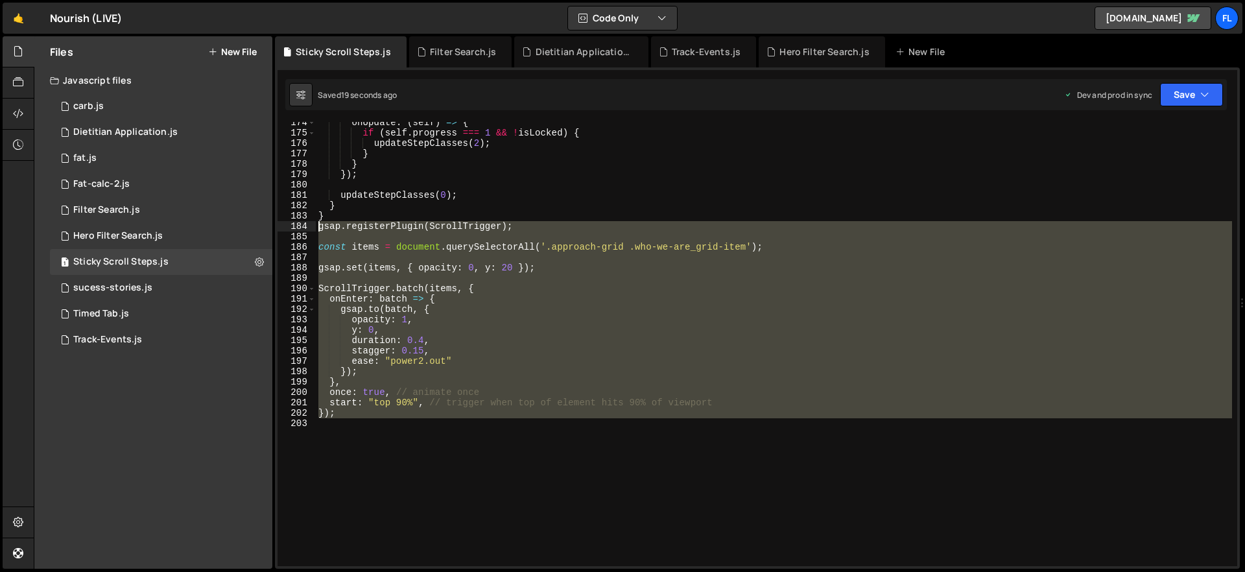
drag, startPoint x: 454, startPoint y: 443, endPoint x: 310, endPoint y: 226, distance: 259.6
click at [310, 226] on div "174 175 176 177 178 179 180 181 182 183 184 185 186 187 188 189 190 191 192 193…" at bounding box center [756, 344] width 959 height 444
type textarea "gsap.registerPlugin(ScrollTrigger);"
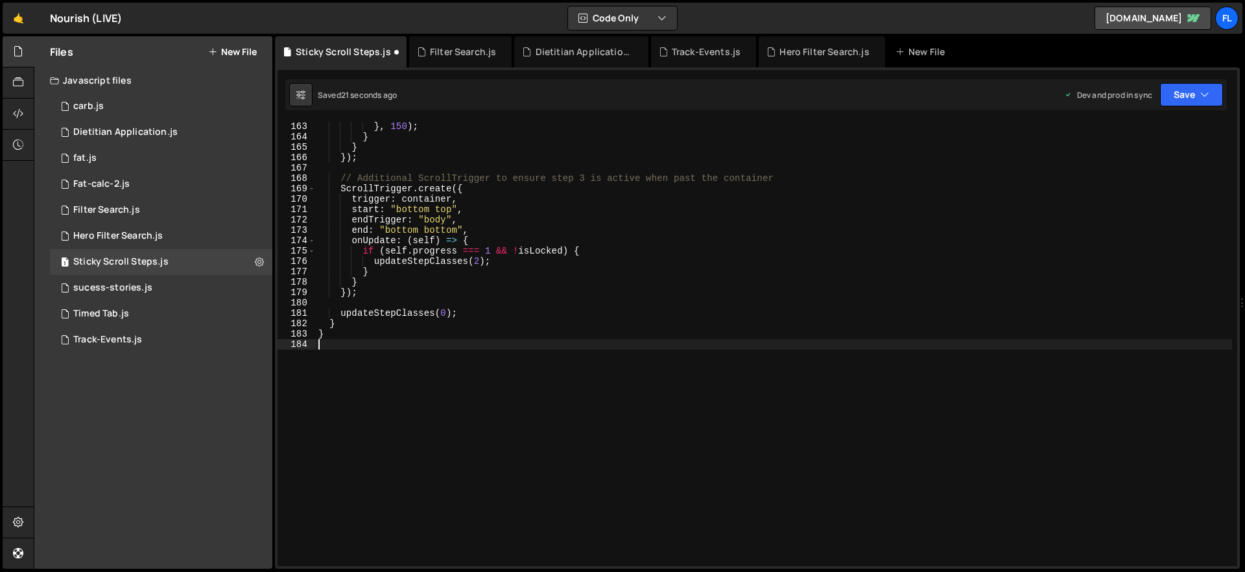
click at [921, 79] on div "Saved 21 seconds ago Dev and prod in sync Upgrade to Edit Save Save to Staging …" at bounding box center [755, 94] width 941 height 31
click at [921, 88] on button "Save" at bounding box center [1191, 94] width 63 height 23
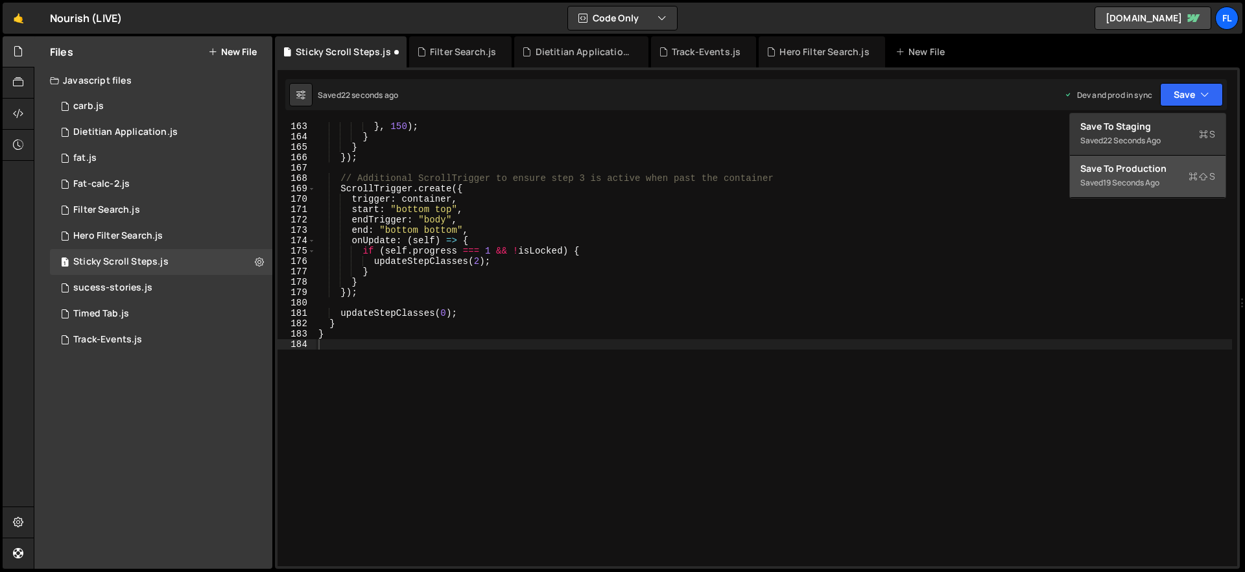
click at [921, 176] on div "Saved 19 seconds ago" at bounding box center [1147, 183] width 135 height 16
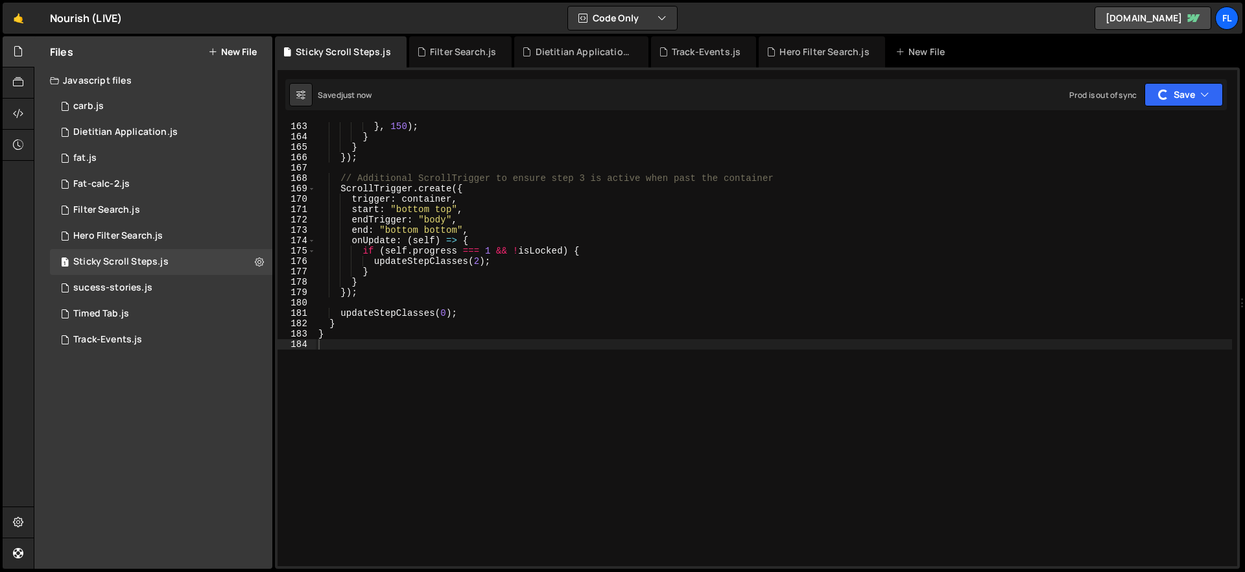
click at [859, 345] on div "} , 150 ) ; } } }) ; // Additional ScrollTrigger to ensure step 3 is active whe…" at bounding box center [774, 353] width 916 height 465
click at [441, 395] on div "} , 150 ) ; } } }) ; // Additional ScrollTrigger to ensure step 3 is active whe…" at bounding box center [774, 353] width 916 height 465
click at [390, 488] on div "Debug Explain Copy Sticky Scroll Steps.js Filter Search.js Dietitian Applicatio…" at bounding box center [757, 302] width 965 height 533
click at [484, 447] on div "} , 150 ) ; } } }) ; // Additional ScrollTrigger to ensure step 3 is active whe…" at bounding box center [774, 353] width 916 height 465
